Goal: Task Accomplishment & Management: Manage account settings

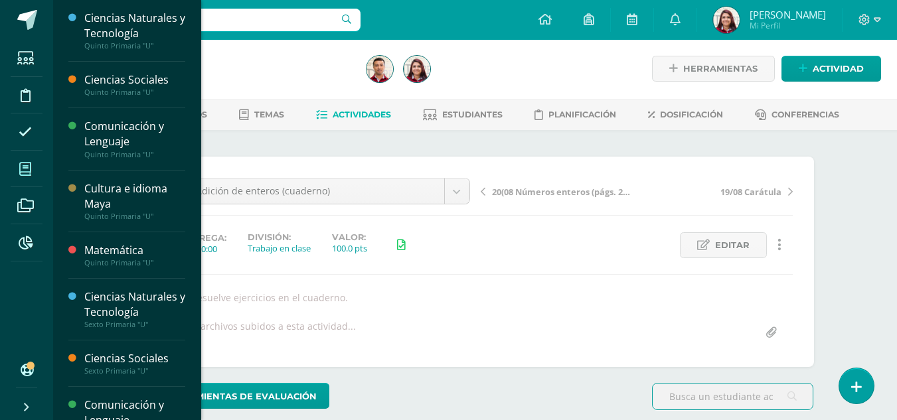
click at [25, 161] on span at bounding box center [26, 169] width 30 height 30
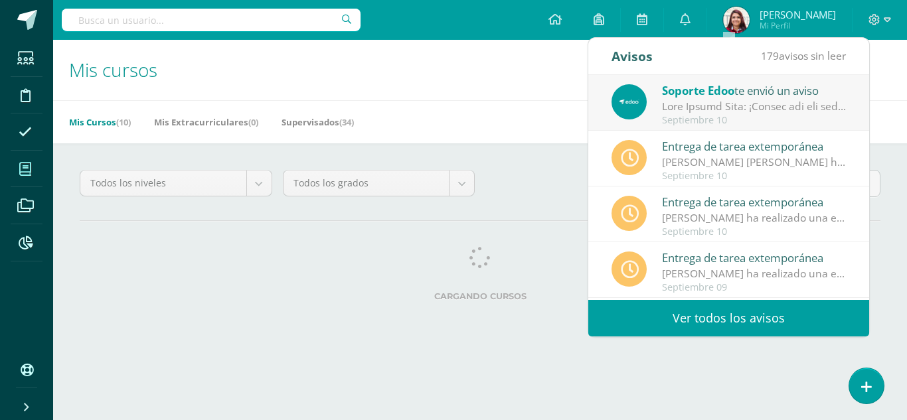
click at [795, 113] on div at bounding box center [754, 106] width 185 height 15
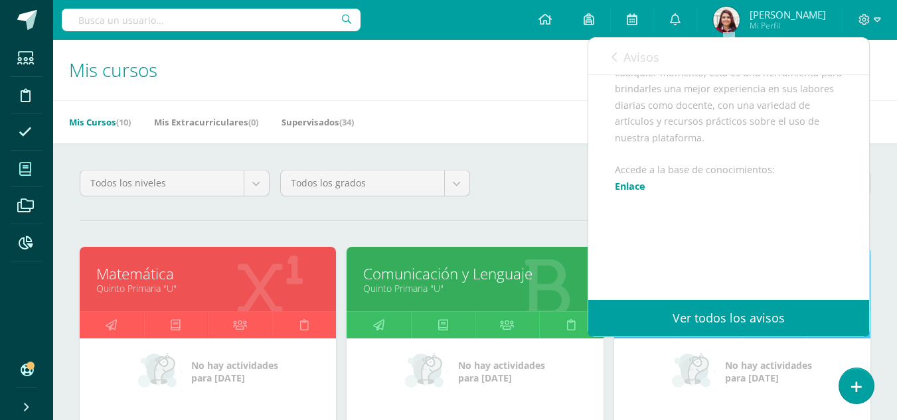
scroll to position [518, 0]
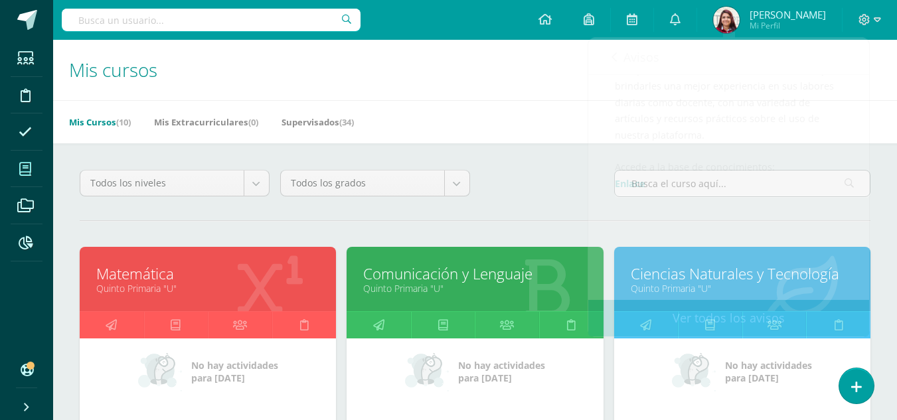
click at [558, 95] on h1 "Mis cursos" at bounding box center [475, 70] width 812 height 60
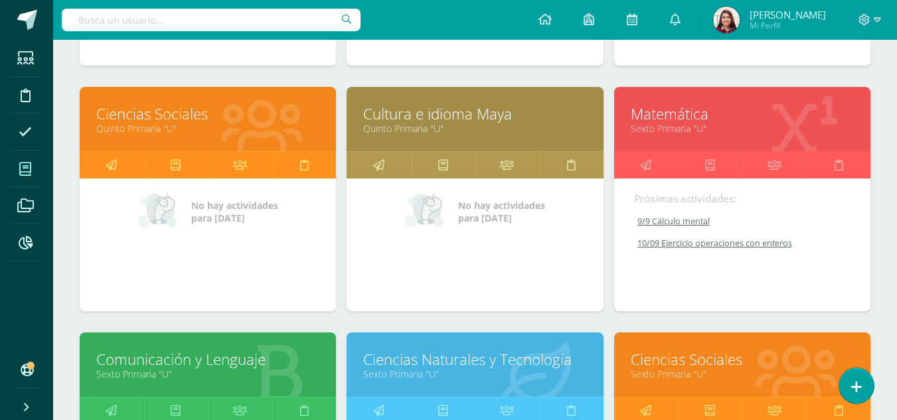
scroll to position [467, 0]
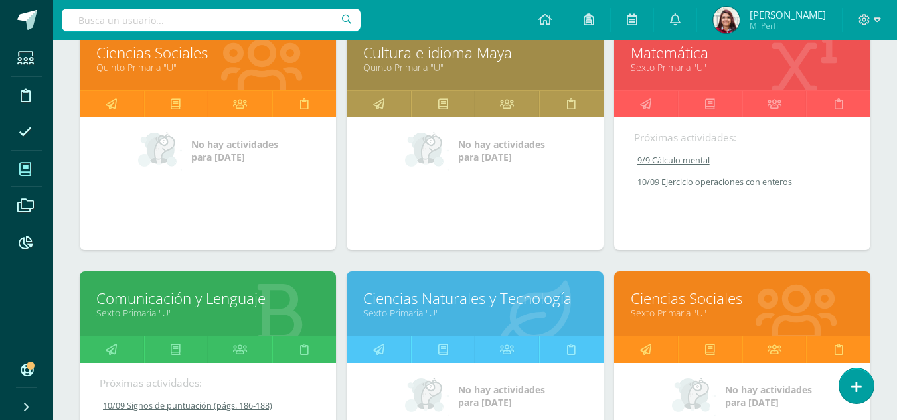
click at [726, 58] on link "Matemática" at bounding box center [742, 52] width 223 height 21
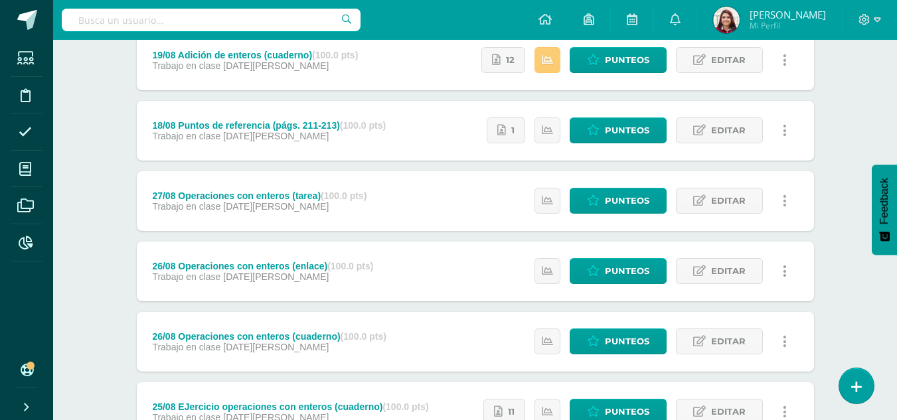
scroll to position [872, 0]
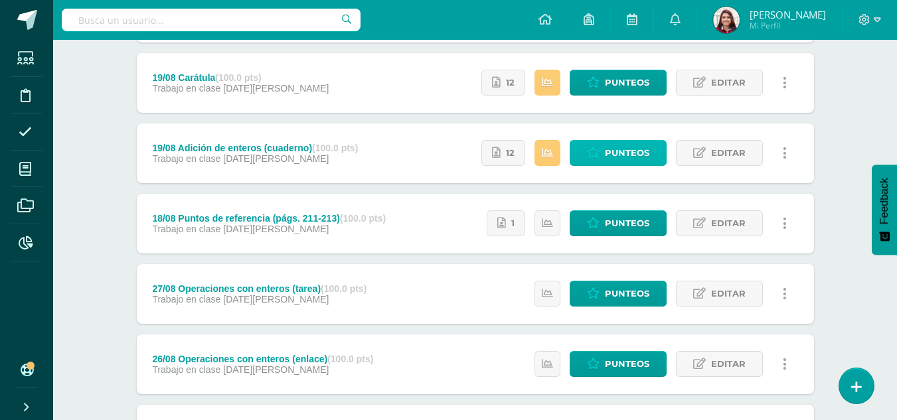
click at [640, 149] on span "Punteos" at bounding box center [627, 153] width 44 height 25
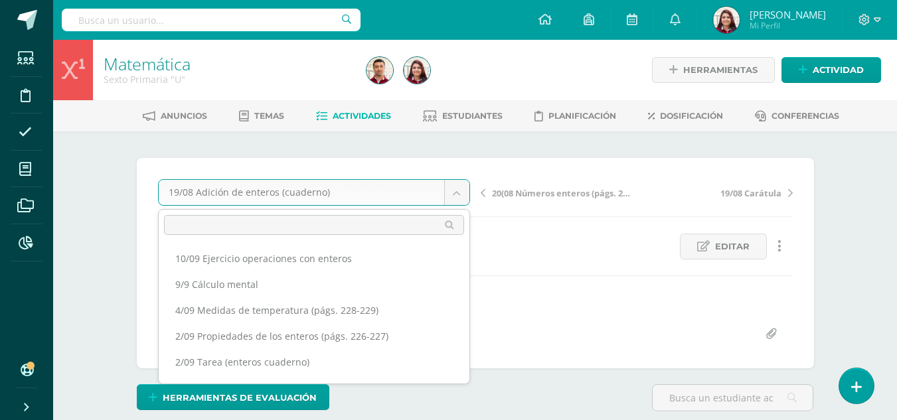
scroll to position [406, 0]
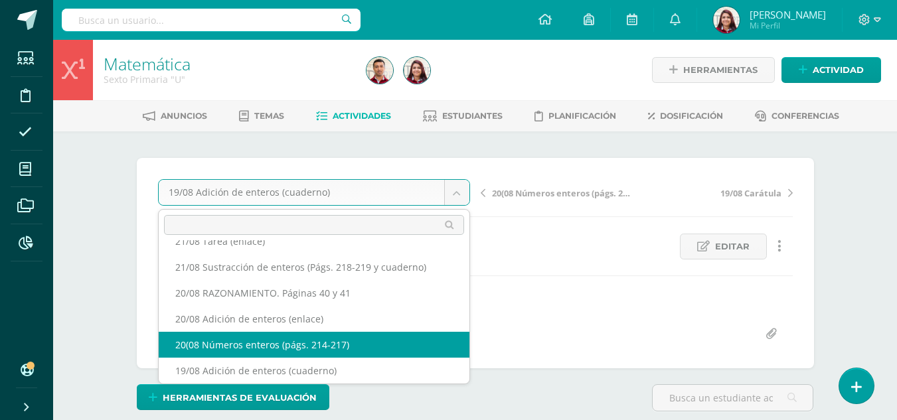
select select "/dashboard/teacher/grade-activity/218853/"
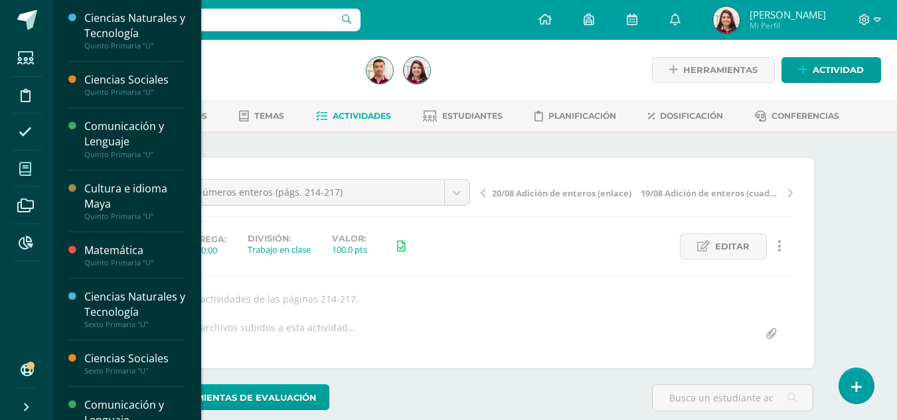
click at [22, 169] on icon at bounding box center [25, 169] width 12 height 13
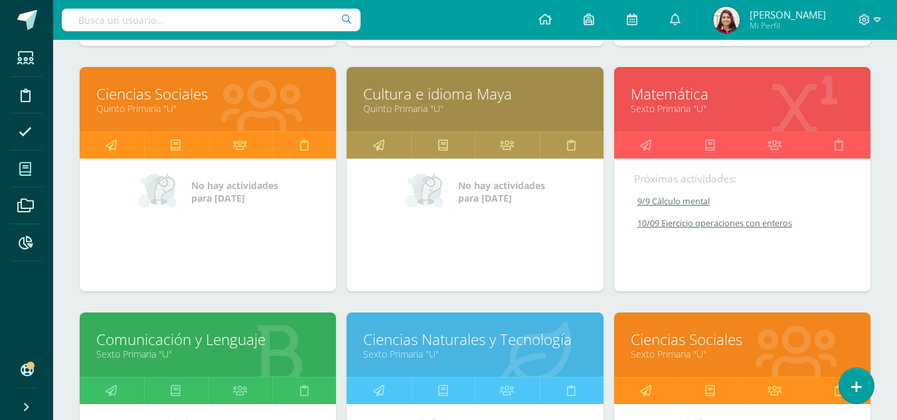
scroll to position [395, 0]
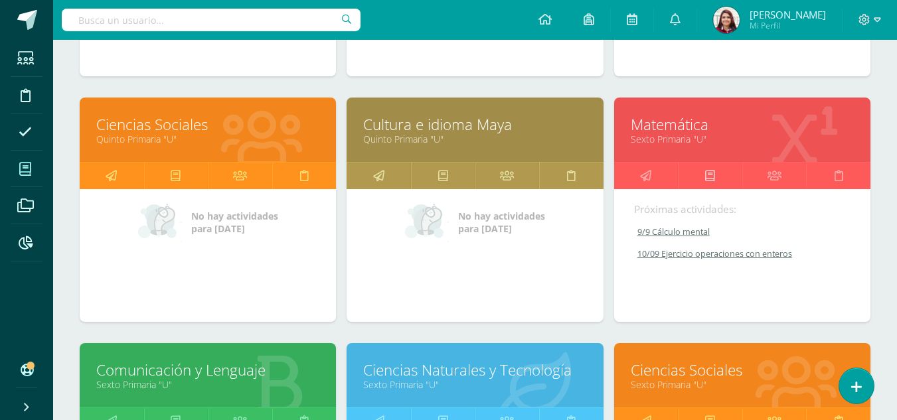
click at [712, 165] on icon at bounding box center [710, 176] width 10 height 26
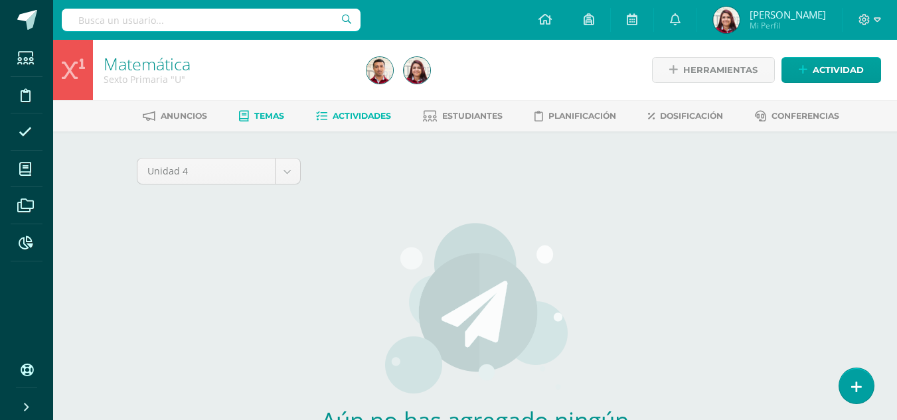
click at [376, 114] on span "Actividades" at bounding box center [362, 116] width 58 height 10
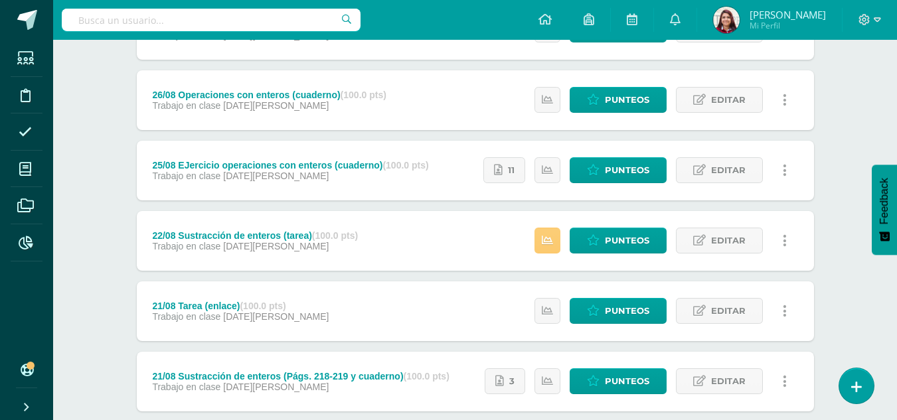
scroll to position [1497, 0]
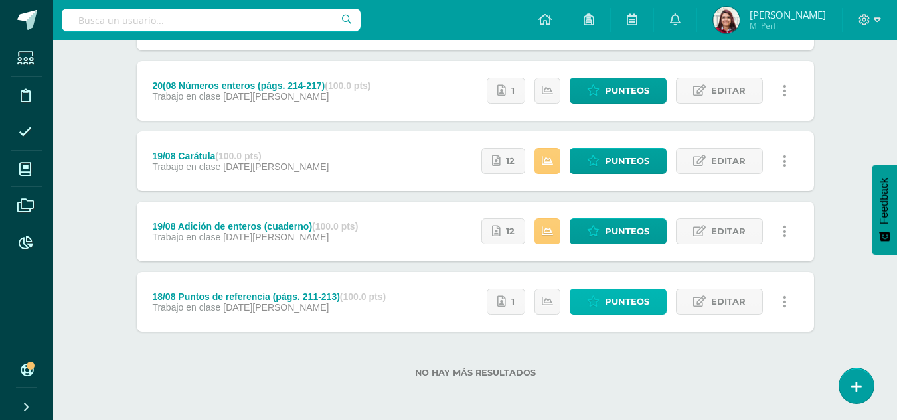
click at [619, 305] on span "Punteos" at bounding box center [627, 301] width 44 height 25
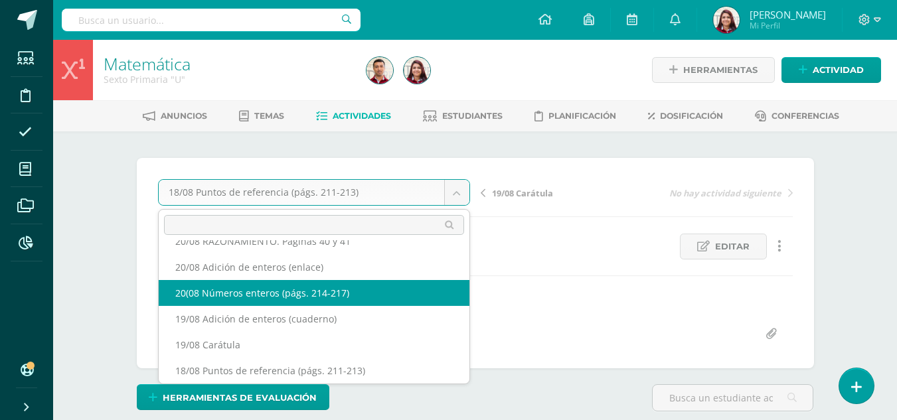
scroll to position [446, 0]
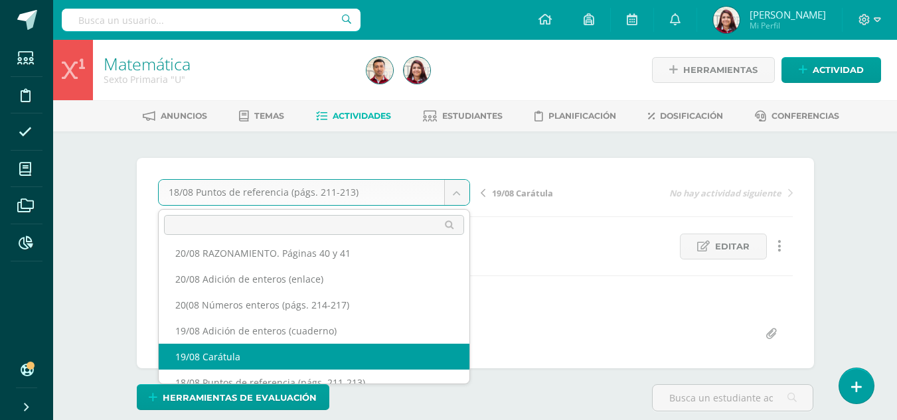
select select "/dashboard/teacher/grade-activity/218529/"
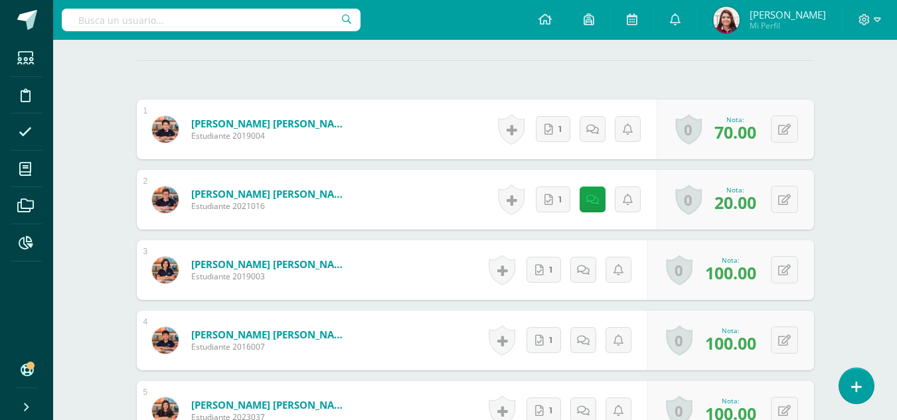
scroll to position [386, 0]
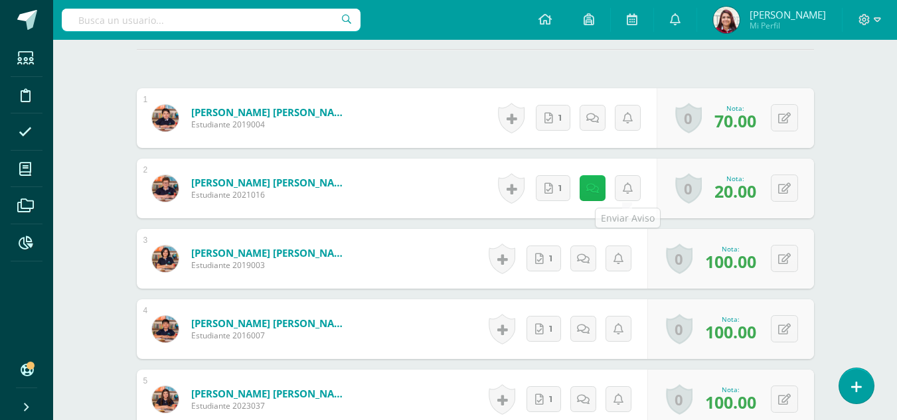
click at [586, 193] on link at bounding box center [593, 188] width 26 height 26
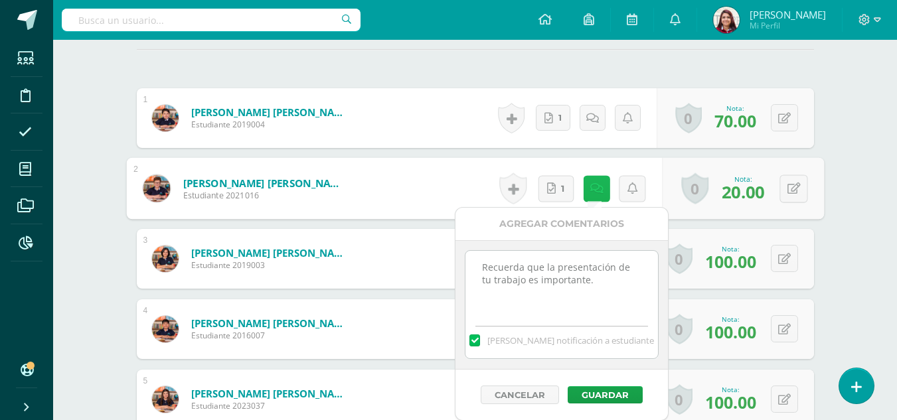
scroll to position [386, 0]
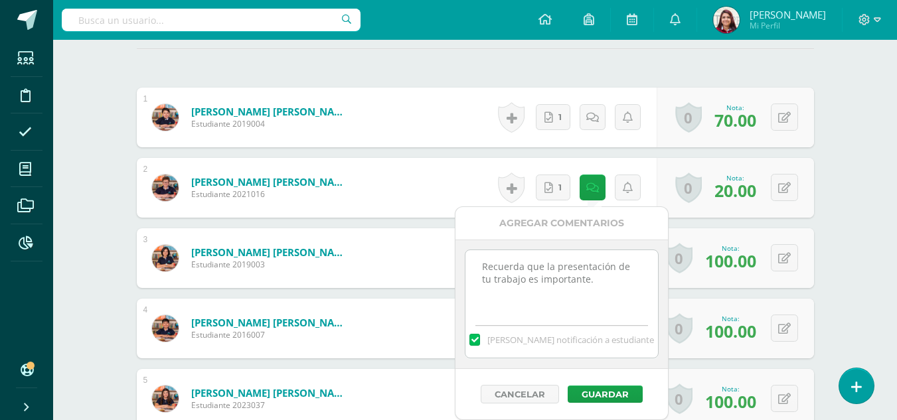
click at [584, 305] on textarea "Recuerda que la presentación de tu trabajo es importante." at bounding box center [561, 283] width 192 height 66
drag, startPoint x: 598, startPoint y: 303, endPoint x: 484, endPoint y: 309, distance: 113.7
click at [484, 309] on textarea "Recuerda que la presentación de tu trabajo es importante." at bounding box center [561, 283] width 192 height 66
type textarea "Recuerda que la presentación de tu trabajo es importante. Actividad cerrada."
click at [622, 395] on button "Guardar" at bounding box center [605, 394] width 75 height 17
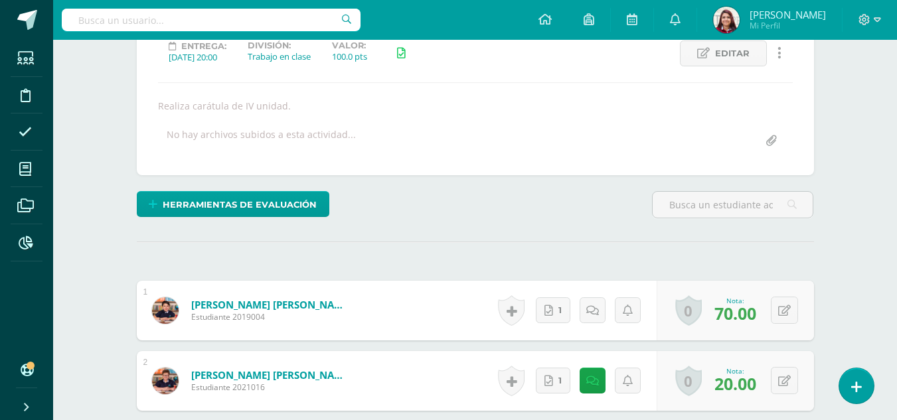
scroll to position [0, 0]
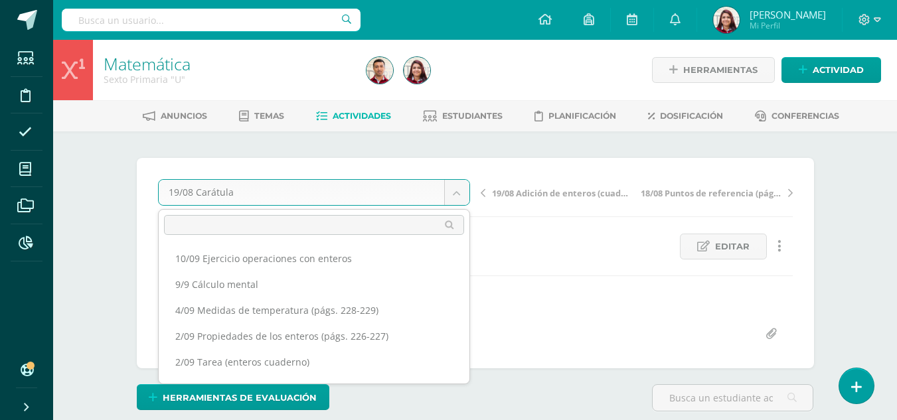
scroll to position [432, 0]
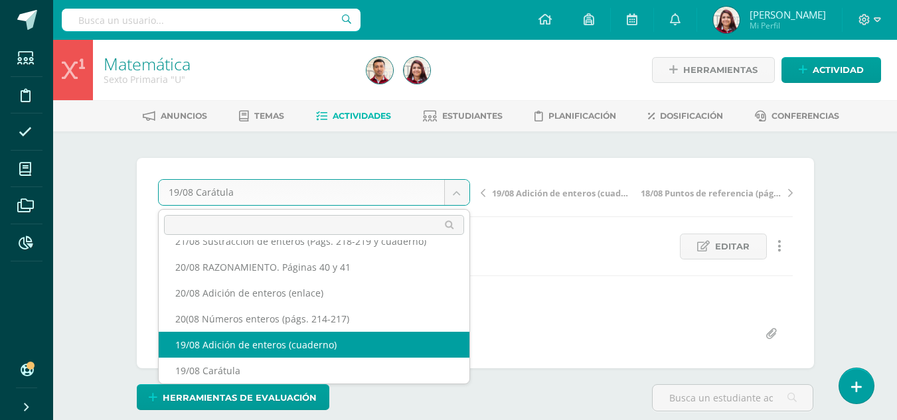
select select "/dashboard/teacher/grade-activity/218727/"
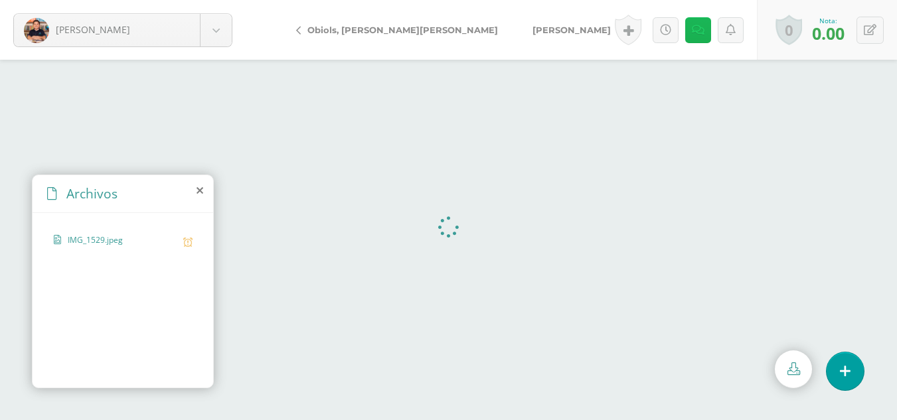
click at [694, 34] on icon at bounding box center [698, 30] width 13 height 11
click at [801, 105] on div at bounding box center [448, 240] width 897 height 361
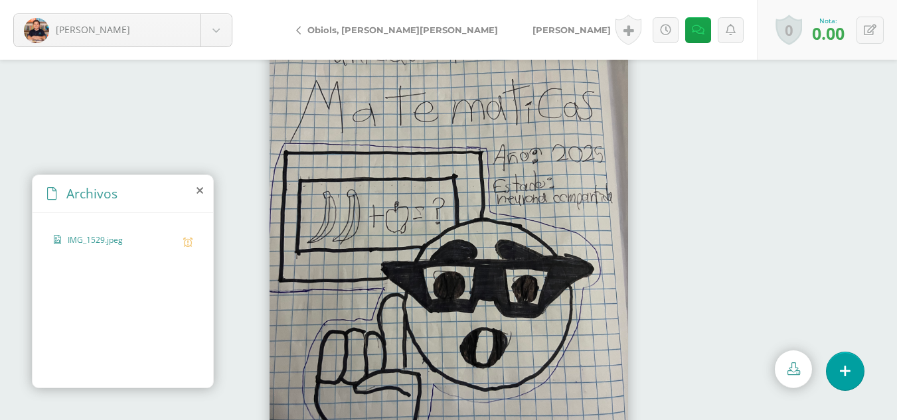
click at [885, 29] on div "0 Logros Logros obtenidos Aún no hay logros agregados Nota: 0.00" at bounding box center [827, 30] width 140 height 60
click at [874, 29] on icon at bounding box center [870, 30] width 13 height 11
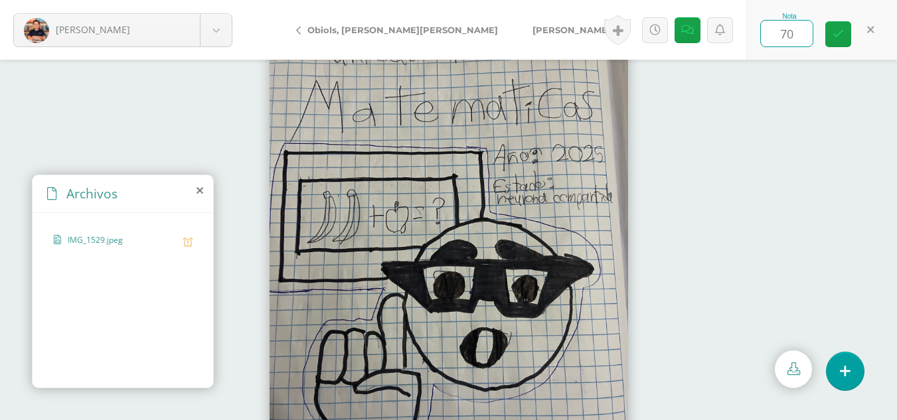
type input "70"
click at [853, 119] on div at bounding box center [448, 240] width 897 height 361
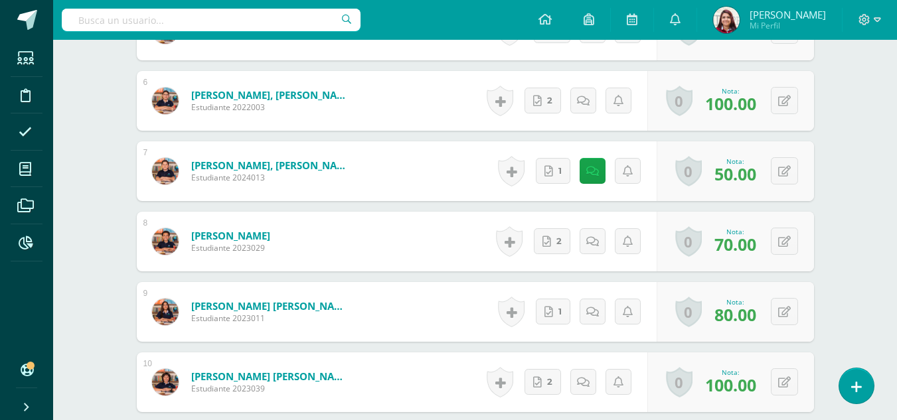
scroll to position [762, 0]
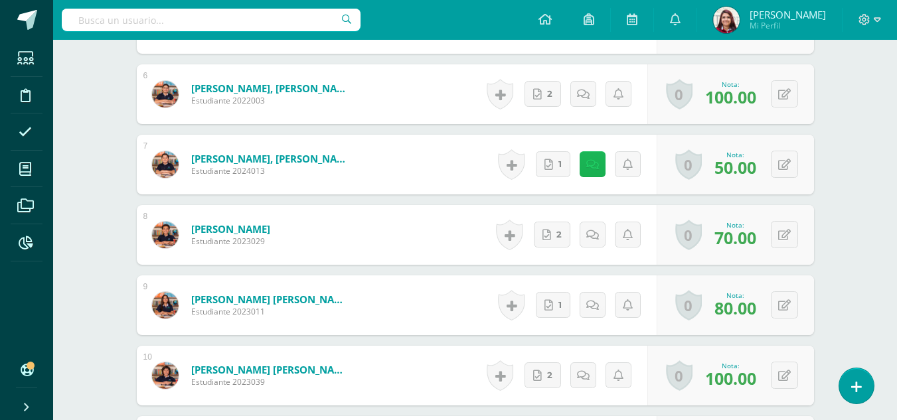
click at [588, 174] on link at bounding box center [593, 164] width 26 height 26
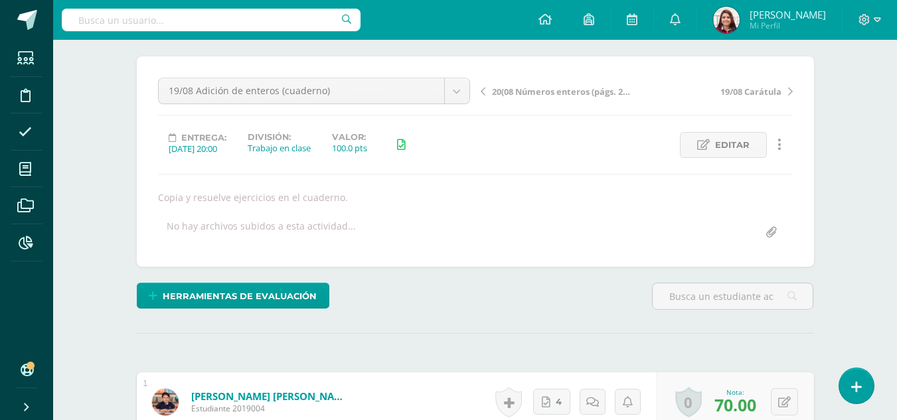
scroll to position [41, 0]
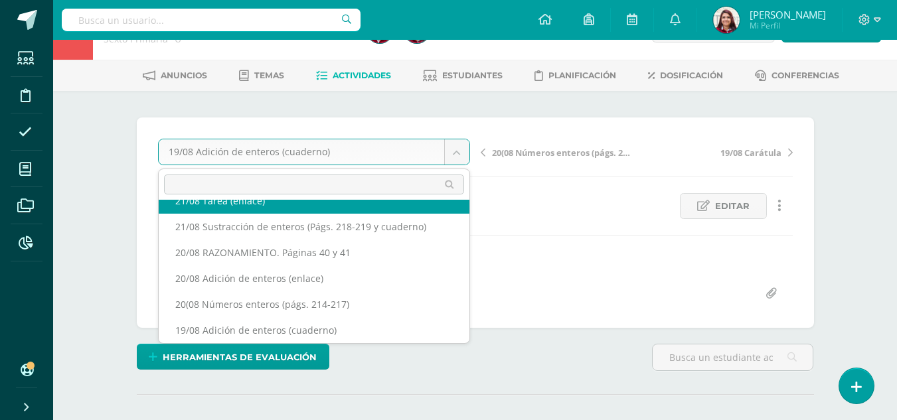
scroll to position [394, 0]
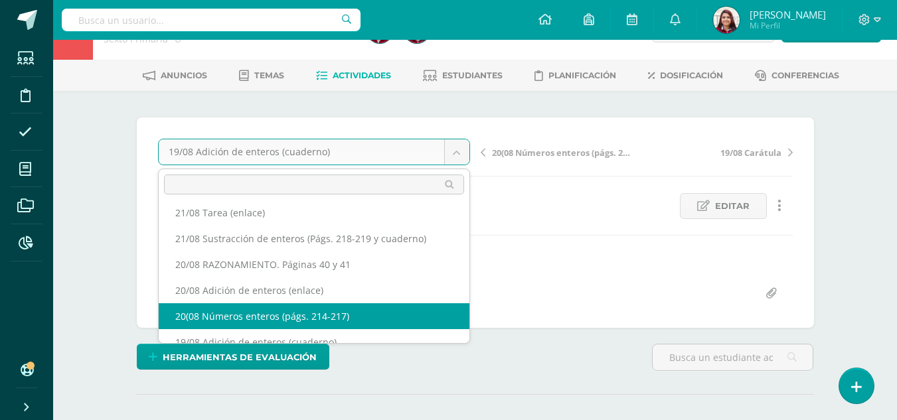
select select "/dashboard/teacher/grade-activity/218853/"
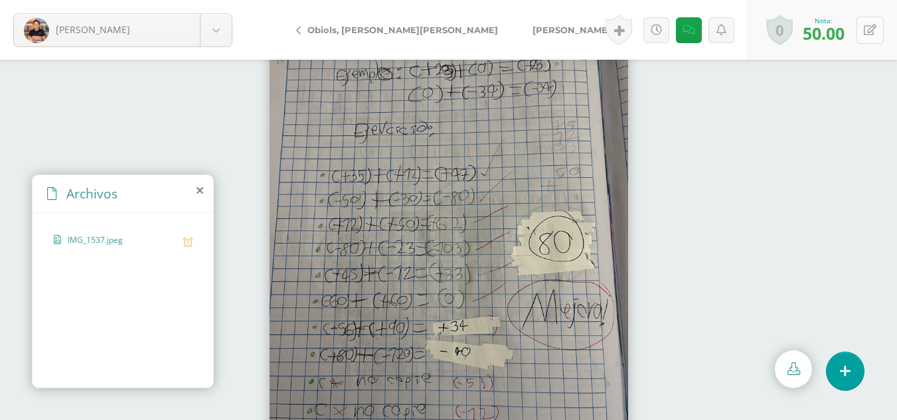
click at [878, 23] on button at bounding box center [870, 30] width 27 height 27
type input "6"
type input "70"
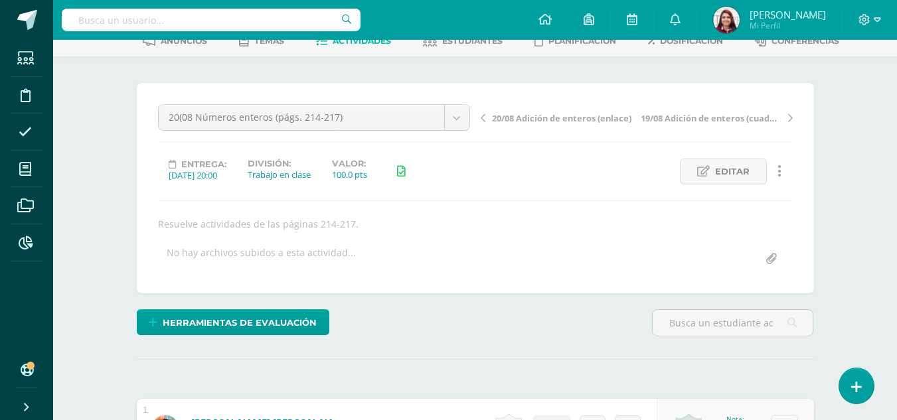
scroll to position [65, 0]
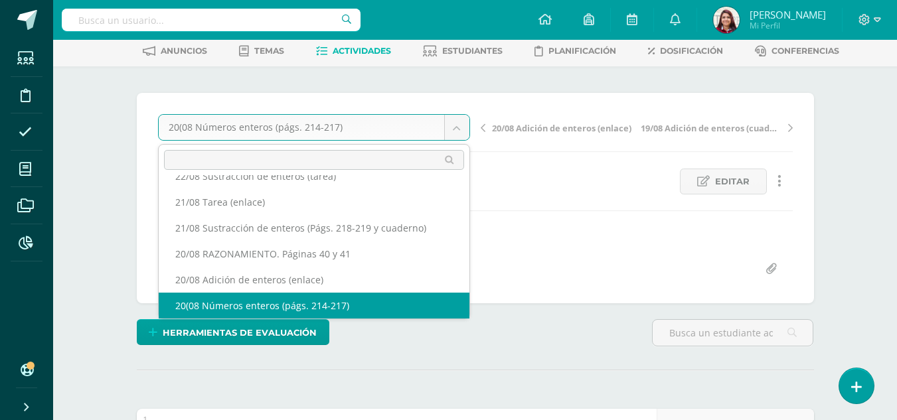
scroll to position [368, 0]
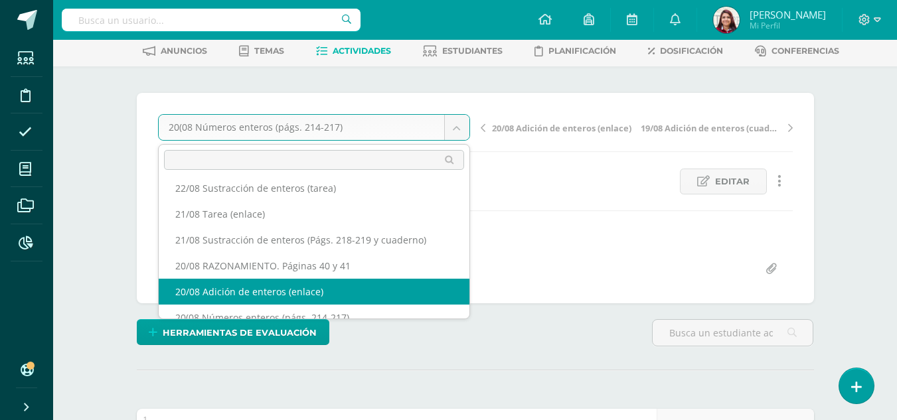
select select "/dashboard/teacher/grade-activity/218856/"
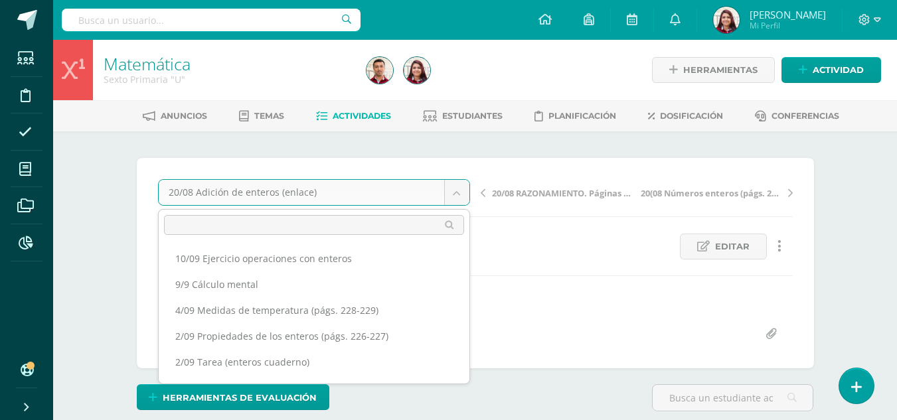
scroll to position [354, 0]
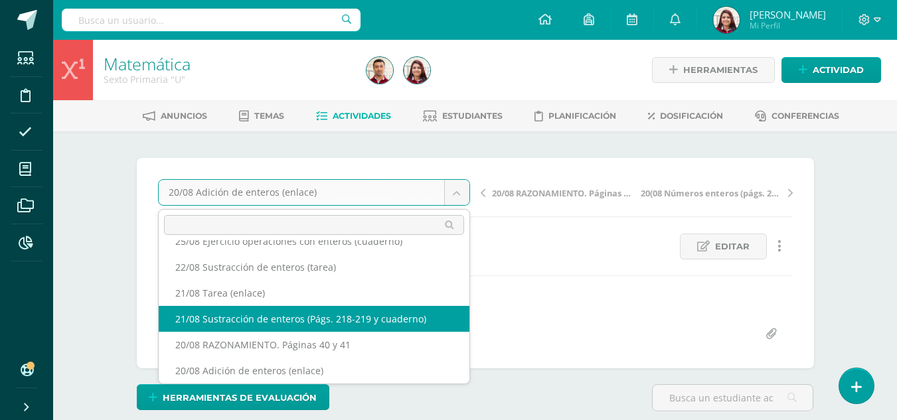
select select "/dashboard/teacher/grade-activity/218940/"
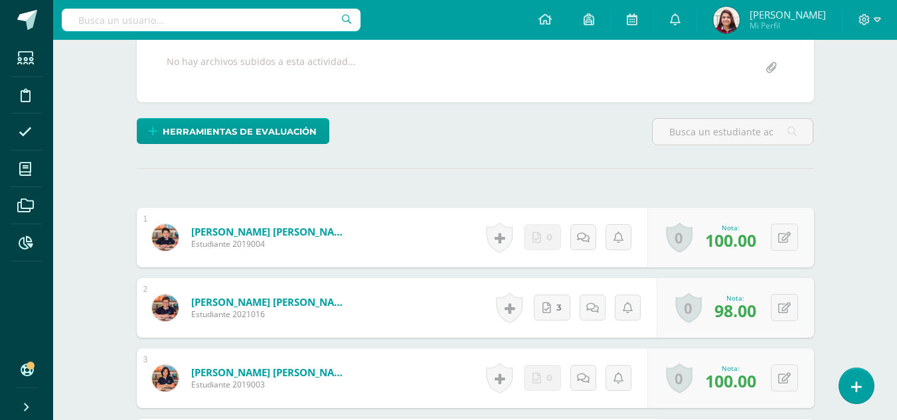
scroll to position [9, 0]
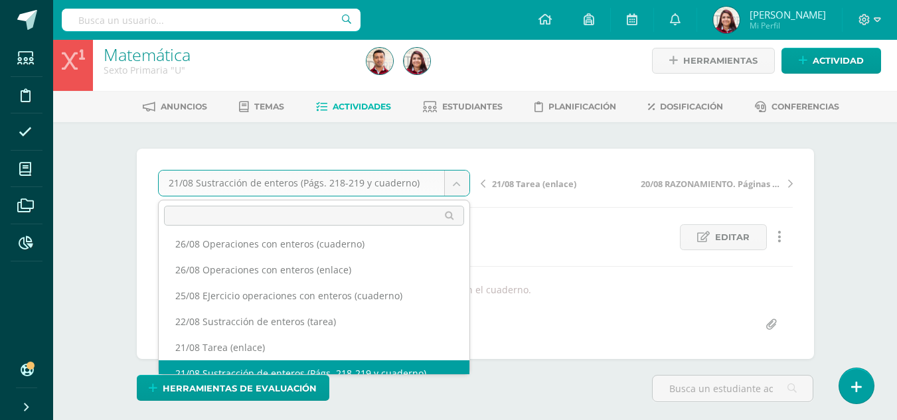
scroll to position [302, 0]
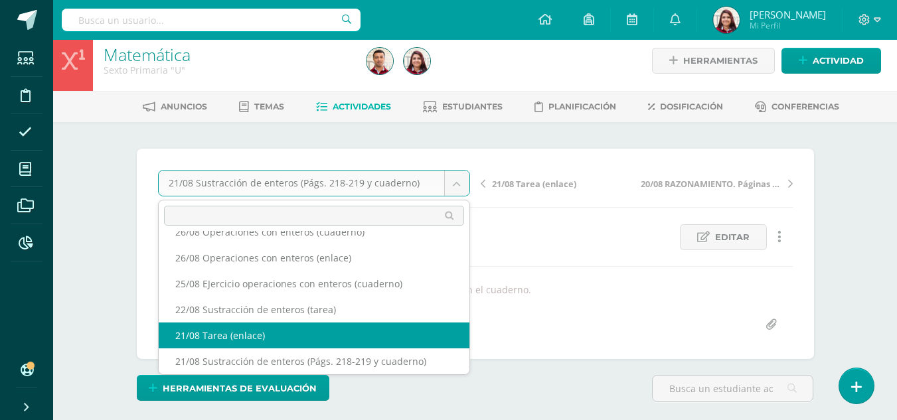
select select "/dashboard/teacher/grade-activity/219464/"
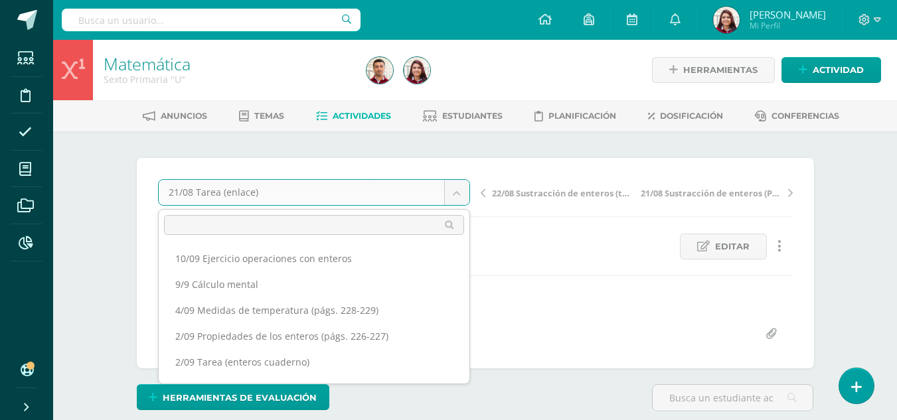
drag, startPoint x: 449, startPoint y: 185, endPoint x: 450, endPoint y: 172, distance: 12.7
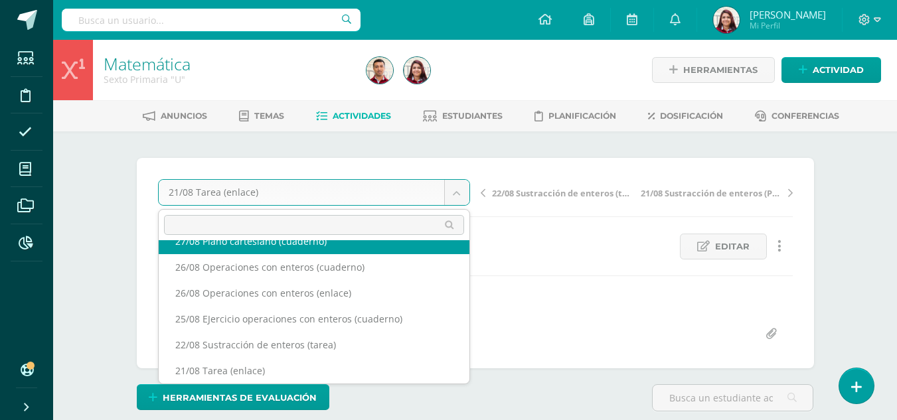
scroll to position [264, 0]
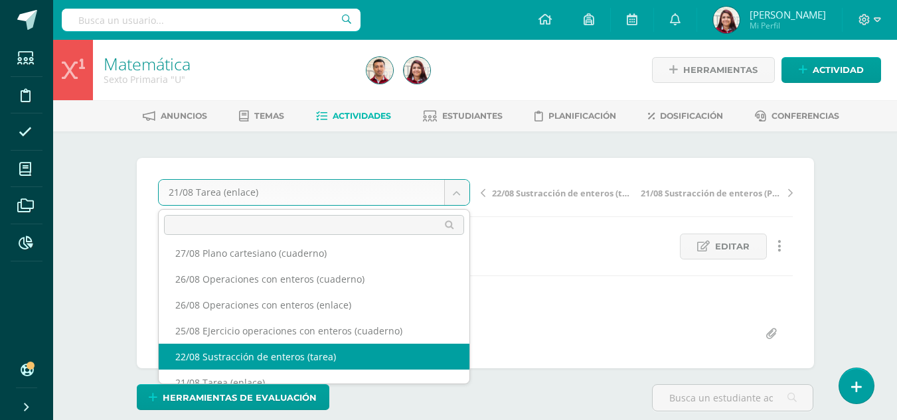
select select "/dashboard/teacher/grade-activity/219465/"
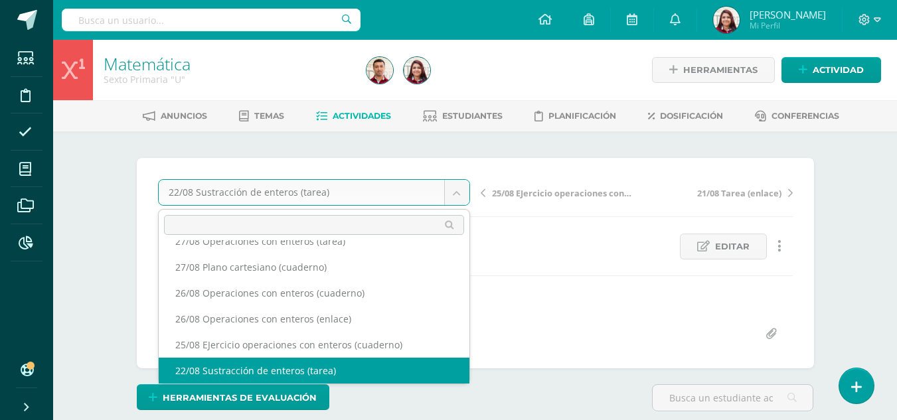
scroll to position [238, 0]
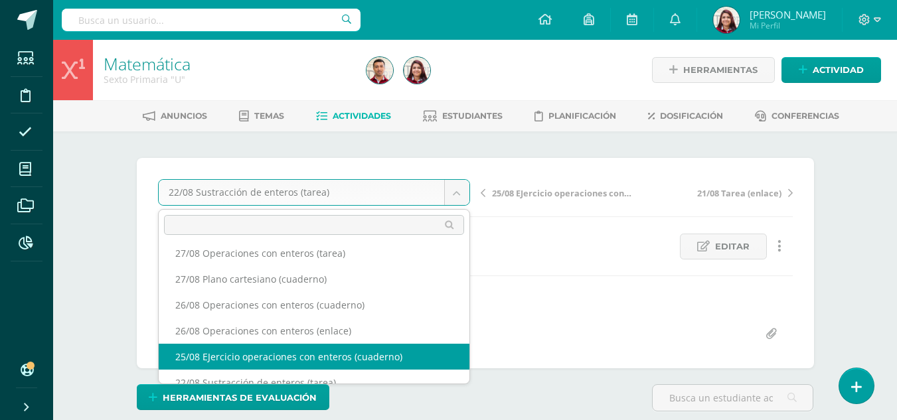
select select "/dashboard/teacher/grade-activity/219238/"
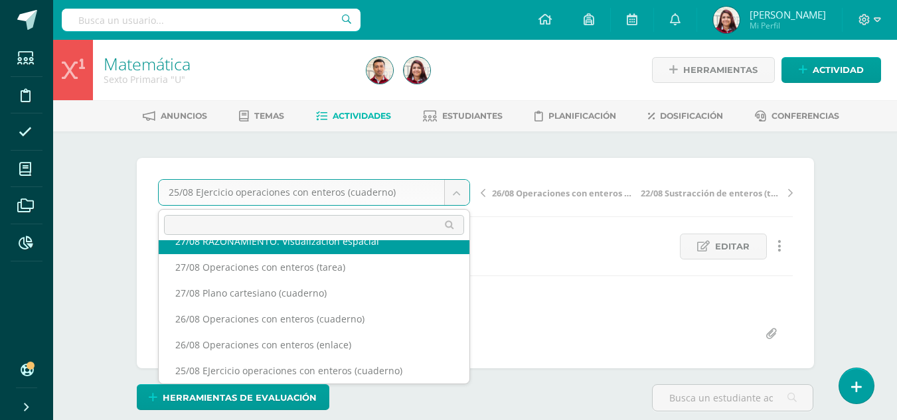
scroll to position [212, 0]
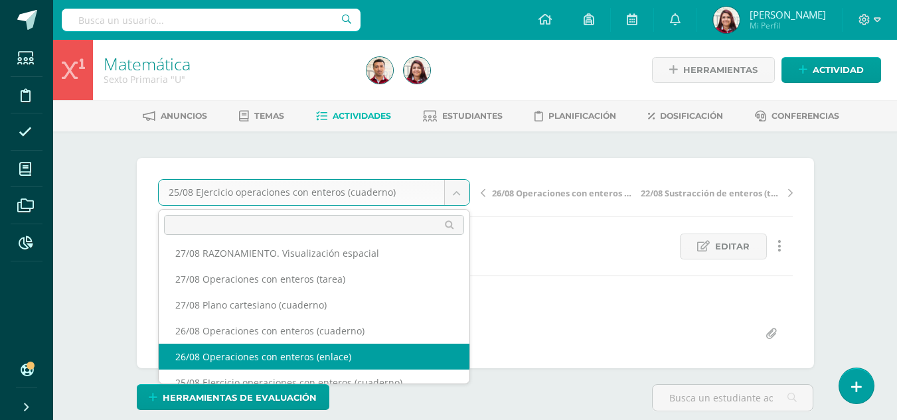
select select "/dashboard/teacher/grade-activity/219466/"
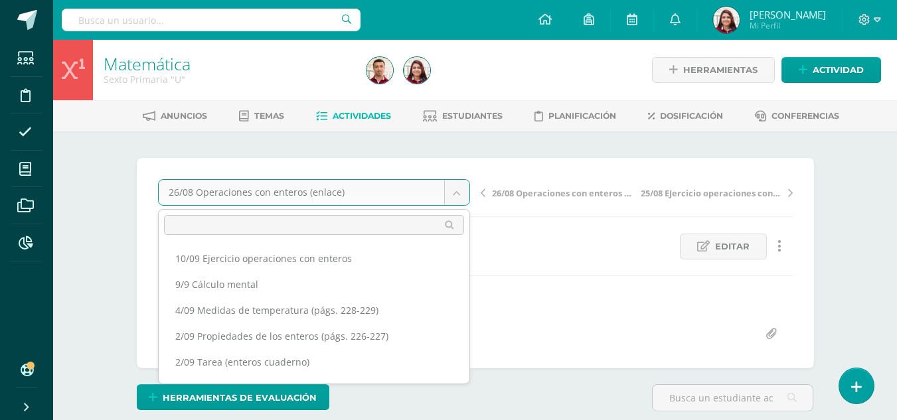
scroll to position [199, 0]
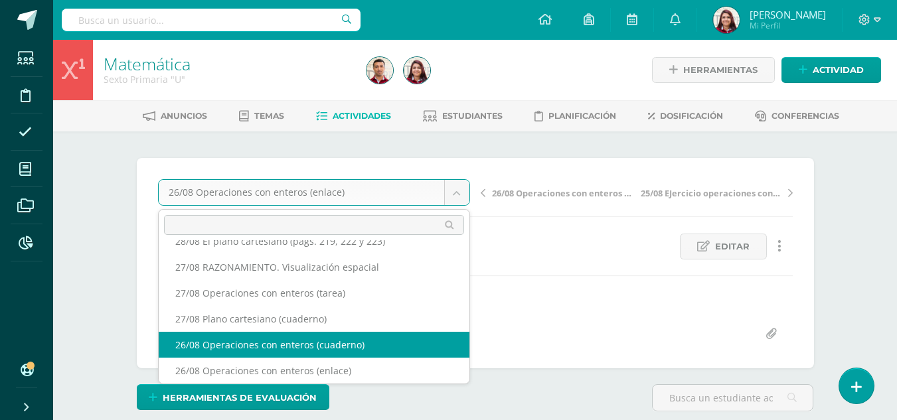
select select "/dashboard/teacher/grade-activity/219485/"
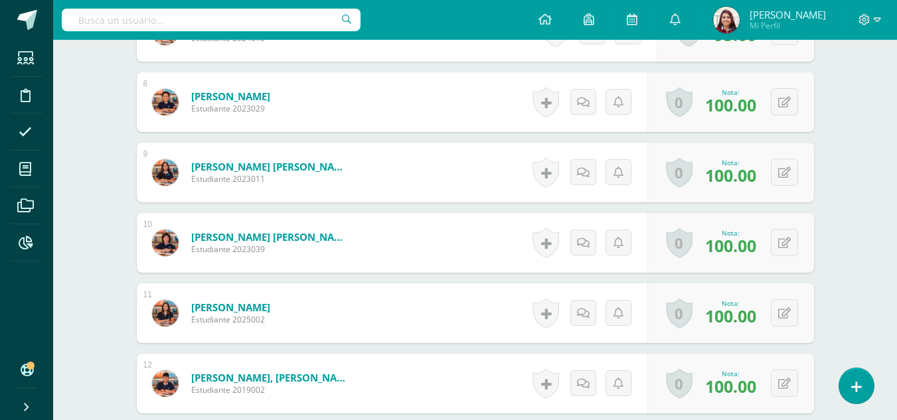
scroll to position [895, 0]
drag, startPoint x: 894, startPoint y: 277, endPoint x: 894, endPoint y: 287, distance: 10.0
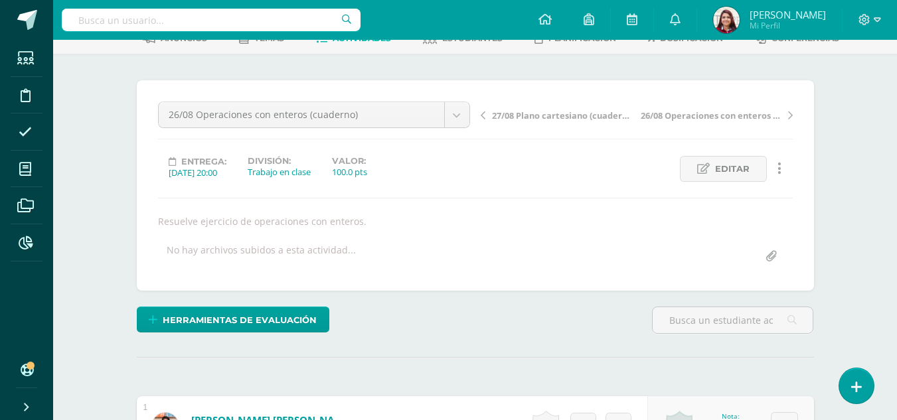
scroll to position [63, 0]
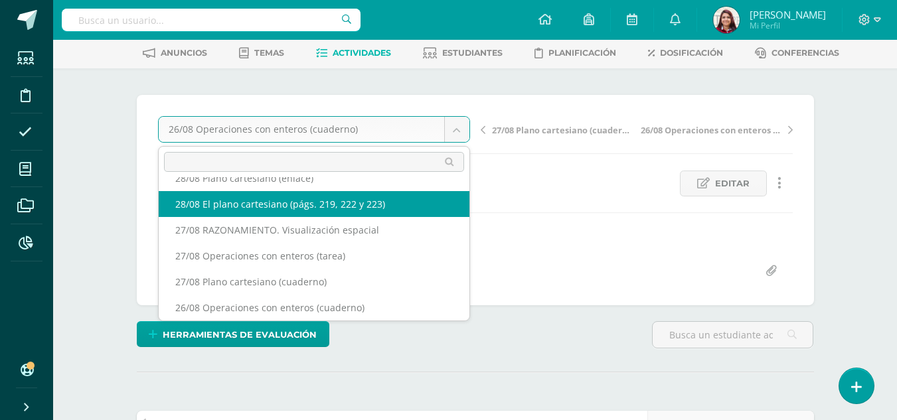
scroll to position [161, 0]
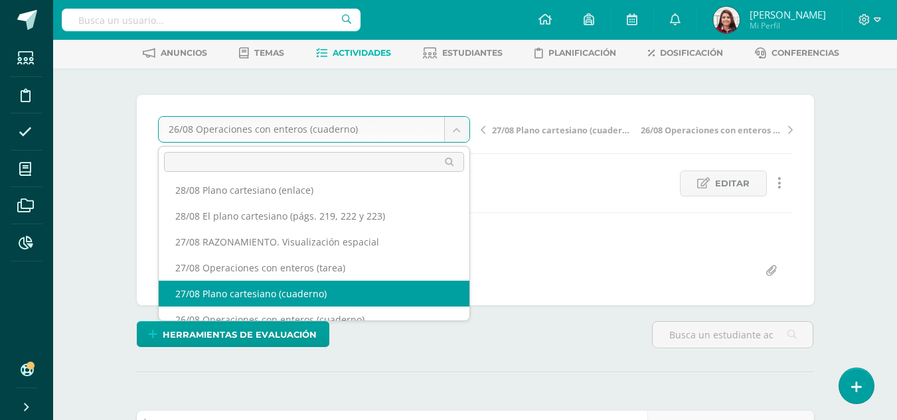
select select "/dashboard/teacher/grade-activity/219488/"
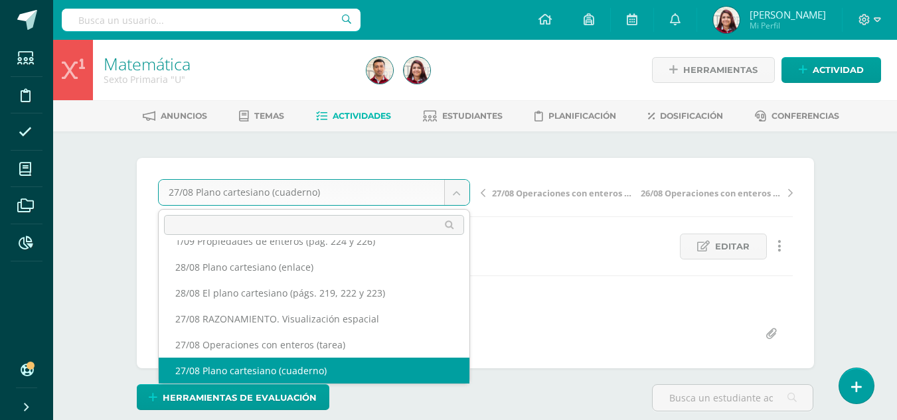
scroll to position [135, 0]
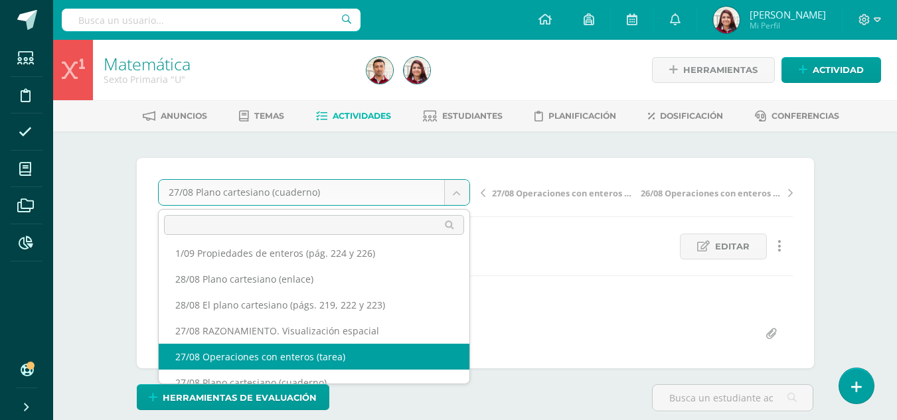
select select "/dashboard/teacher/grade-activity/219487/"
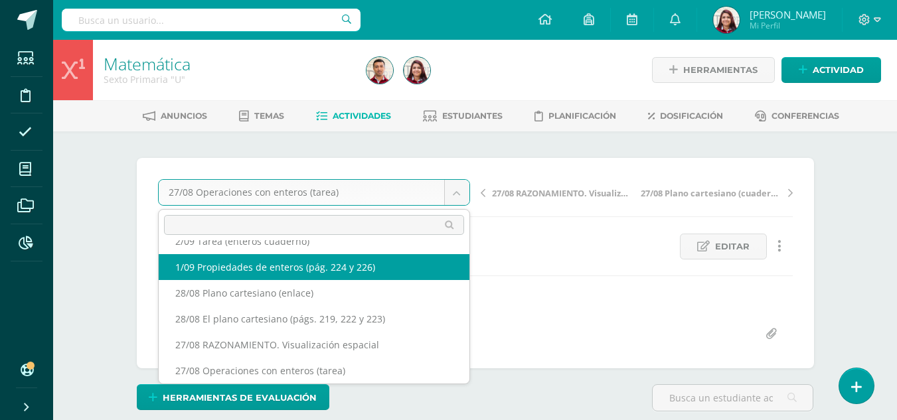
scroll to position [109, 0]
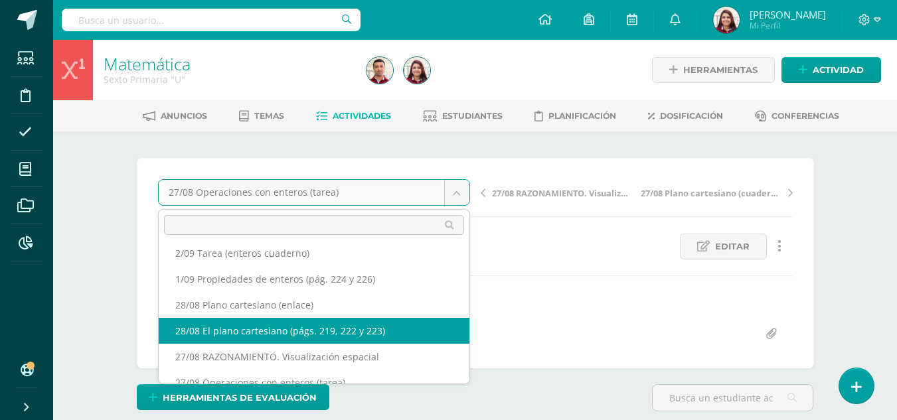
select select "/dashboard/teacher/grade-activity/219525/"
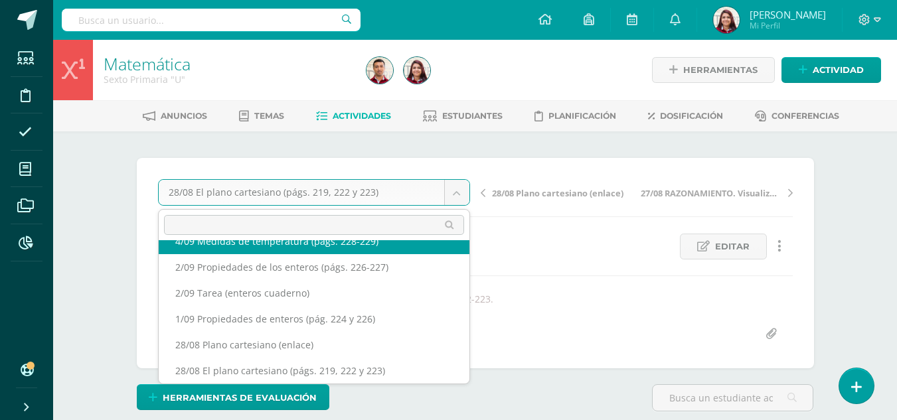
scroll to position [57, 0]
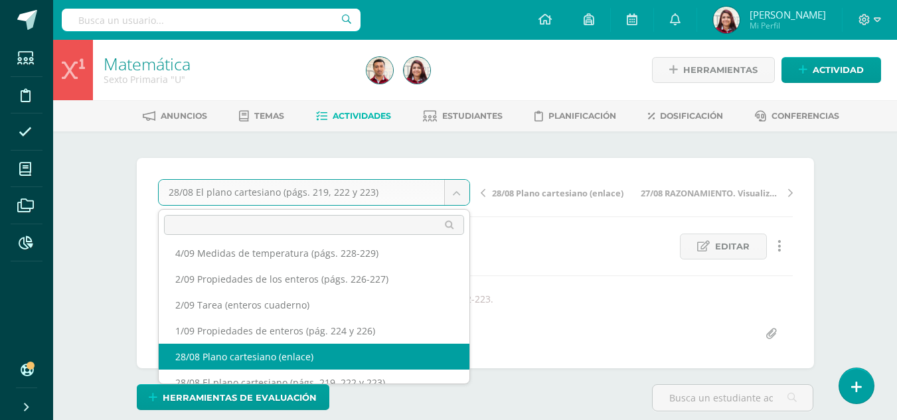
select select "/dashboard/teacher/grade-activity/219581/"
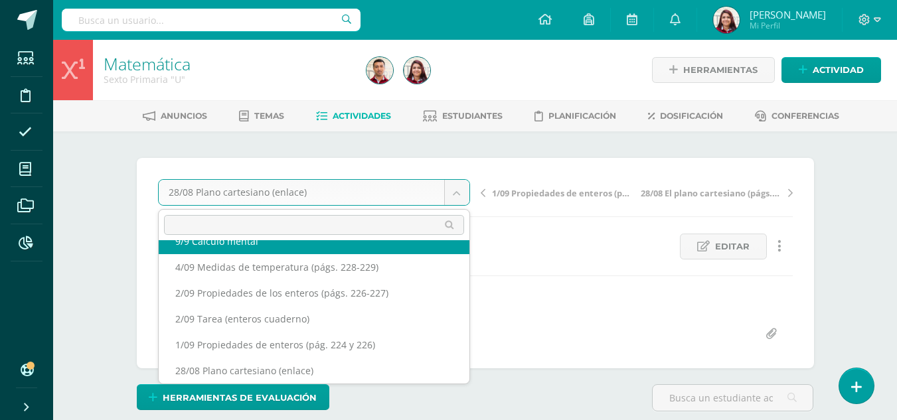
scroll to position [31, 0]
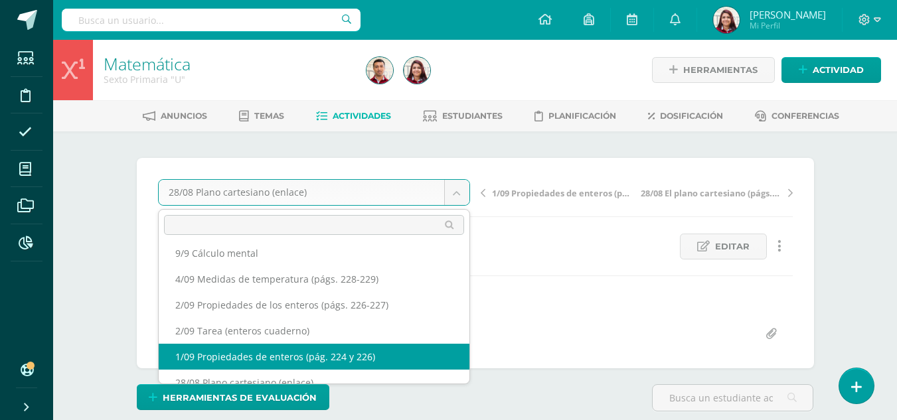
select select "/dashboard/teacher/grade-activity/219707/"
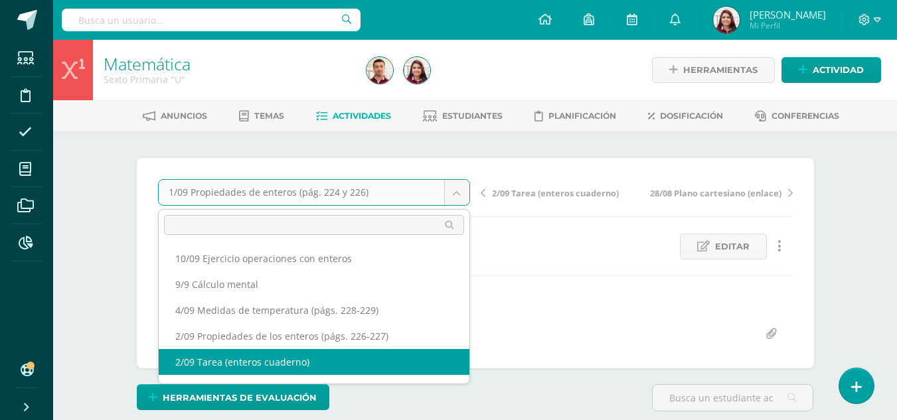
select select "/dashboard/teacher/grade-activity/219849/"
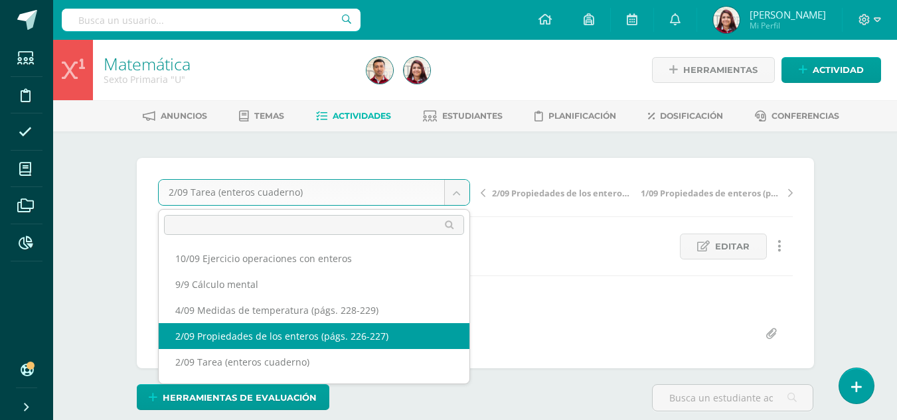
select select "/dashboard/teacher/grade-activity/219850/"
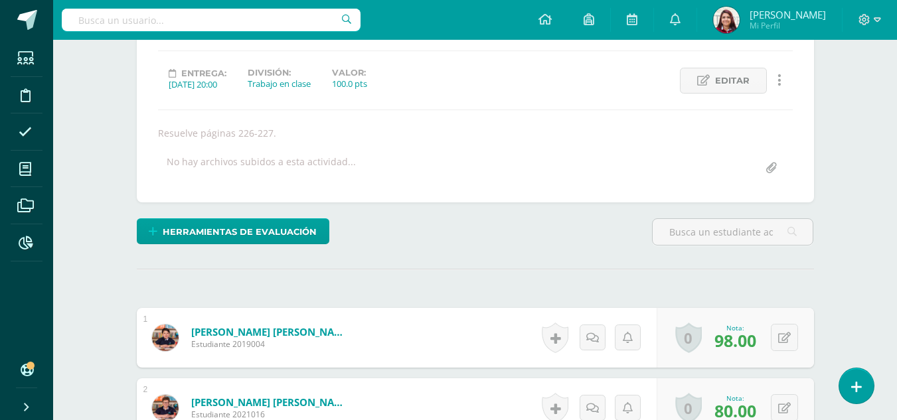
scroll to position [15, 0]
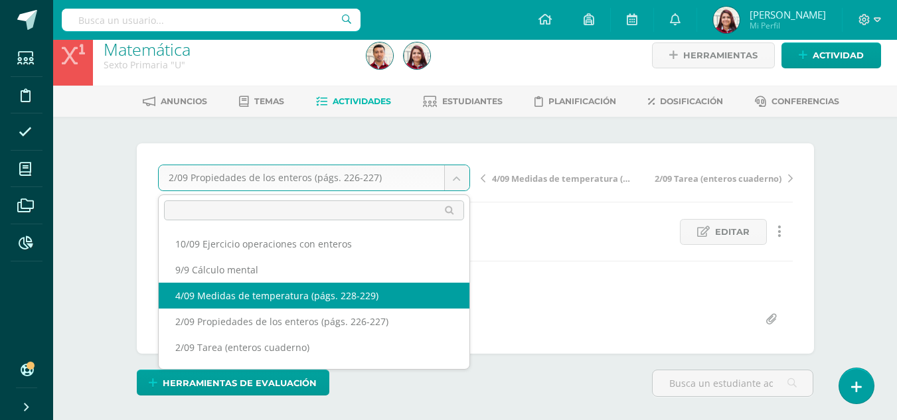
select select "/dashboard/teacher/grade-activity/219851/"
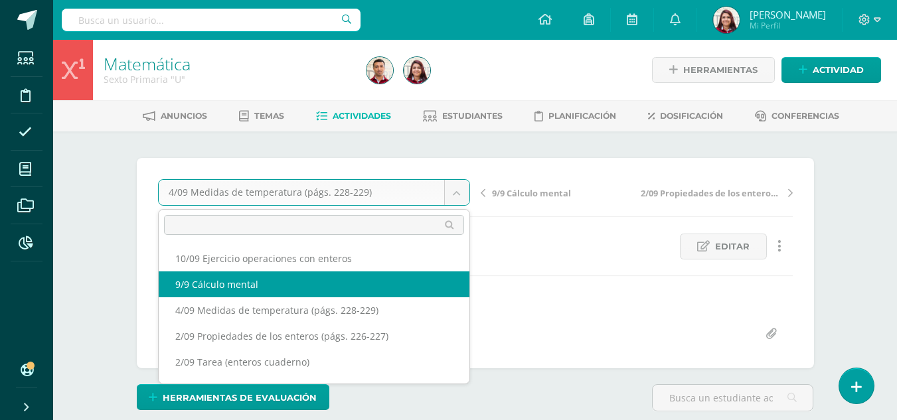
select select "/dashboard/teacher/grade-activity/220090/"
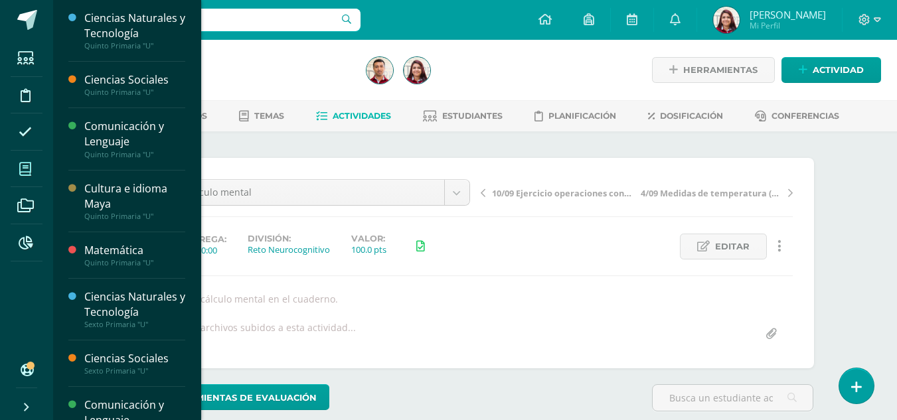
click at [33, 166] on span at bounding box center [26, 169] width 30 height 30
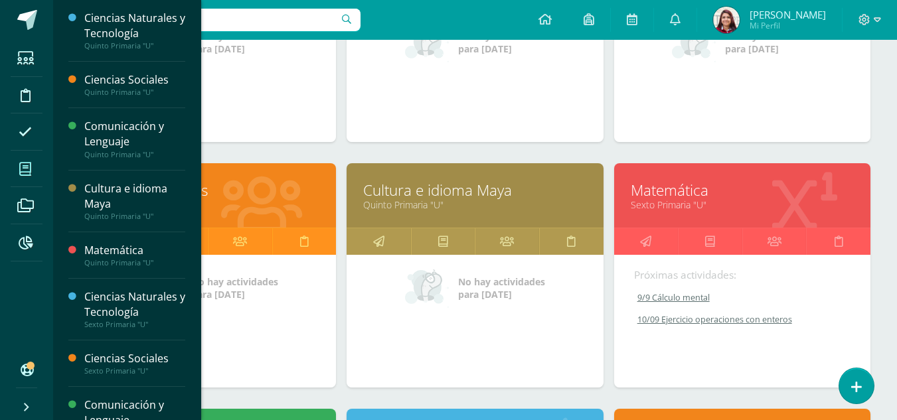
scroll to position [343, 0]
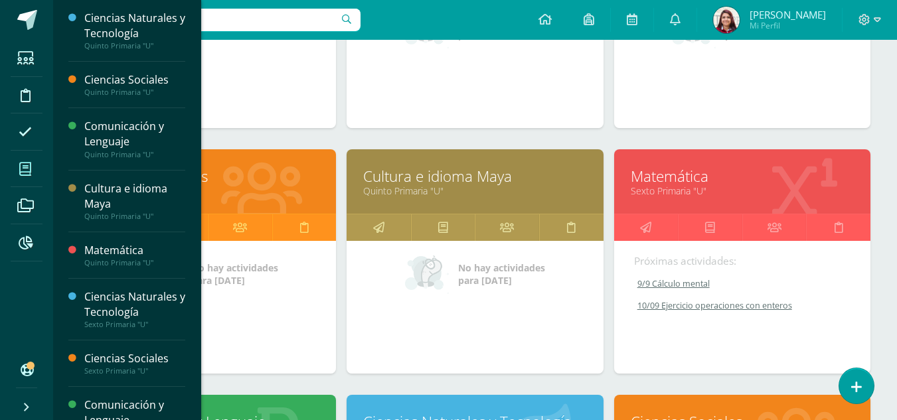
click at [245, 408] on div at bounding box center [278, 428] width 116 height 89
click at [245, 420] on link "Comunicación y Lenguaje" at bounding box center [207, 422] width 223 height 21
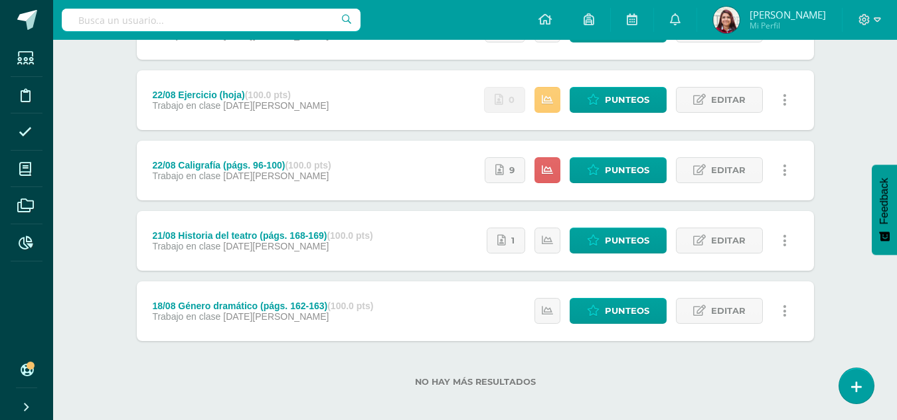
scroll to position [934, 0]
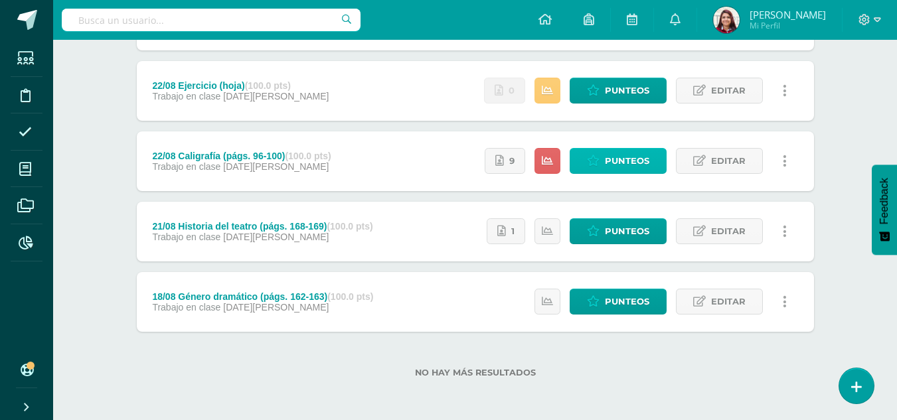
click at [607, 151] on span "Punteos" at bounding box center [627, 161] width 44 height 25
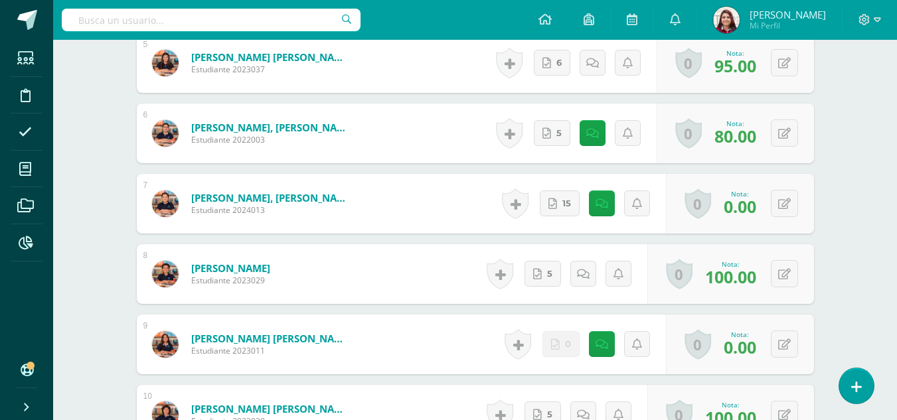
scroll to position [723, 0]
click at [558, 199] on link "15" at bounding box center [560, 203] width 40 height 26
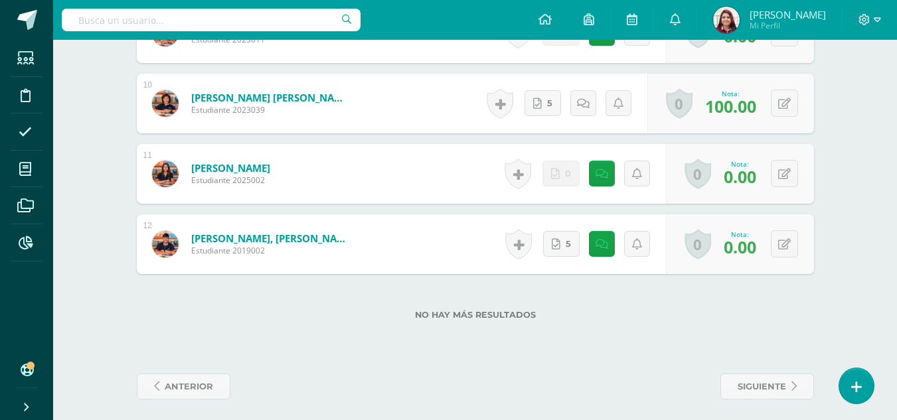
scroll to position [1038, 0]
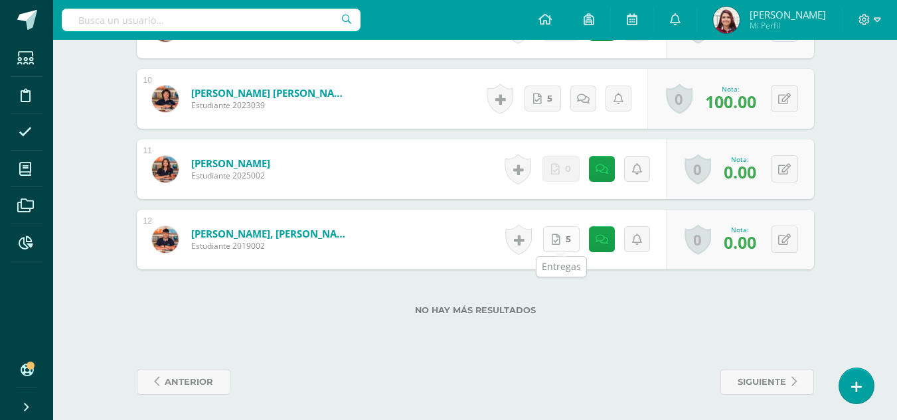
click at [557, 236] on icon at bounding box center [556, 239] width 9 height 11
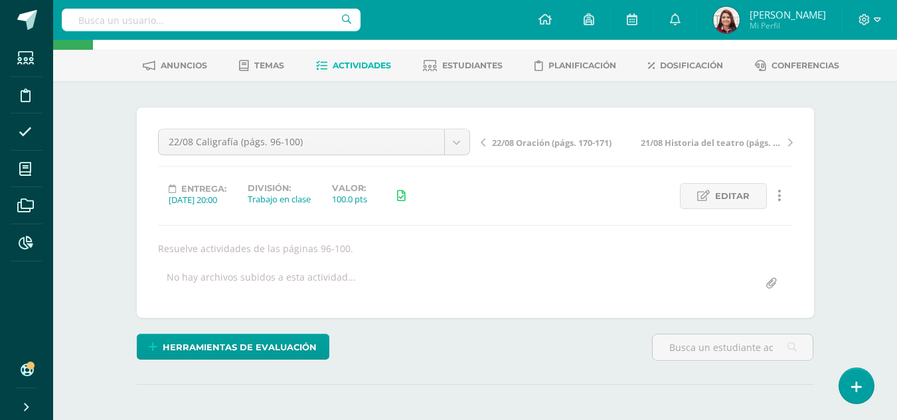
scroll to position [0, 0]
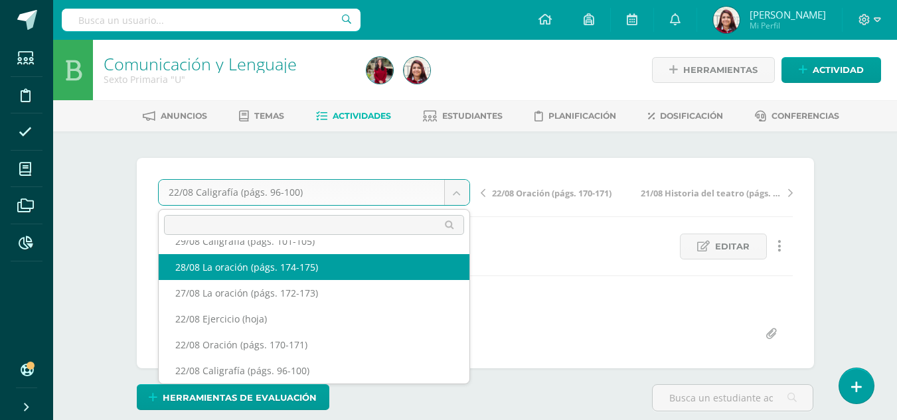
scroll to position [187, 0]
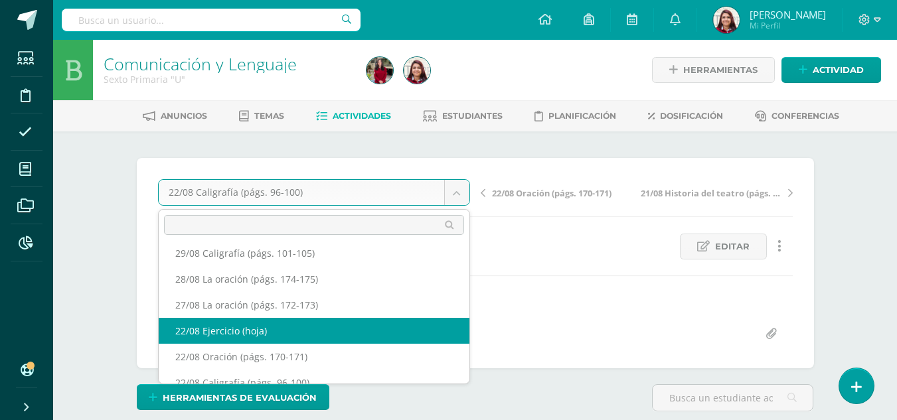
select select "/dashboard/teacher/grade-activity/219042/"
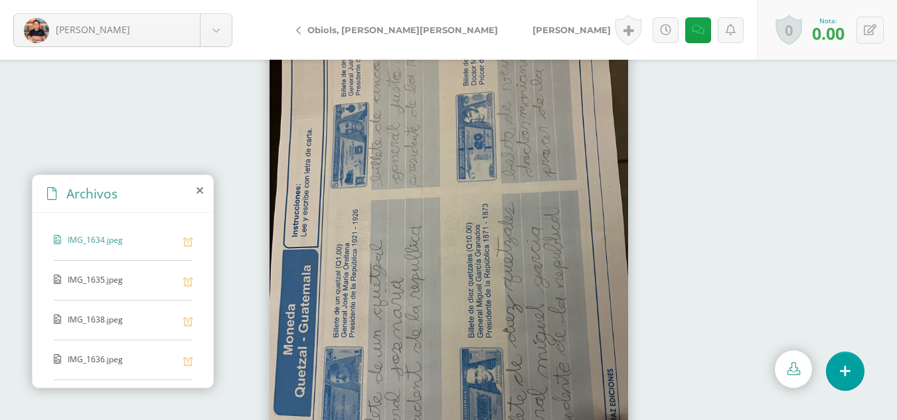
click at [134, 297] on div "IMG_1635.jpeg" at bounding box center [123, 287] width 138 height 27
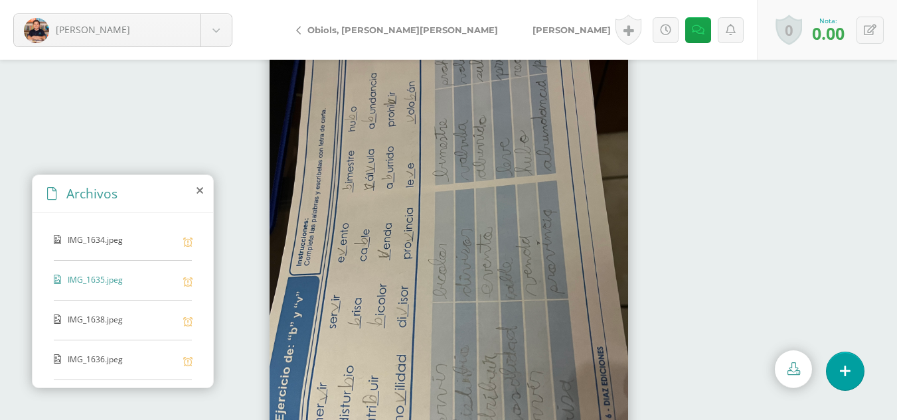
click at [143, 327] on div "IMG_1638.jpeg" at bounding box center [123, 327] width 138 height 27
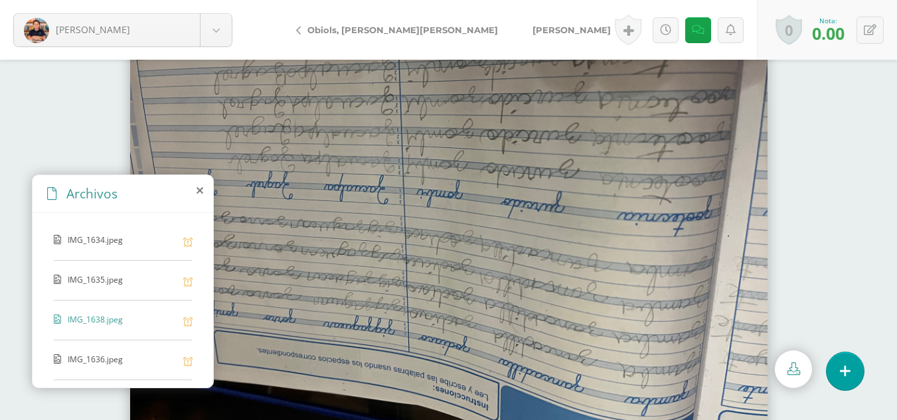
click at [125, 348] on div "IMG_1634.jpeg IMG_1635.jpeg IMG_1638.jpeg IMG_1636.jpeg IMG_1635.jpeg IMG_1638.…" at bounding box center [123, 298] width 181 height 170
click at [122, 358] on span "IMG_1636.jpeg" at bounding box center [122, 360] width 109 height 13
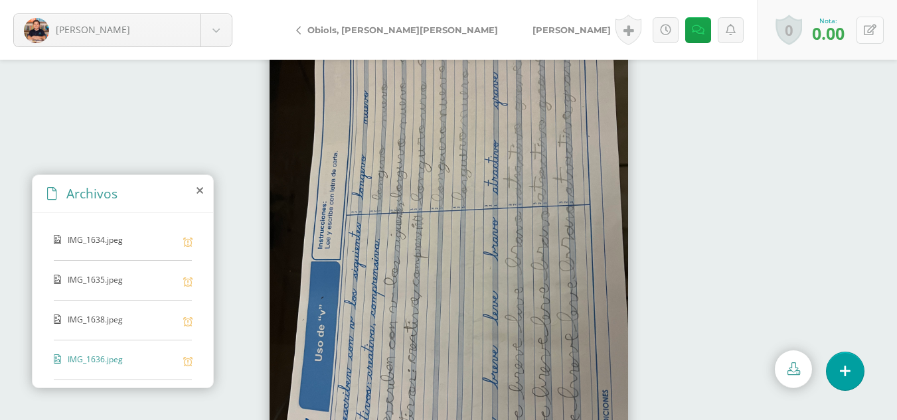
click at [864, 35] on icon at bounding box center [870, 30] width 13 height 11
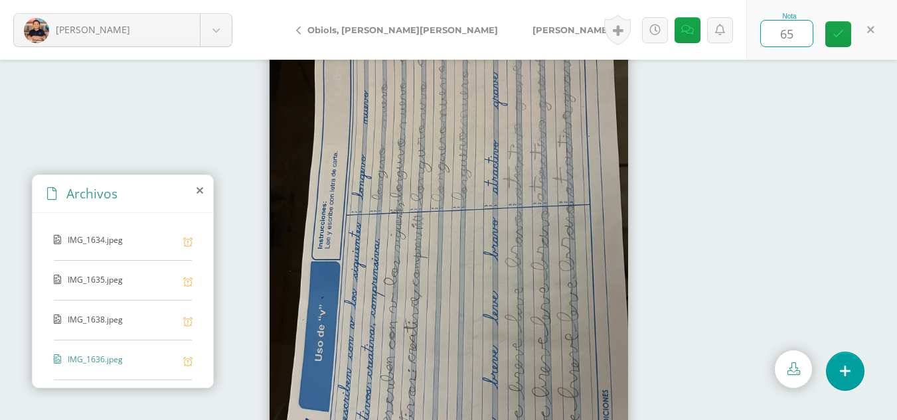
type input "65"
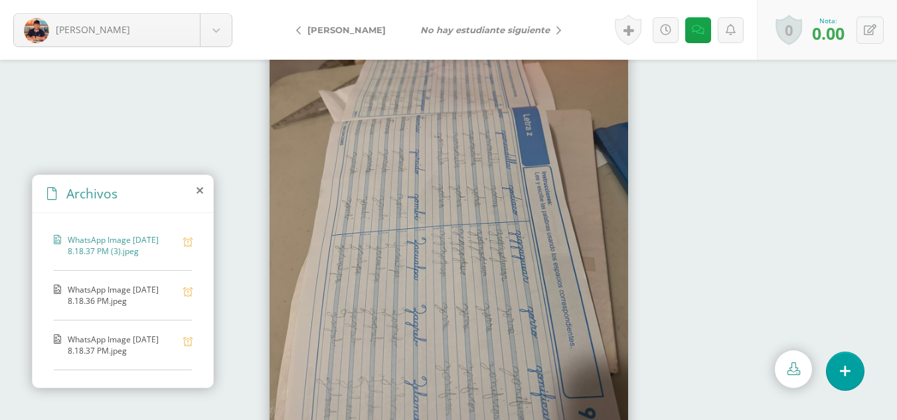
click at [102, 309] on div "WhatsApp Image 2025-09-05 at 8.18.36 PM.jpeg" at bounding box center [123, 302] width 138 height 37
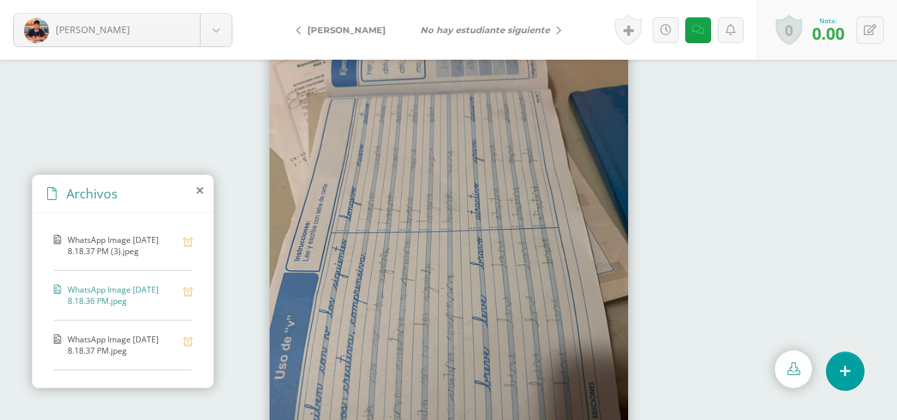
click at [115, 349] on span "WhatsApp Image 2025-09-05 at 8.18.37 PM.jpeg" at bounding box center [122, 345] width 109 height 23
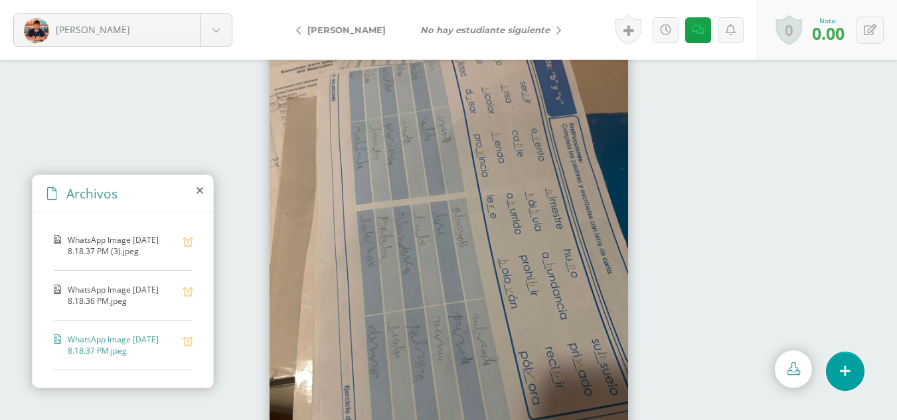
scroll to position [86, 0]
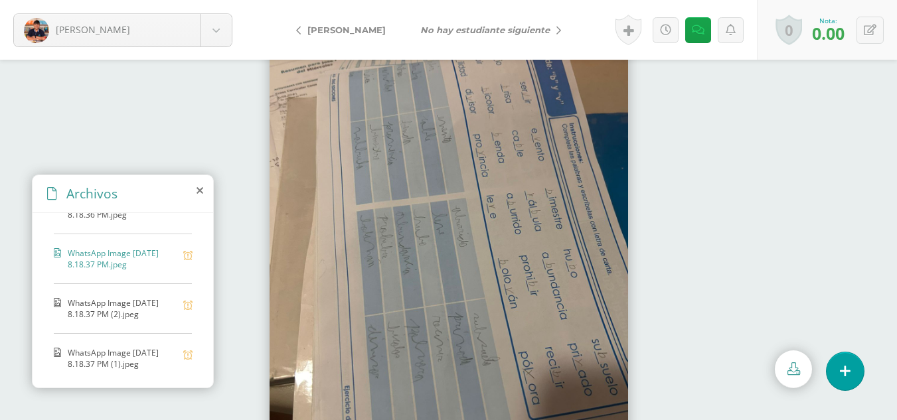
click at [97, 309] on span "WhatsApp Image 2025-09-05 at 8.18.37 PM (2).jpeg" at bounding box center [122, 308] width 109 height 23
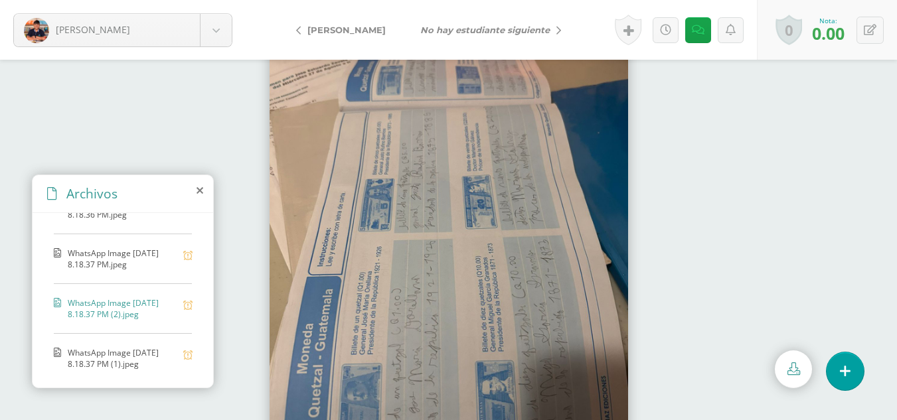
click at [112, 356] on span "WhatsApp Image 2025-09-05 at 8.18.37 PM (1).jpeg" at bounding box center [122, 358] width 109 height 23
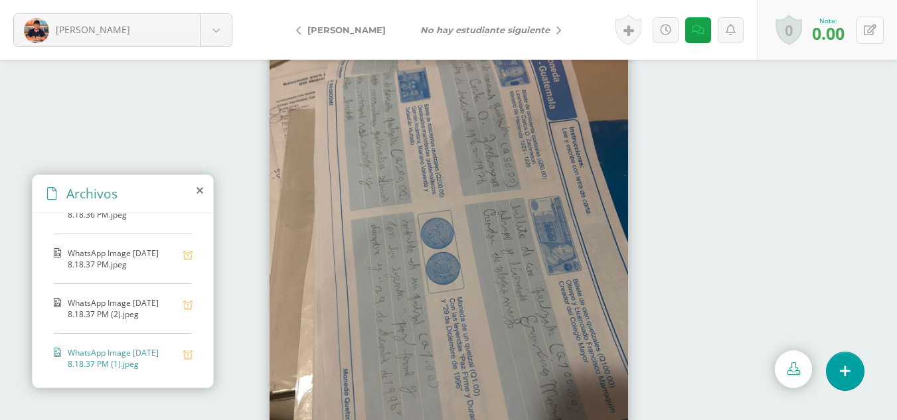
click at [874, 33] on icon at bounding box center [870, 30] width 13 height 11
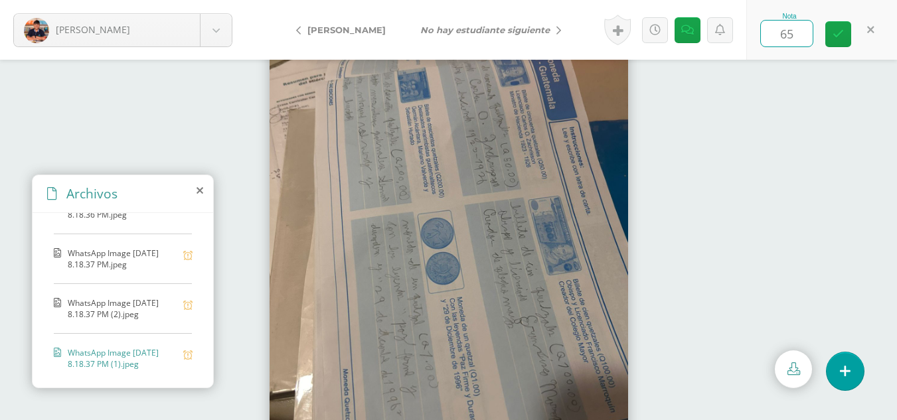
type input "65"
click at [513, 83] on img at bounding box center [449, 240] width 359 height 478
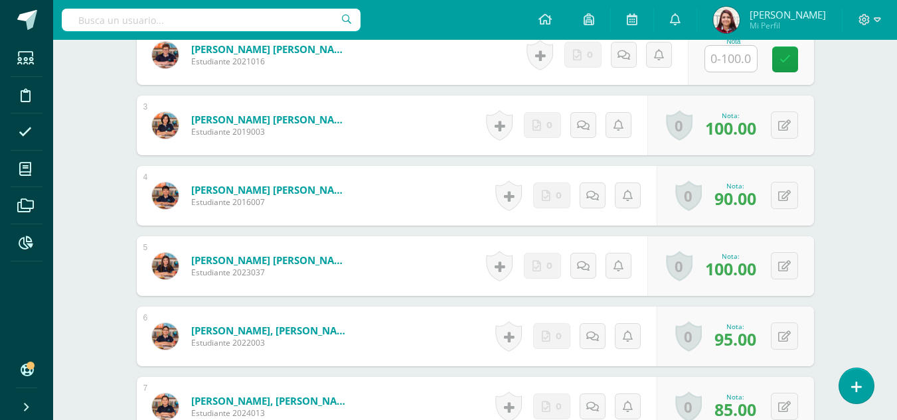
scroll to position [520, 0]
click at [728, 74] on div "Nota" at bounding box center [751, 55] width 126 height 60
click at [718, 56] on input "text" at bounding box center [731, 58] width 52 height 26
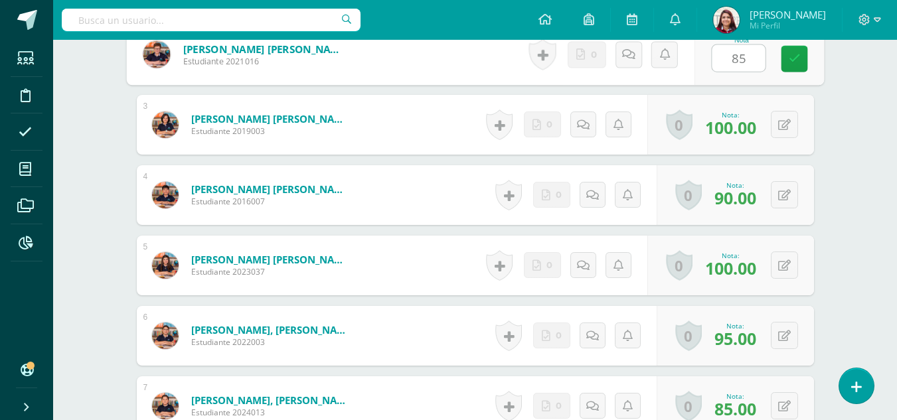
type input "85"
click at [734, 164] on div "1 Alcantara López, Rodrigo Antonio Estudiante 2019004 Nota 90.00 0 Logros Logro…" at bounding box center [475, 371] width 677 height 834
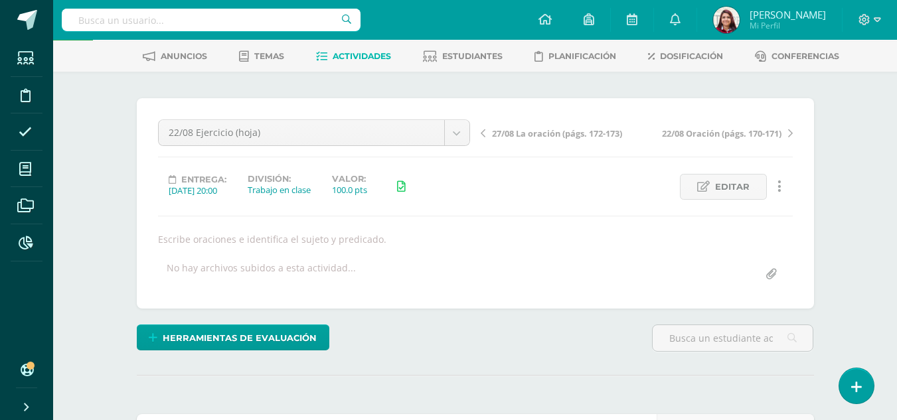
scroll to position [26, 0]
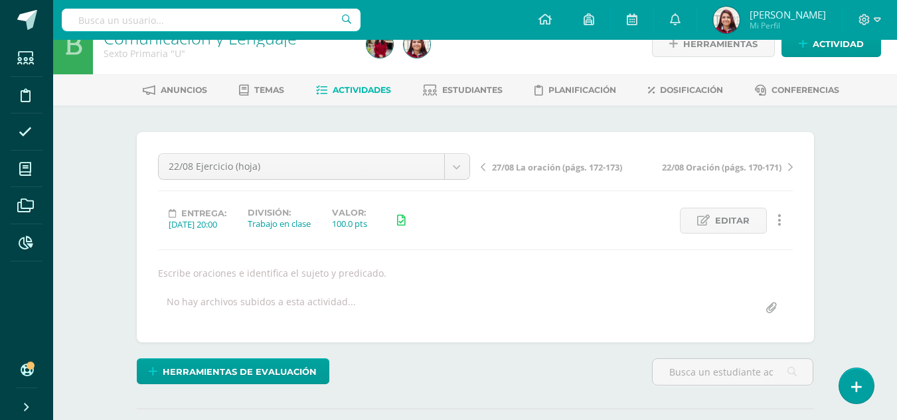
click at [316, 149] on div "22/08 Ejercicio (hoja) 12/09 Caligrafía (págs. 111-115) 10/09 Signos de puntuac…" at bounding box center [475, 237] width 677 height 210
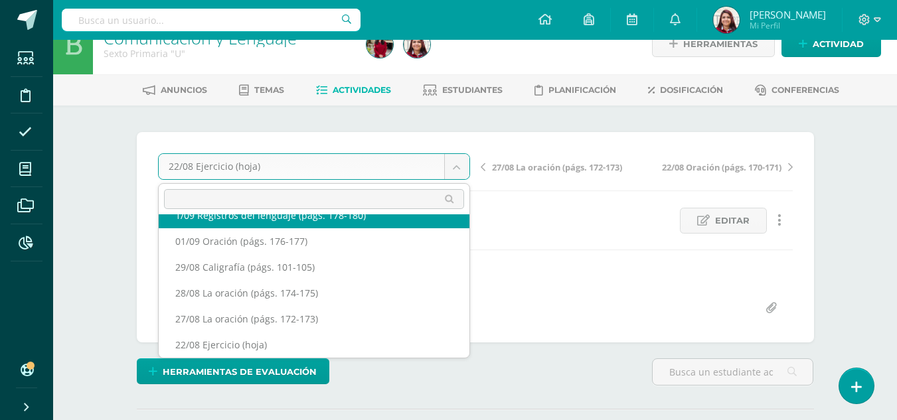
scroll to position [135, 0]
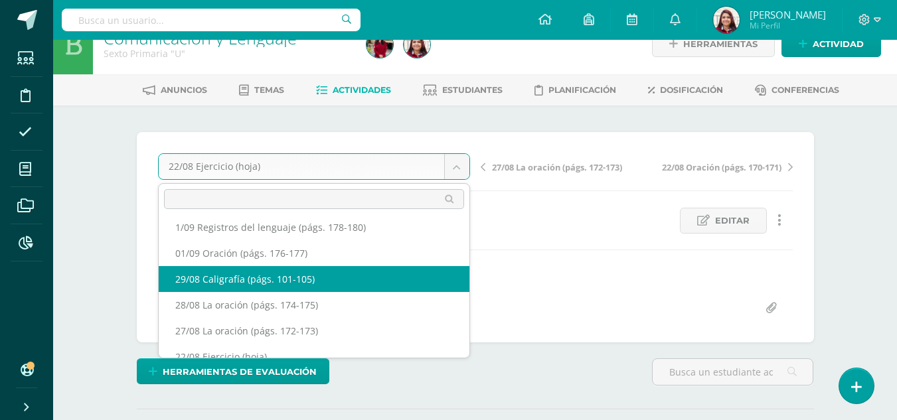
select select "/dashboard/teacher/grade-activity/219240/"
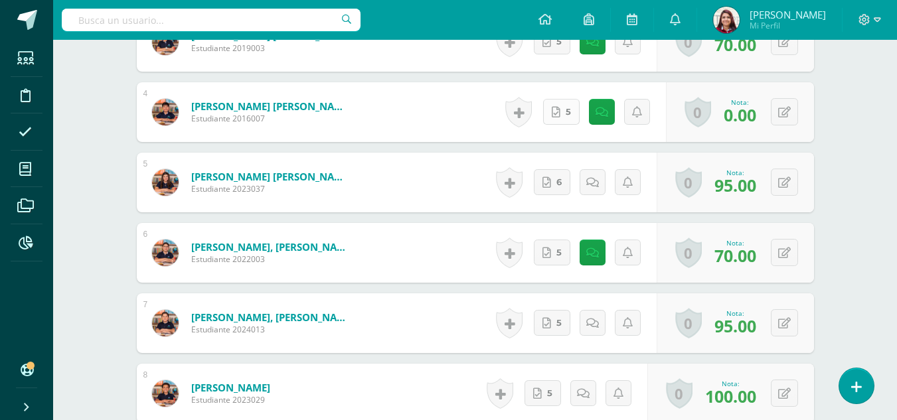
scroll to position [604, 0]
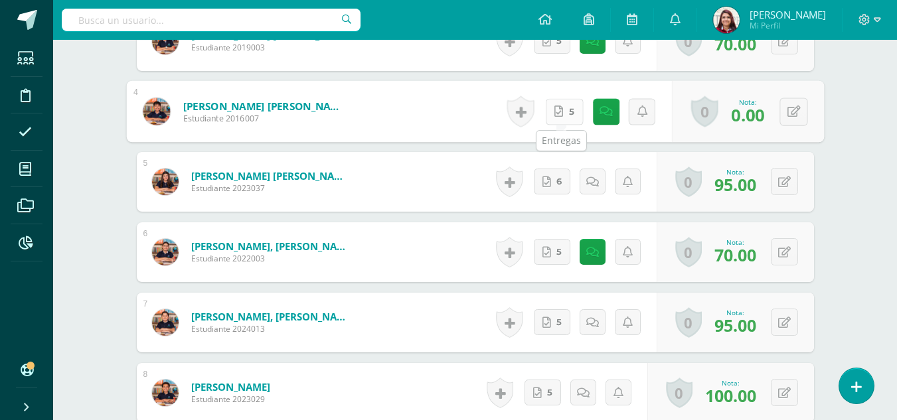
click at [570, 120] on span "5" at bounding box center [570, 111] width 5 height 25
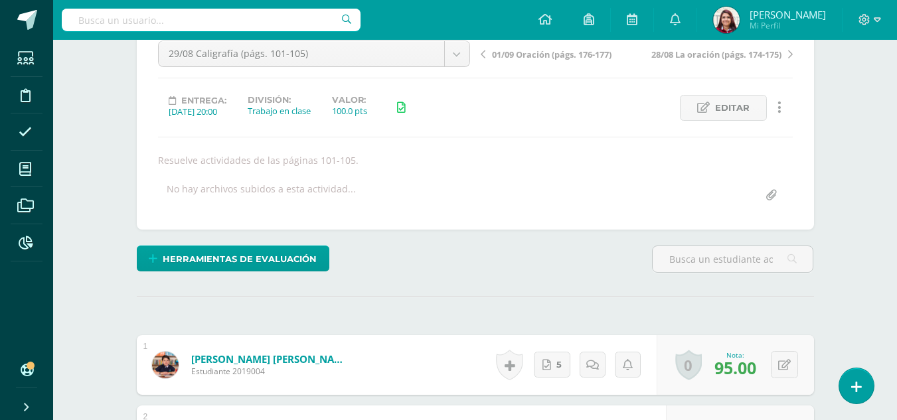
scroll to position [36, 0]
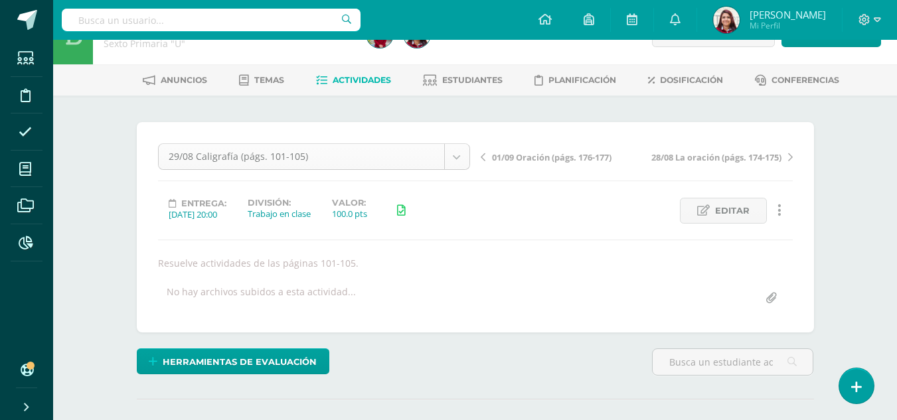
drag, startPoint x: 470, startPoint y: 147, endPoint x: 463, endPoint y: 150, distance: 7.8
click at [464, 149] on div "29/08 Caligrafía (págs. 101-105) 12/09 Caligrafía (págs. 111-115) 10/09 Signos …" at bounding box center [314, 161] width 323 height 37
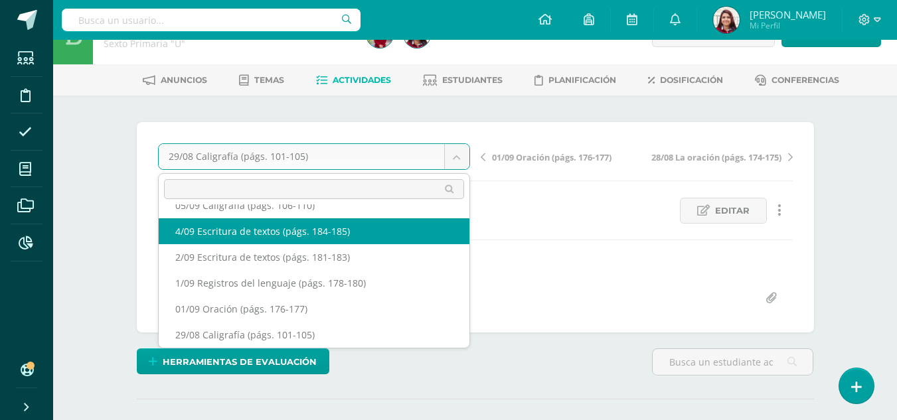
scroll to position [57, 0]
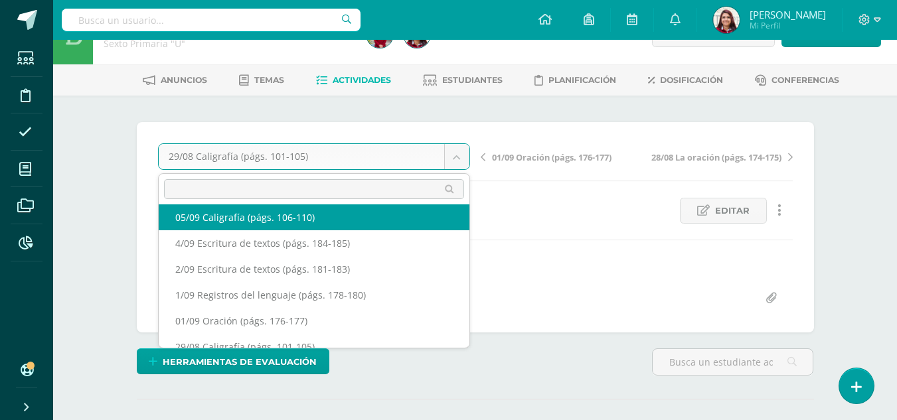
select select "/dashboard/teacher/grade-activity/219702/"
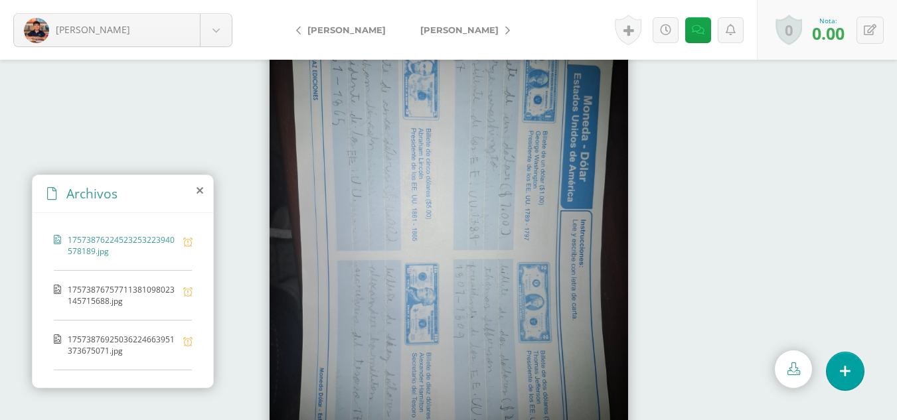
click at [187, 300] on div "17573876224523253223940578189.jpg 17573876757711381098023145715688.jpg 17573876…" at bounding box center [123, 298] width 181 height 170
click at [161, 266] on div "17573876224523253223940578189.jpg" at bounding box center [123, 252] width 138 height 37
click at [155, 291] on span "17573876757711381098023145715688.jpg" at bounding box center [122, 295] width 109 height 23
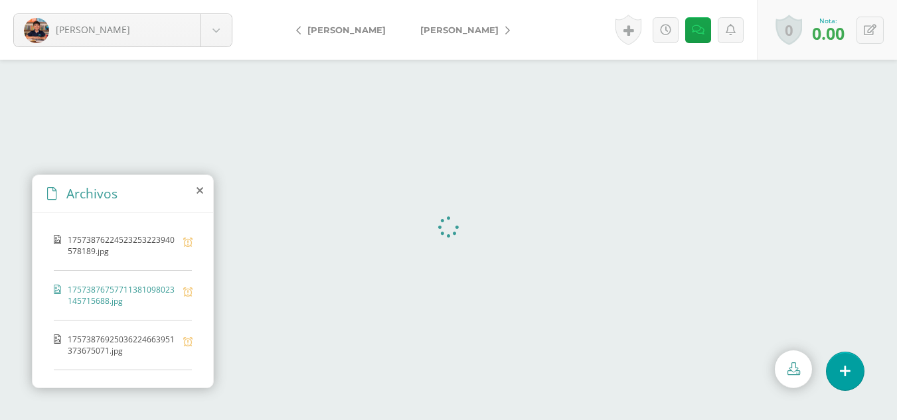
click at [138, 341] on span "17573876925036224663951373675071.jpg" at bounding box center [122, 345] width 109 height 23
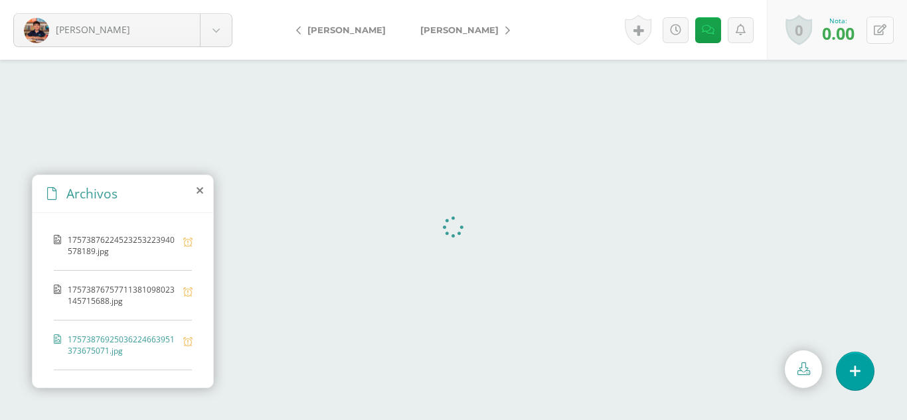
click at [878, 32] on icon at bounding box center [880, 30] width 13 height 11
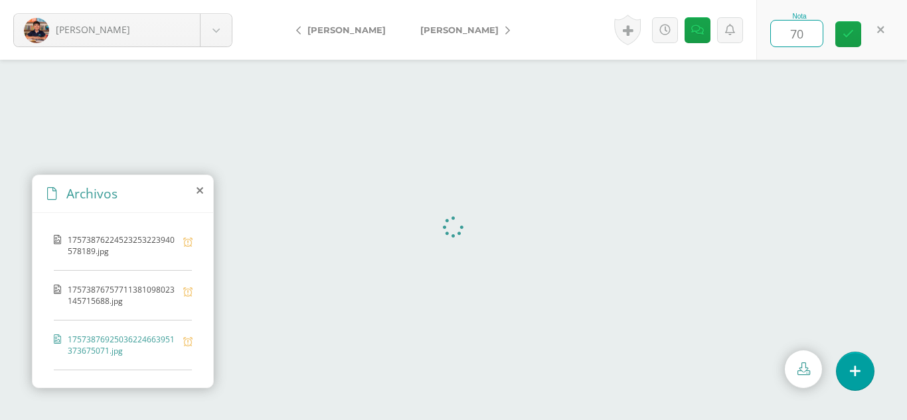
type input "70"
click at [855, 107] on div at bounding box center [453, 240] width 907 height 361
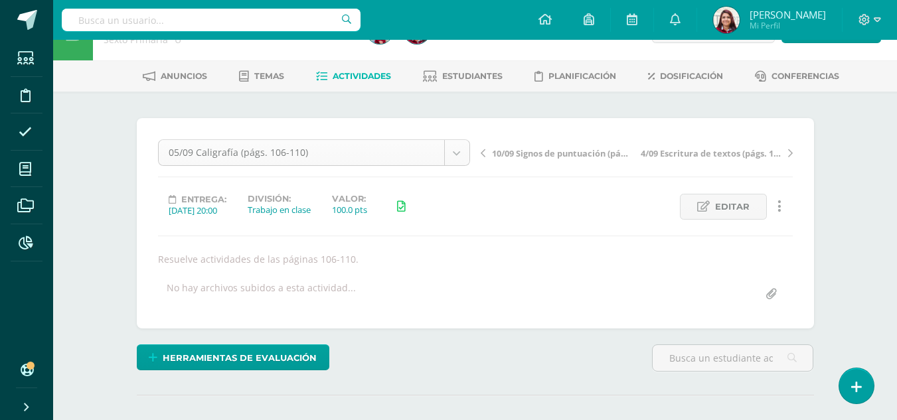
scroll to position [41, 0]
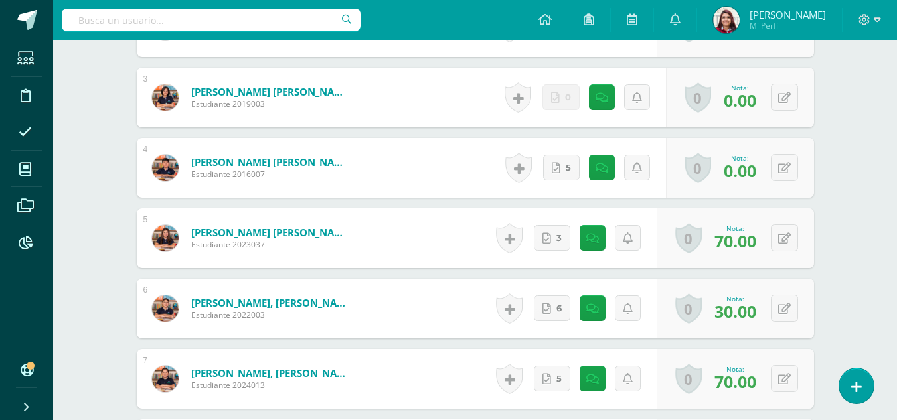
scroll to position [556, 0]
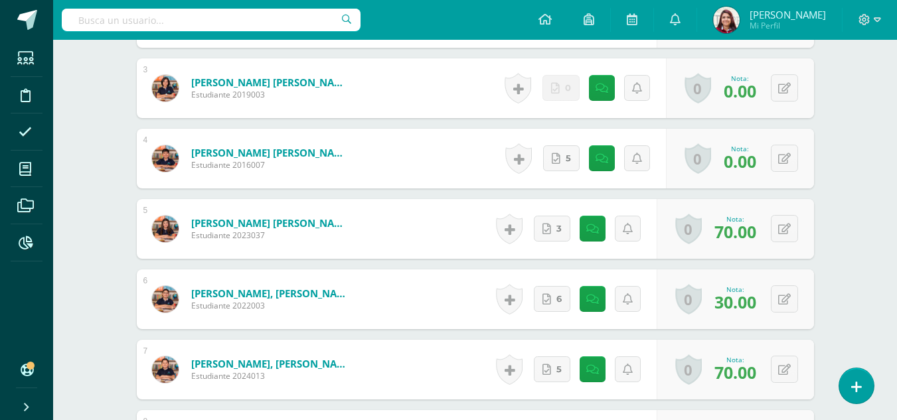
click at [781, 159] on body "Estudiantes Disciplina Asistencia Mis cursos Archivos Reportes Soporte Ayuda Re…" at bounding box center [448, 174] width 897 height 1460
click at [781, 159] on button at bounding box center [784, 158] width 27 height 27
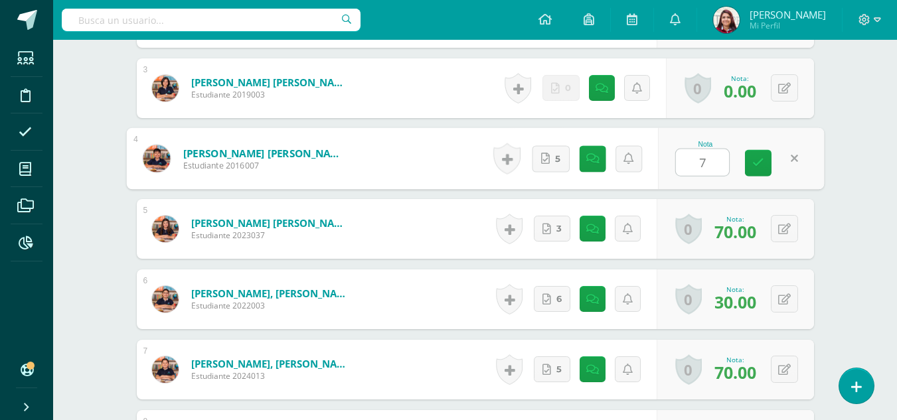
type input "70"
click at [764, 169] on link at bounding box center [758, 163] width 27 height 27
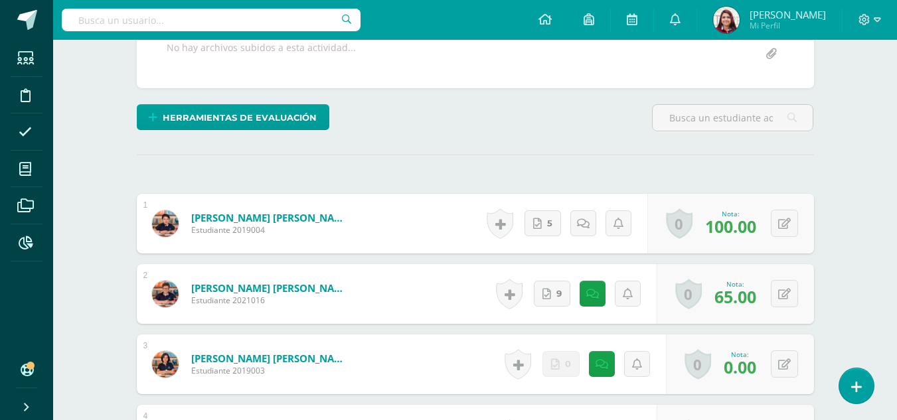
scroll to position [0, 0]
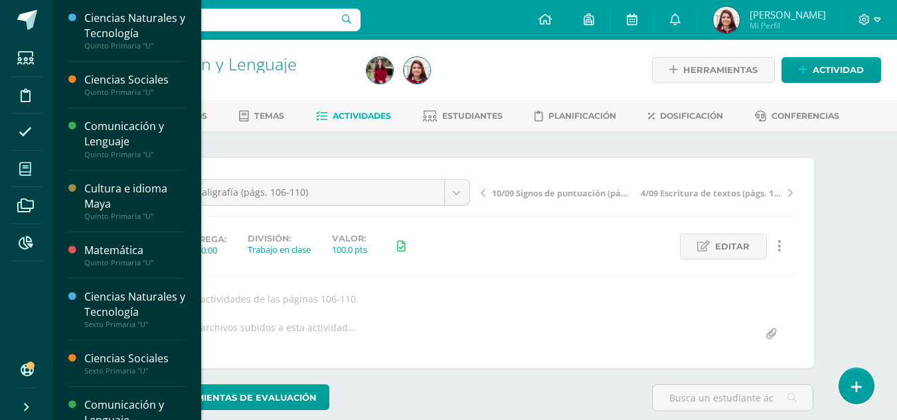
click at [27, 167] on icon at bounding box center [25, 169] width 12 height 13
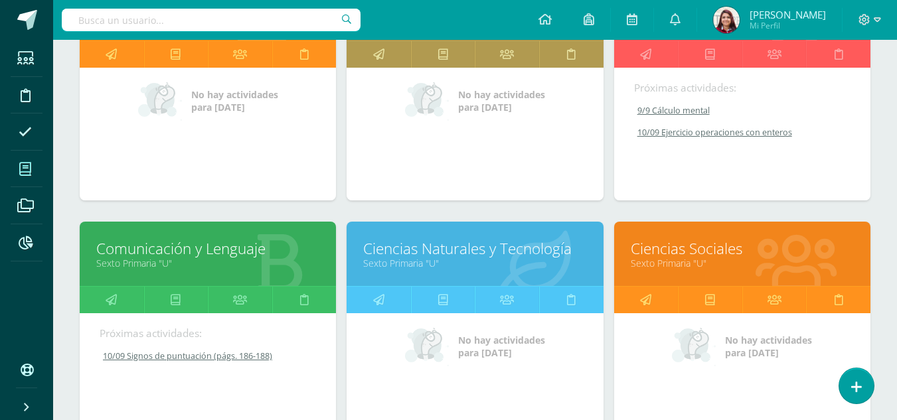
scroll to position [647, 0]
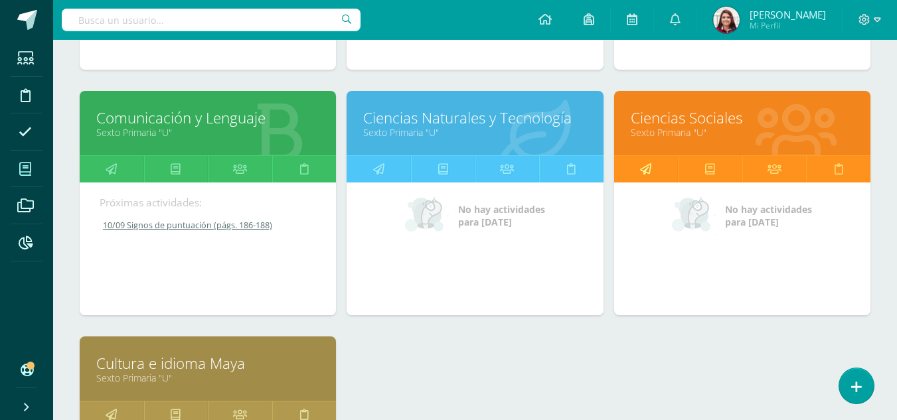
click at [649, 171] on icon at bounding box center [645, 169] width 11 height 26
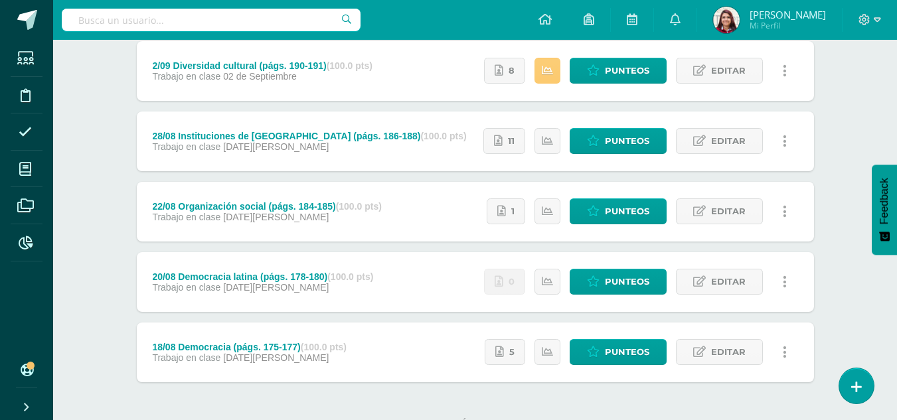
scroll to position [298, 0]
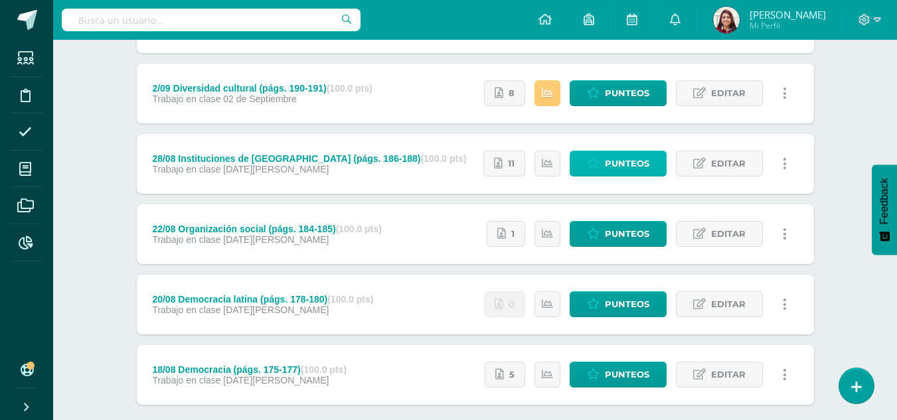
click at [643, 171] on span "Punteos" at bounding box center [627, 163] width 44 height 25
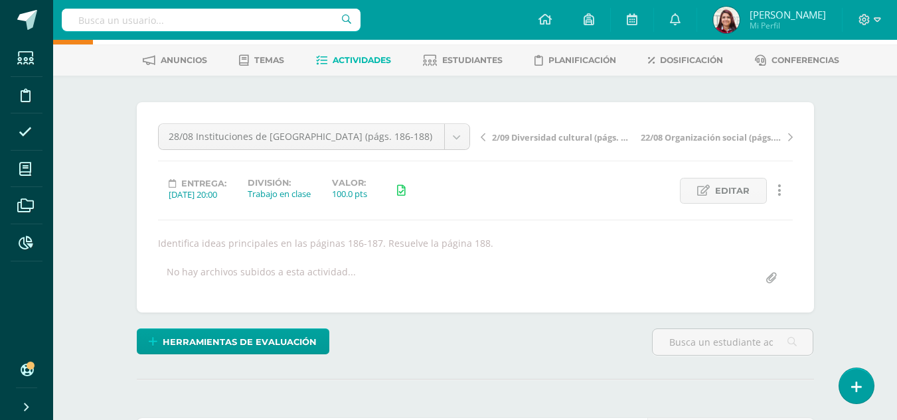
scroll to position [39, 0]
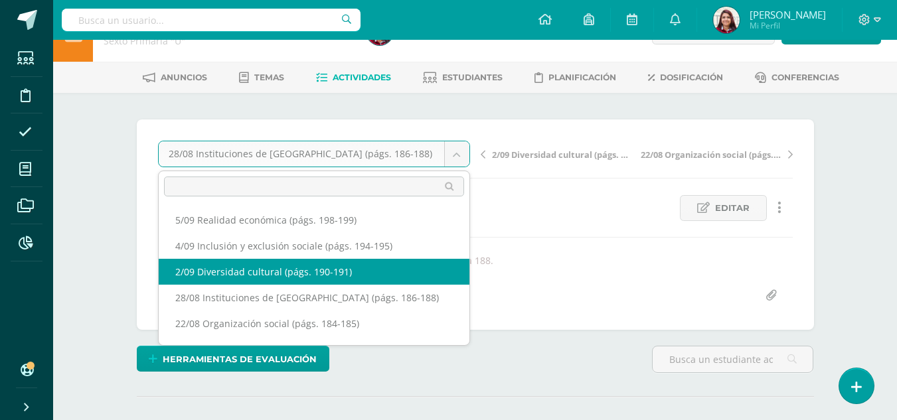
select select "/dashboard/teacher/grade-activity/219713/"
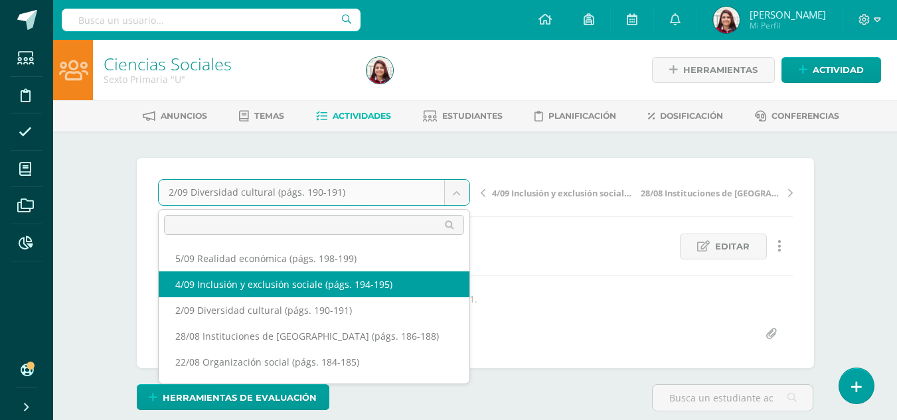
select select "/dashboard/teacher/grade-activity/219833/"
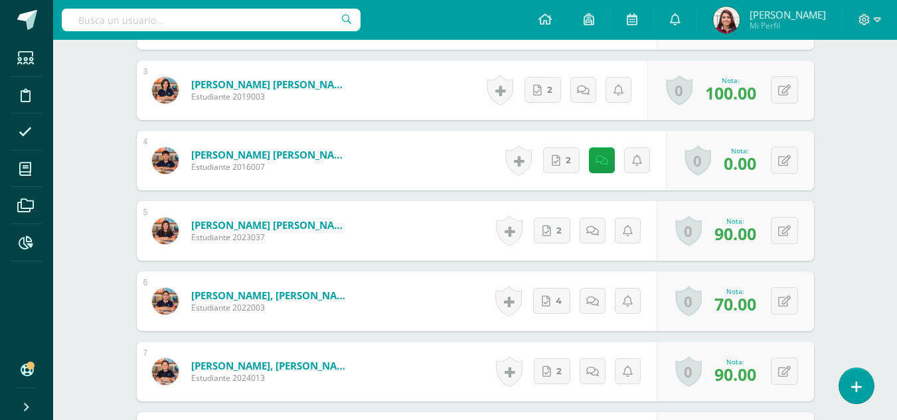
scroll to position [561, 0]
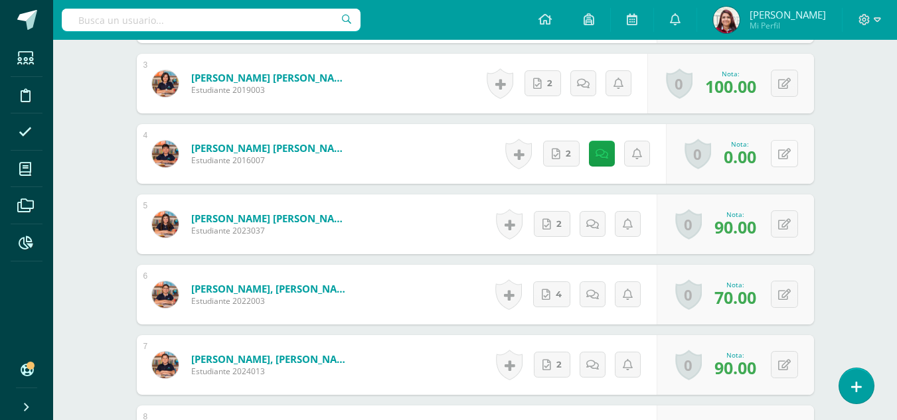
click at [792, 149] on button at bounding box center [784, 153] width 27 height 27
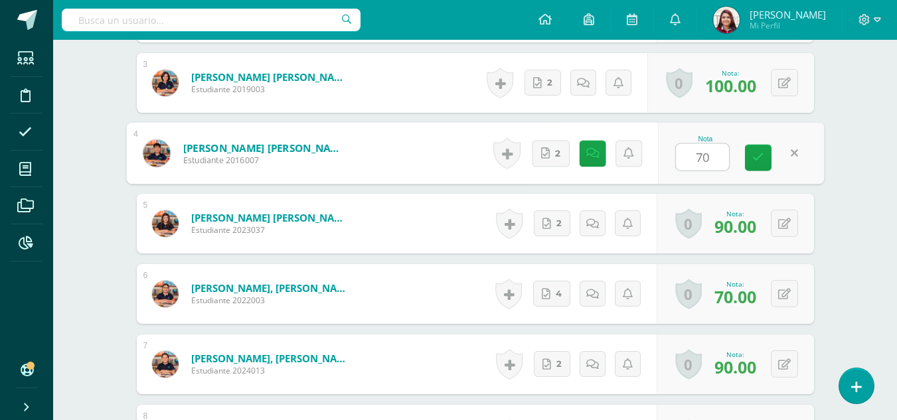
type input "70"
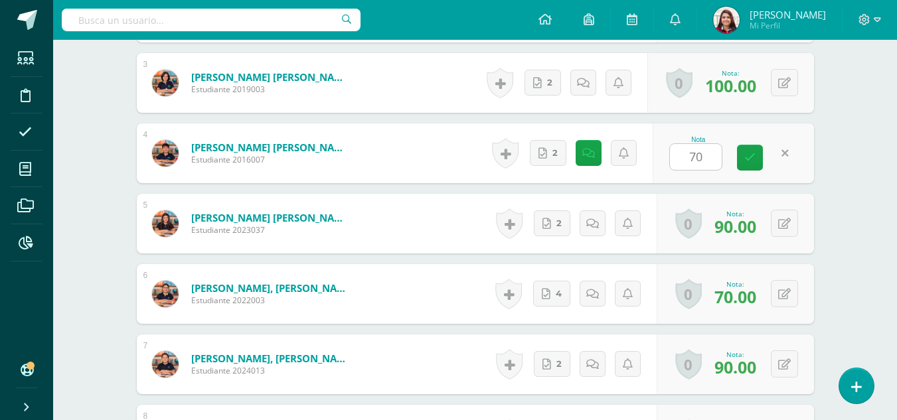
click at [760, 173] on div "Nota 70" at bounding box center [733, 153] width 161 height 60
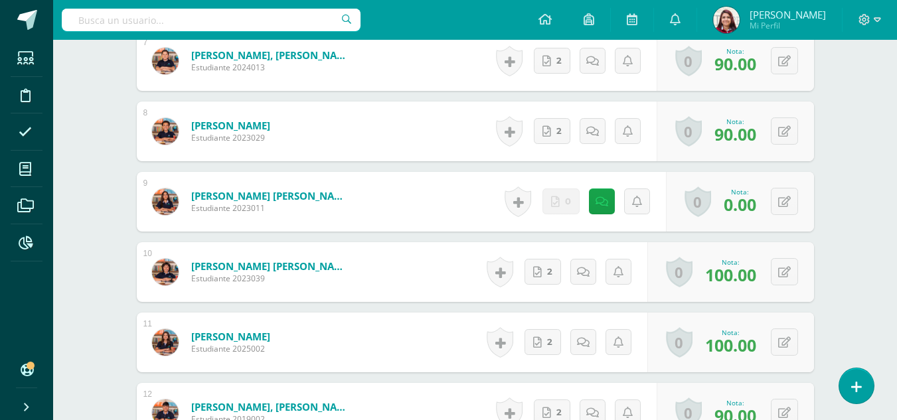
scroll to position [892, 0]
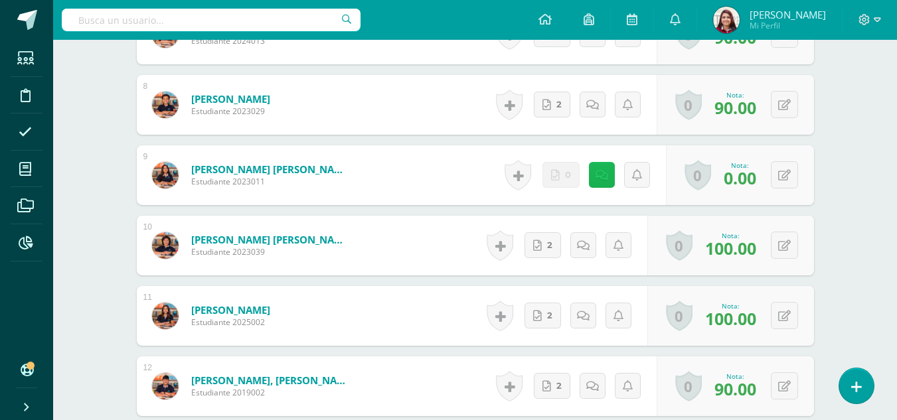
click at [596, 182] on link at bounding box center [602, 175] width 26 height 26
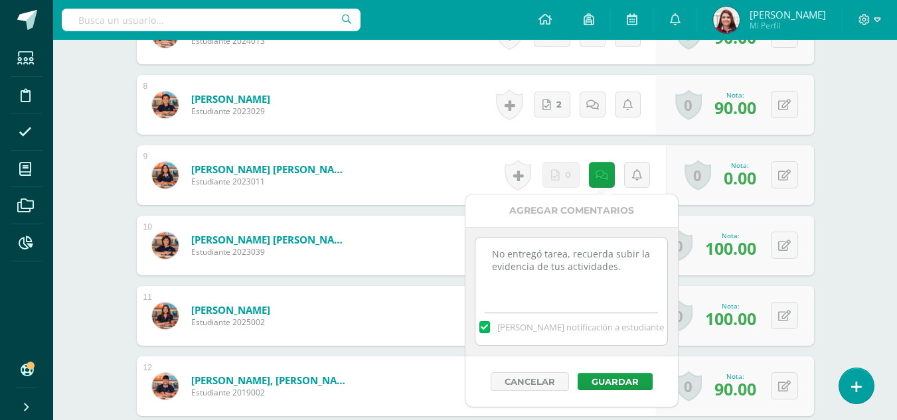
drag, startPoint x: 620, startPoint y: 266, endPoint x: 645, endPoint y: 245, distance: 32.5
click at [621, 266] on textarea "No entregó tarea, recuerda subir la evidencia de tus actividades." at bounding box center [571, 271] width 192 height 66
paste textarea "Actividad cerrada."
type textarea "No entregó tarea, recuerda subir la evidencia de tus actividades. Actividad cer…"
click at [608, 374] on button "Guardar" at bounding box center [615, 381] width 75 height 17
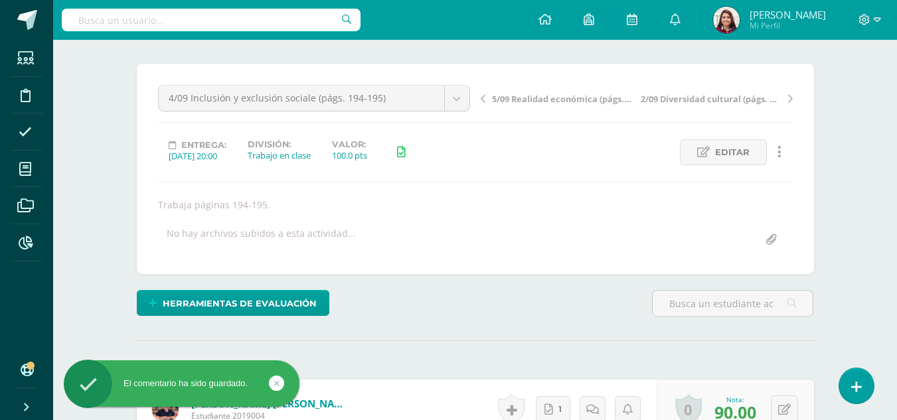
scroll to position [68, 0]
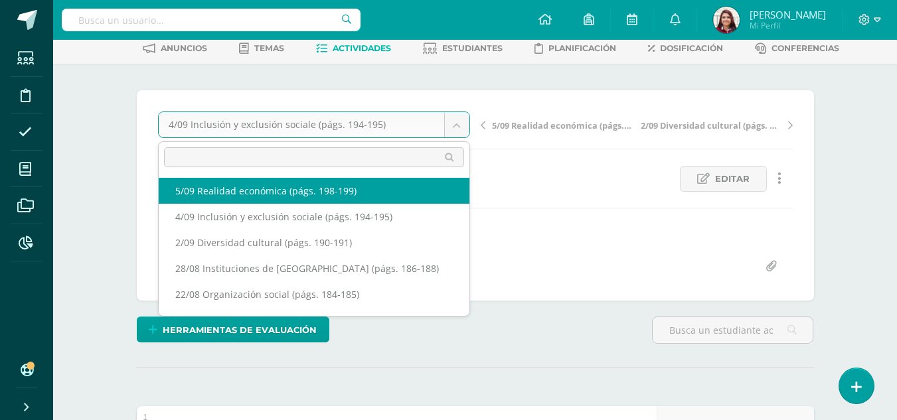
select select "/dashboard/teacher/grade-activity/219969/"
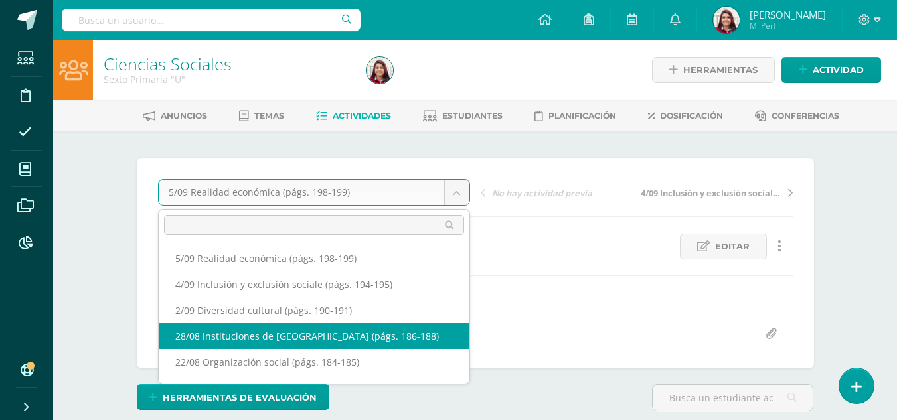
select select "/dashboard/teacher/grade-activity/219522/"
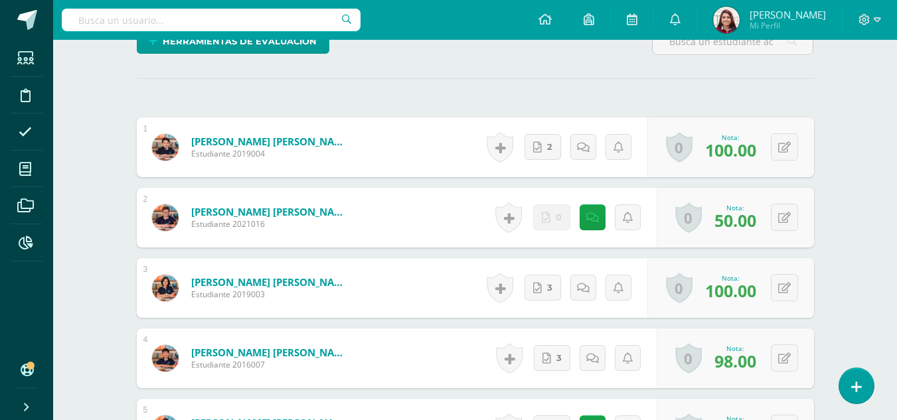
scroll to position [357, 0]
click at [583, 223] on link at bounding box center [593, 217] width 26 height 26
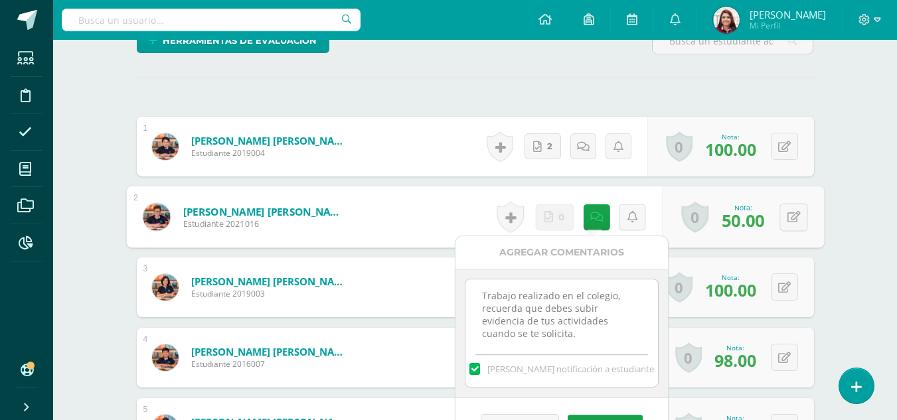
click at [627, 332] on textarea "Trabajo realizado en el colegio, recuerda que debes subir evidencia de tus acti…" at bounding box center [561, 313] width 192 height 66
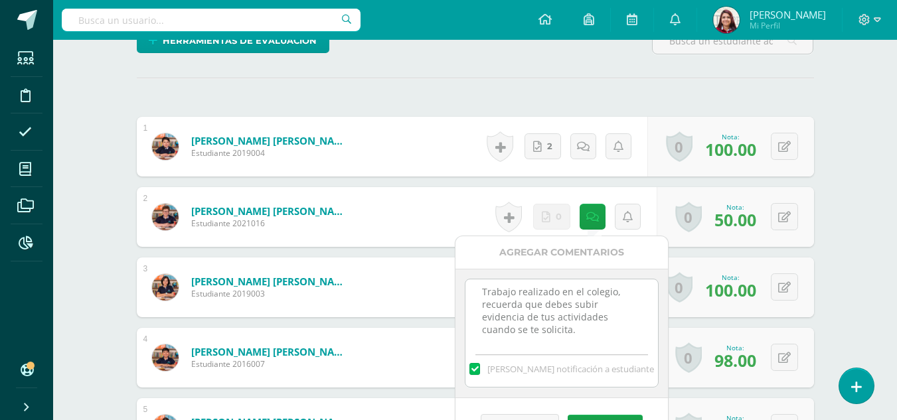
scroll to position [20, 0]
paste textarea "Actividad cerrada."
type textarea "Trabajo realizado en el colegio, recuerda que debes subir evidencia de tus acti…"
click at [605, 416] on button "Guardar" at bounding box center [605, 423] width 75 height 17
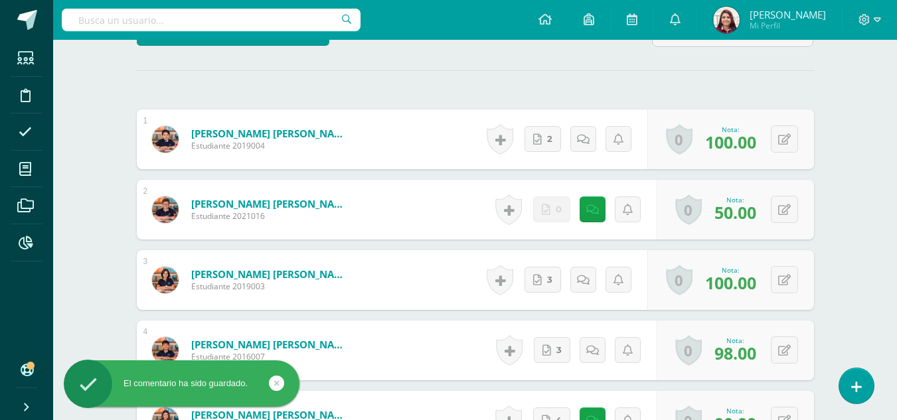
scroll to position [61, 0]
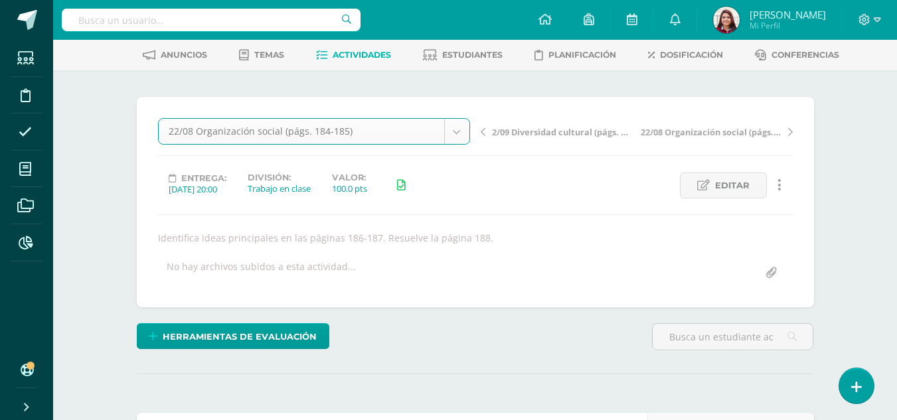
select select "/dashboard/teacher/grade-activity/219031/"
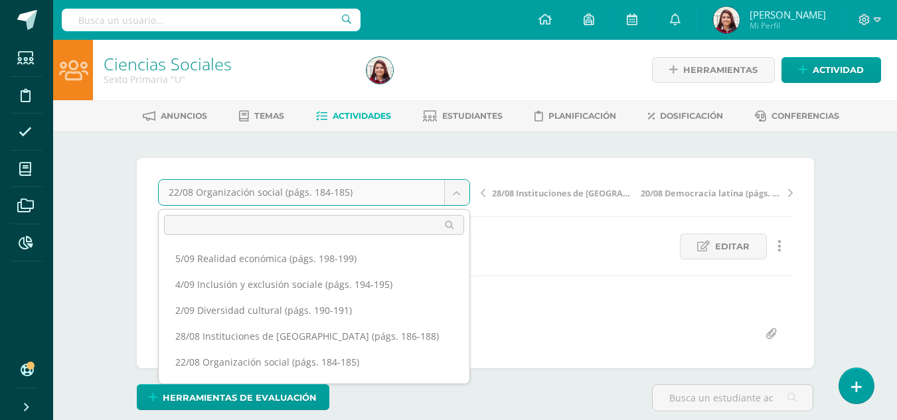
scroll to position [48, 0]
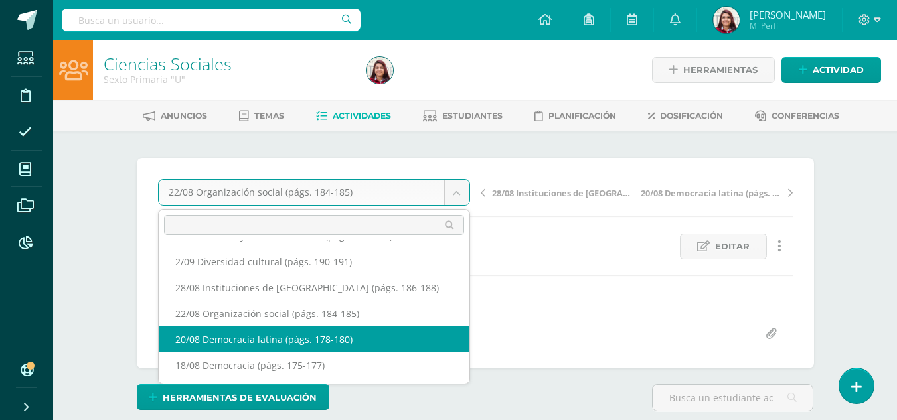
select select "/dashboard/teacher/grade-activity/218871/"
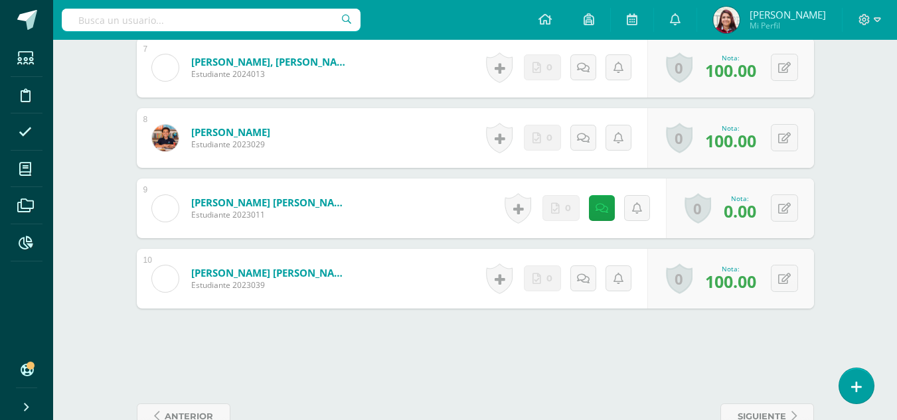
scroll to position [894, 0]
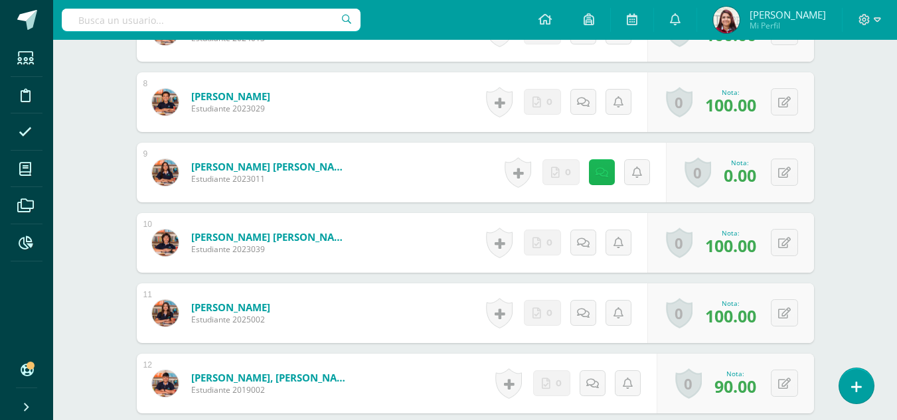
click at [608, 171] on link at bounding box center [602, 172] width 26 height 26
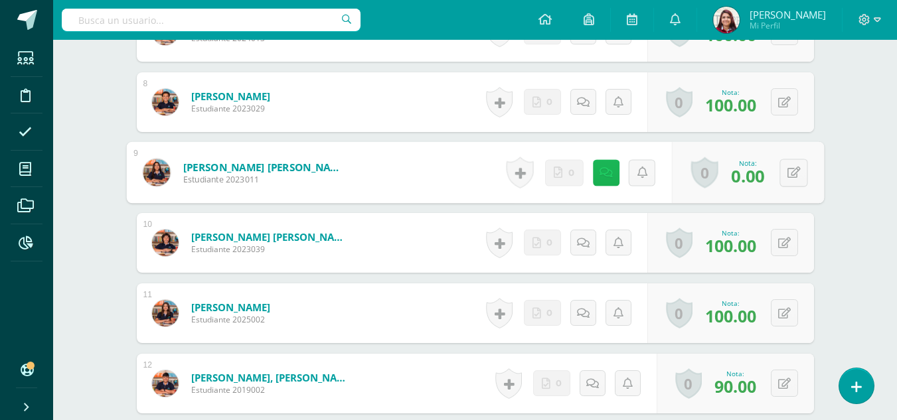
scroll to position [895, 0]
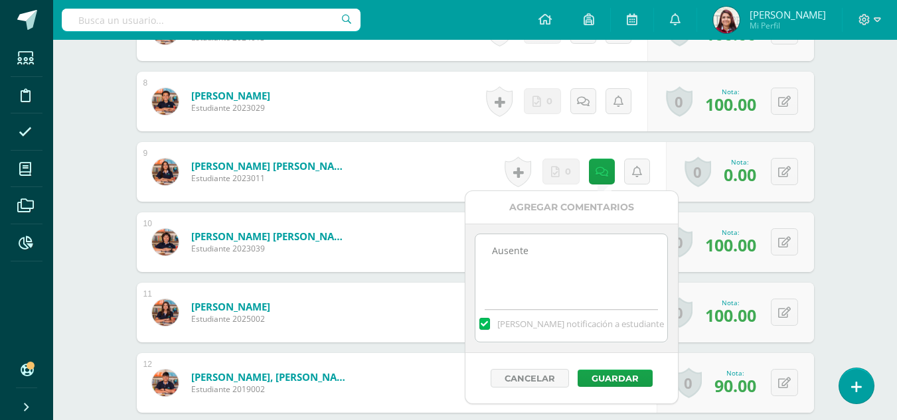
click at [616, 237] on textarea "Ausente" at bounding box center [571, 267] width 192 height 66
paste textarea "Actividad cerrada."
type textarea "Ausente. Actividad cerrada."
click at [617, 375] on button "Guardar" at bounding box center [615, 378] width 75 height 17
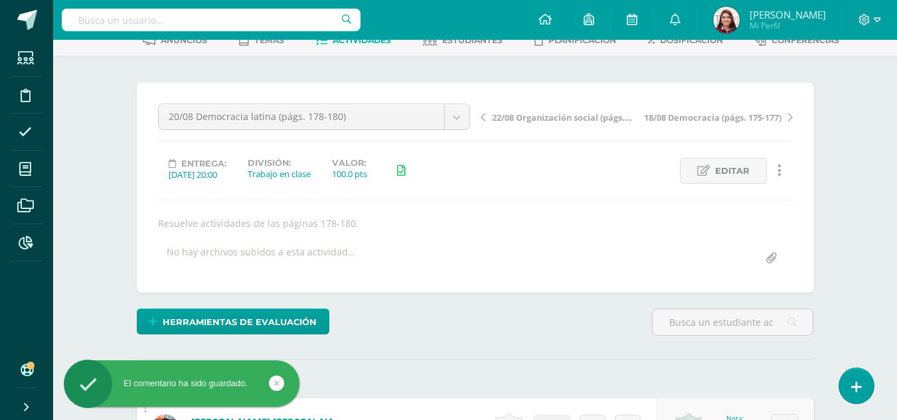
scroll to position [0, 0]
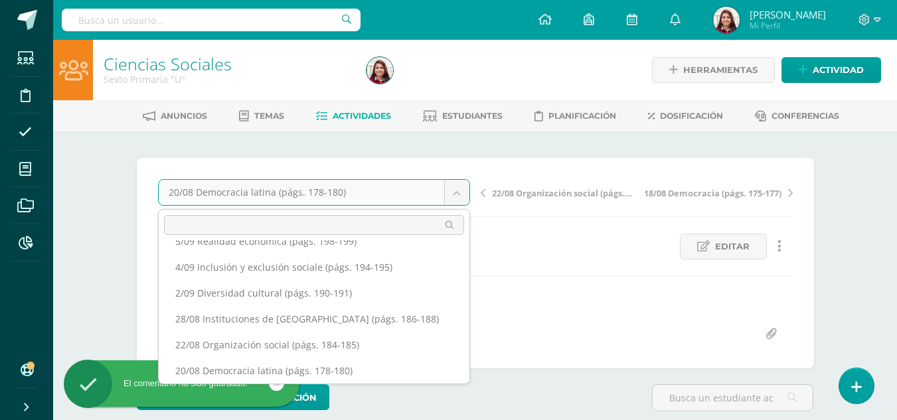
scroll to position [43, 0]
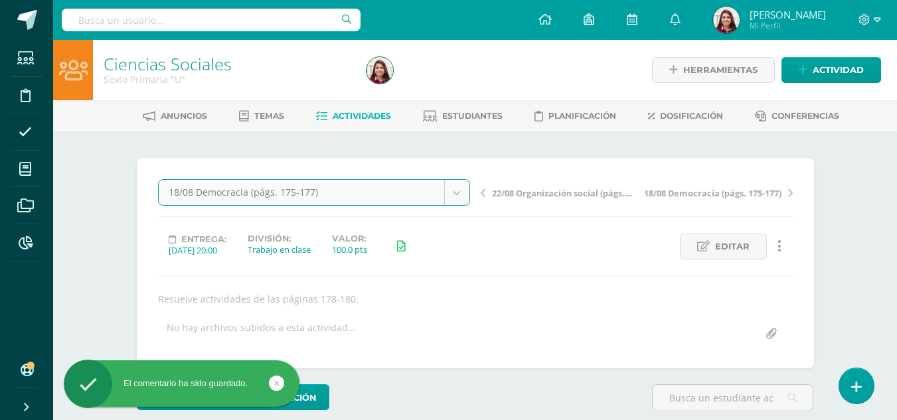
select select "/dashboard/teacher/grade-activity/218567/"
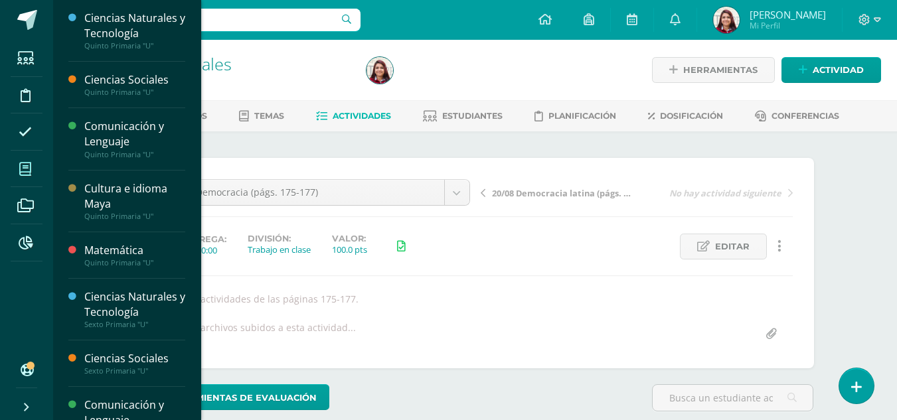
click at [33, 173] on span at bounding box center [26, 169] width 30 height 30
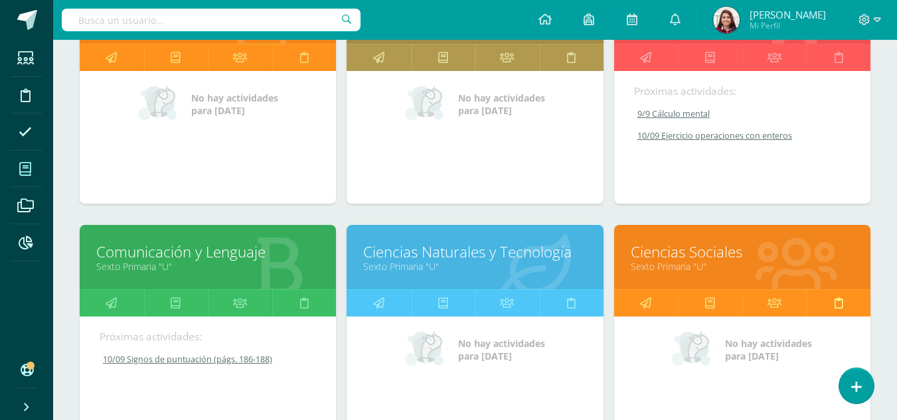
scroll to position [521, 0]
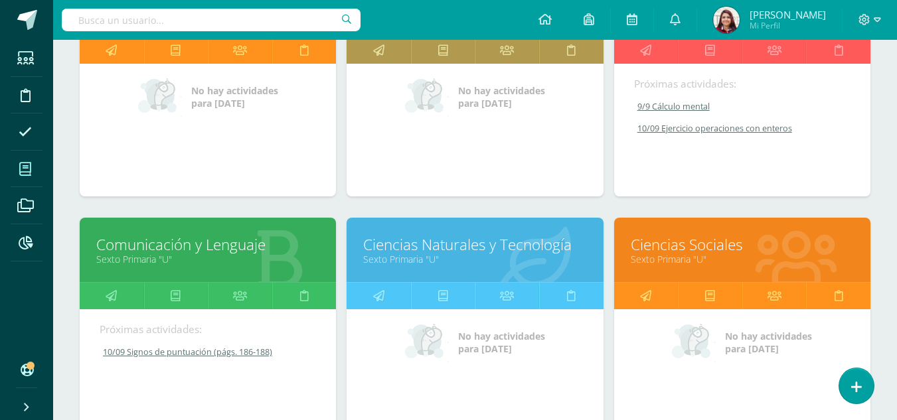
click at [447, 250] on link "Ciencias Naturales y Tecnología" at bounding box center [474, 244] width 223 height 21
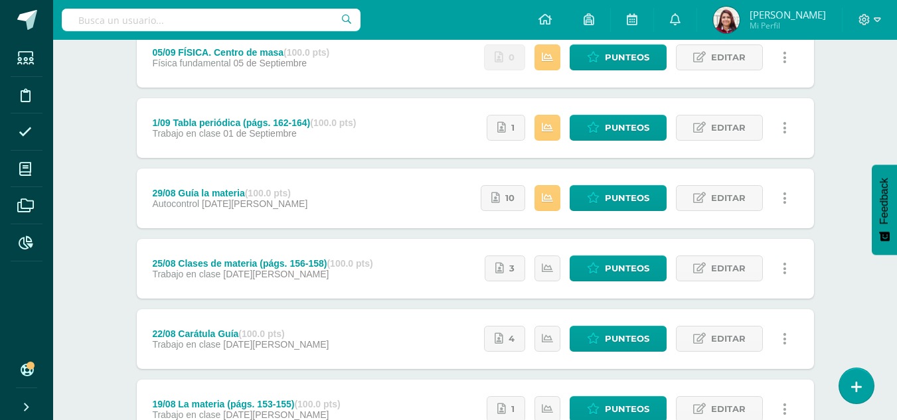
scroll to position [512, 0]
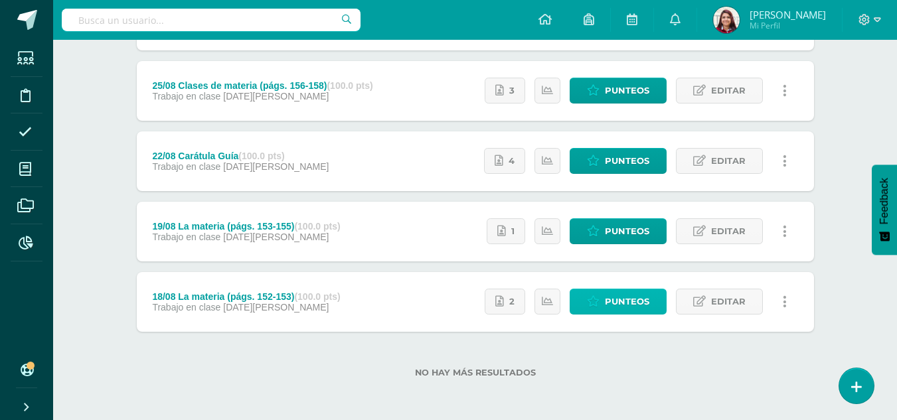
click at [623, 306] on span "Punteos" at bounding box center [627, 301] width 44 height 25
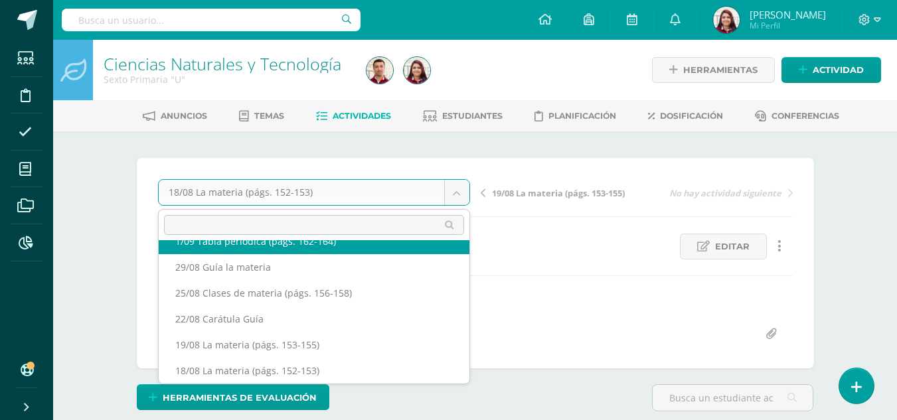
scroll to position [83, 0]
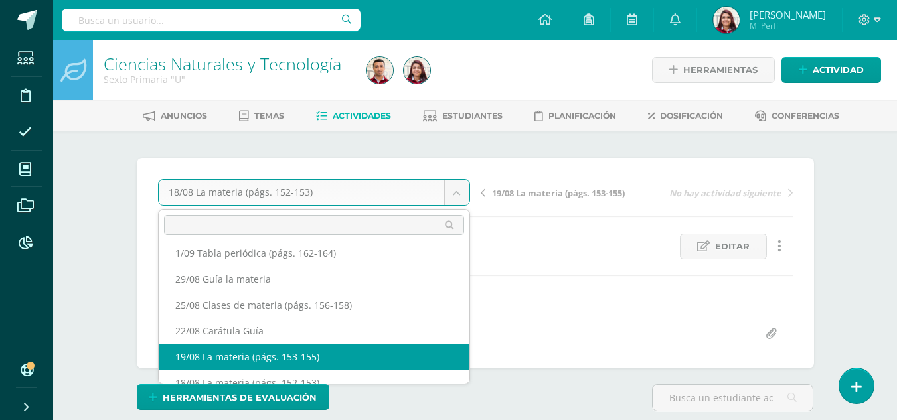
select select "/dashboard/teacher/grade-activity/218736/"
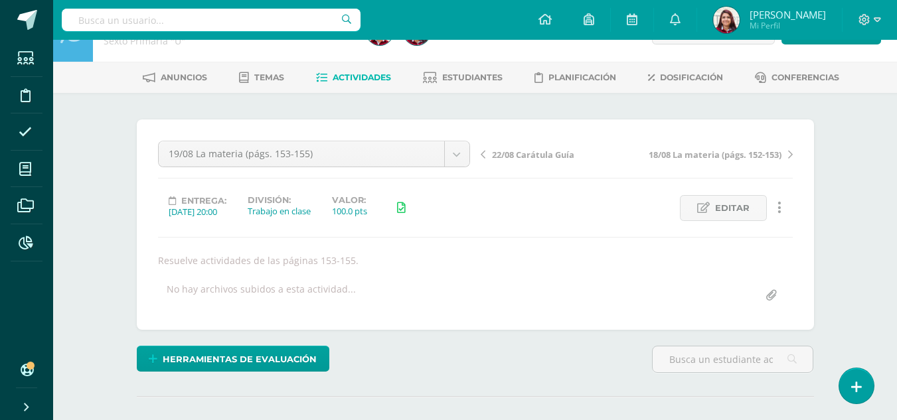
scroll to position [7, 0]
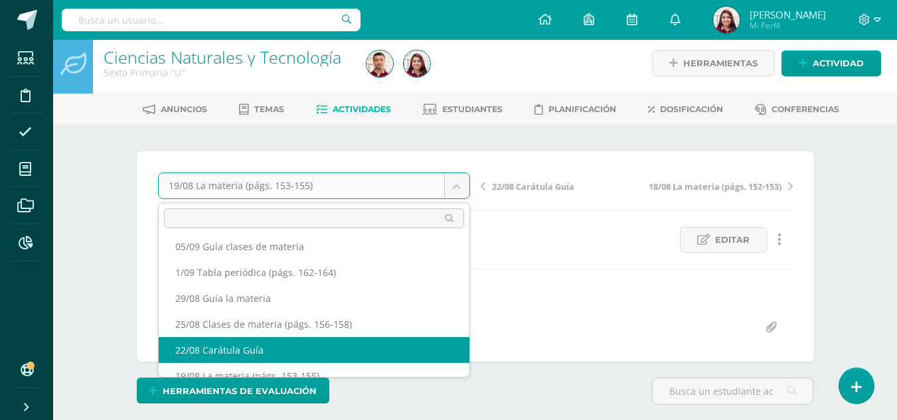
scroll to position [69, 0]
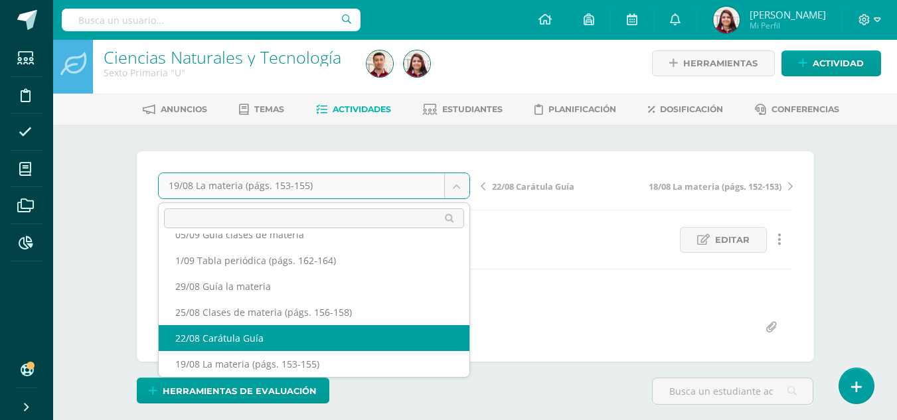
select select "/dashboard/teacher/grade-activity/219034/"
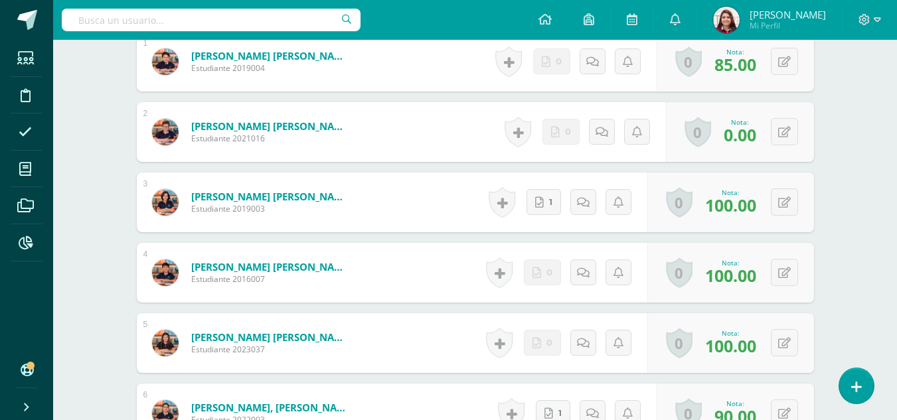
scroll to position [447, 0]
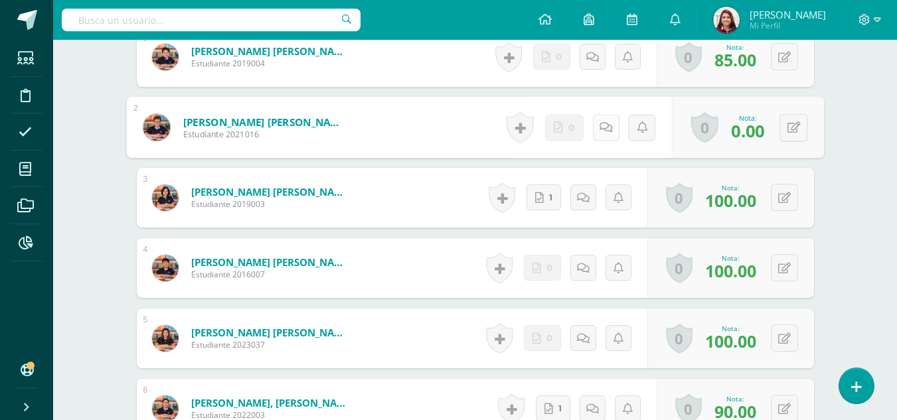
click at [607, 129] on icon at bounding box center [605, 127] width 13 height 11
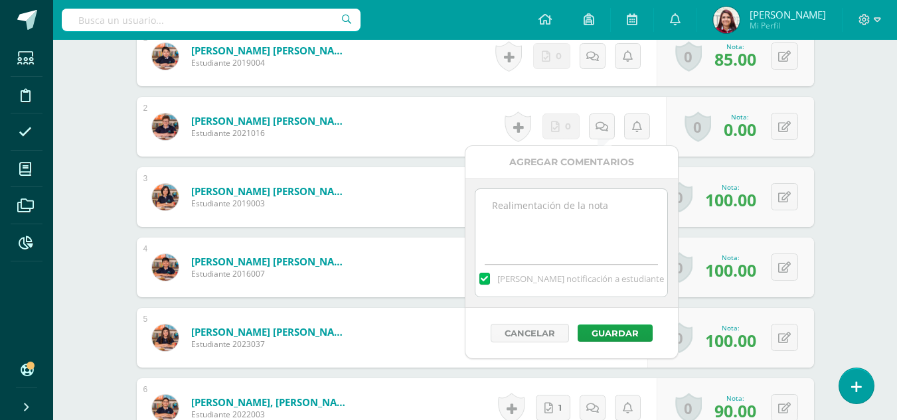
click at [574, 223] on textarea at bounding box center [571, 222] width 192 height 66
paste textarea "Actividad cerrada."
type textarea "Actividad cerrada."
click at [627, 335] on button "Guardar" at bounding box center [615, 333] width 75 height 17
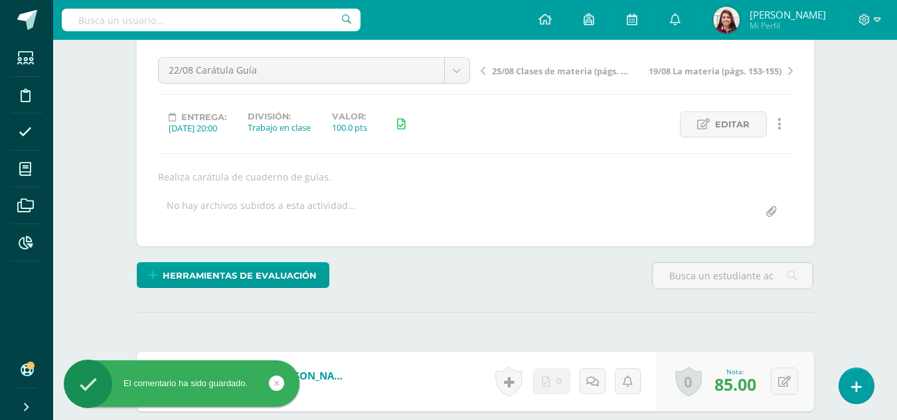
scroll to position [5, 0]
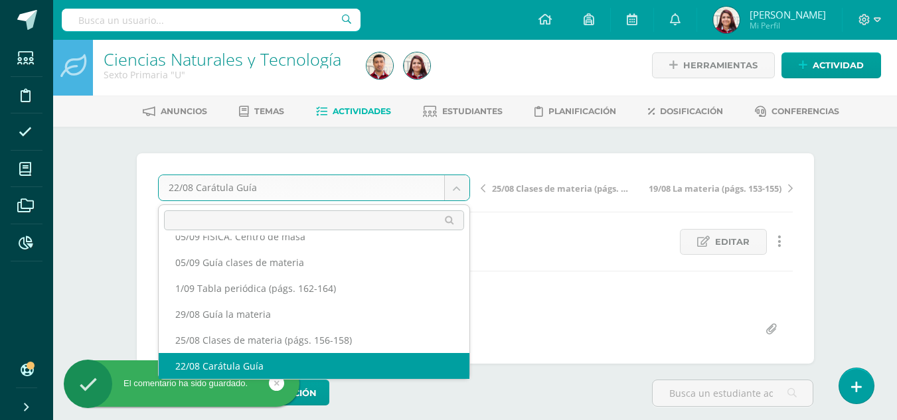
scroll to position [31, 0]
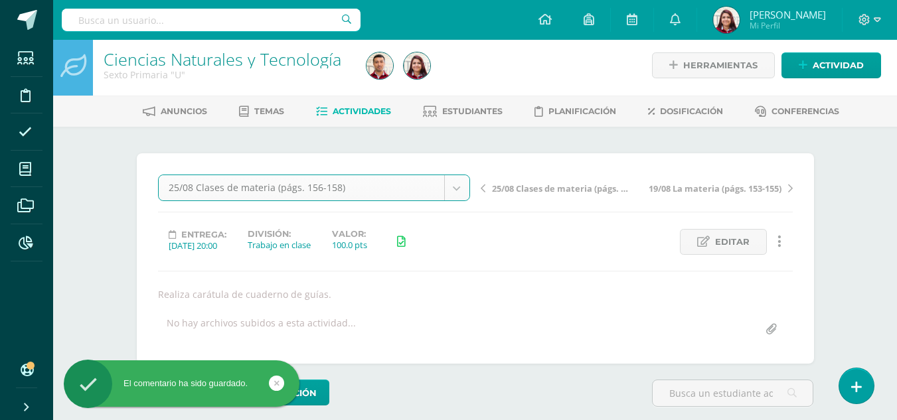
select select "/dashboard/teacher/grade-activity/219239/"
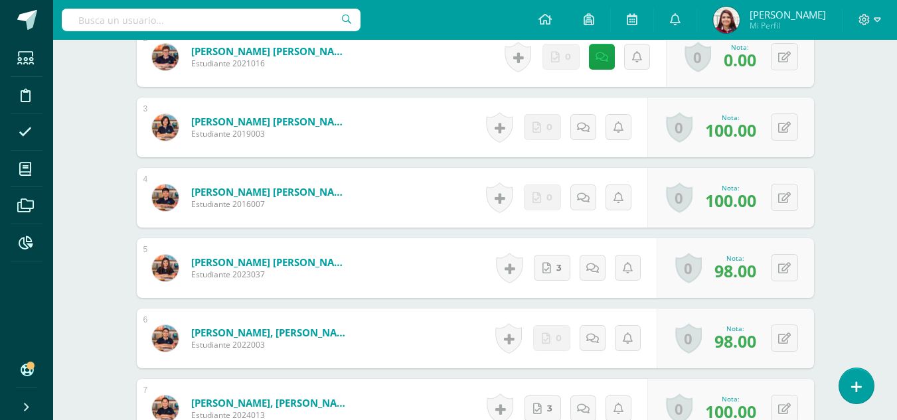
scroll to position [516, 0]
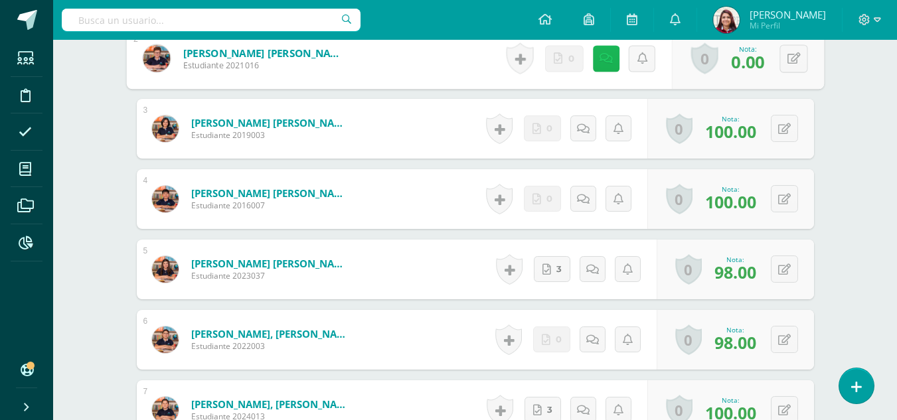
click at [599, 62] on icon at bounding box center [605, 57] width 13 height 11
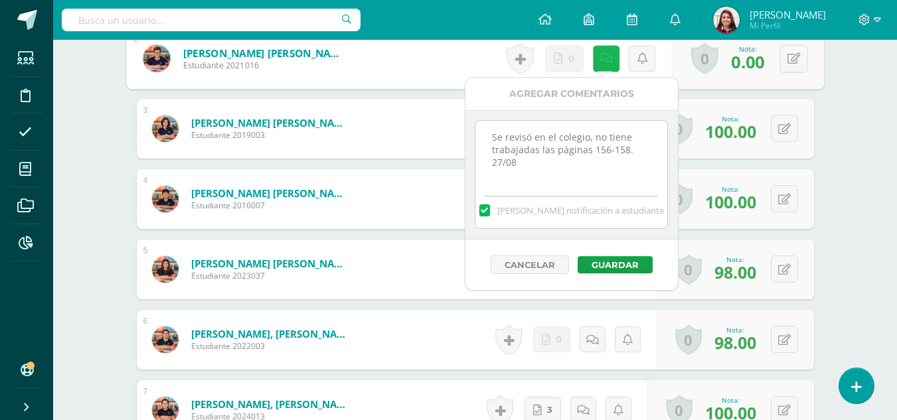
scroll to position [517, 0]
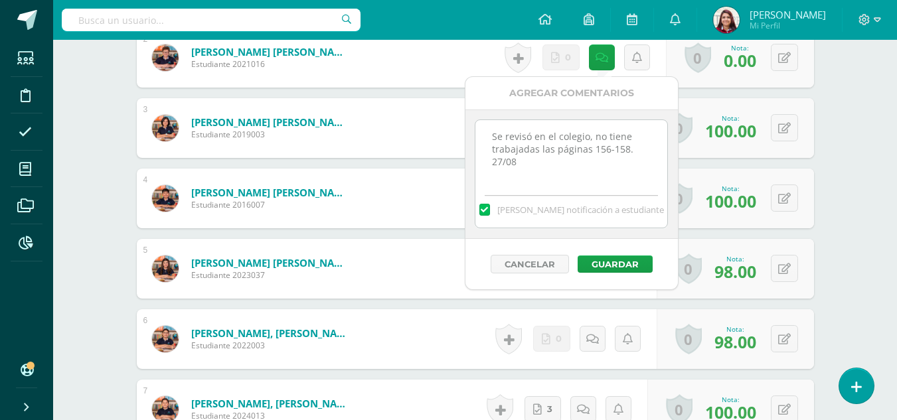
click at [616, 173] on textarea "Se revisó en el colegio, no tiene trabajadas las páginas 156-158. 27/08" at bounding box center [571, 153] width 192 height 66
paste textarea "Actividad cerrada."
type textarea "Se revisó en el colegio, no tiene trabajadas las páginas 156-158. 27/08 Activid…"
click at [606, 268] on button "Guardar" at bounding box center [615, 264] width 75 height 17
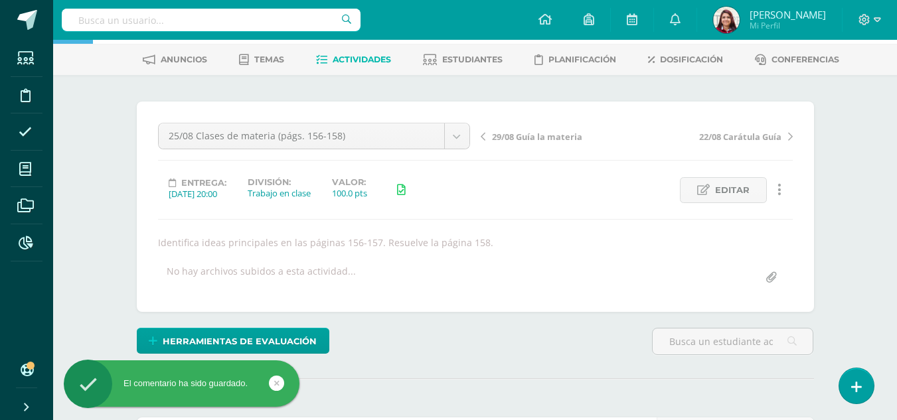
scroll to position [0, 0]
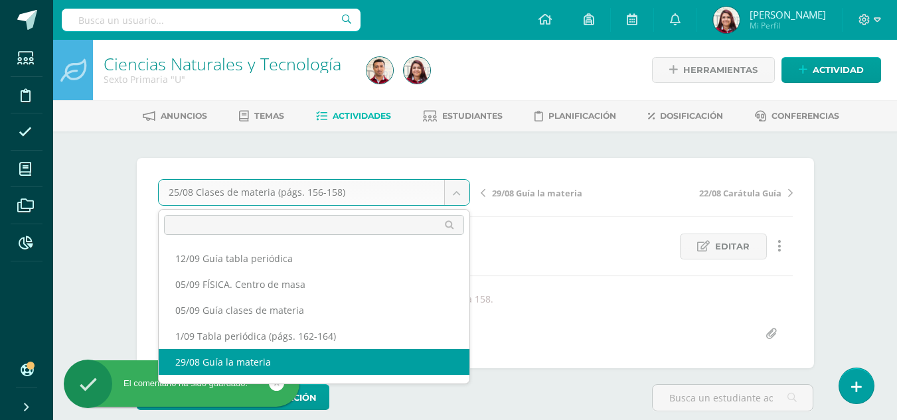
select select "/dashboard/teacher/grade-activity/219241/"
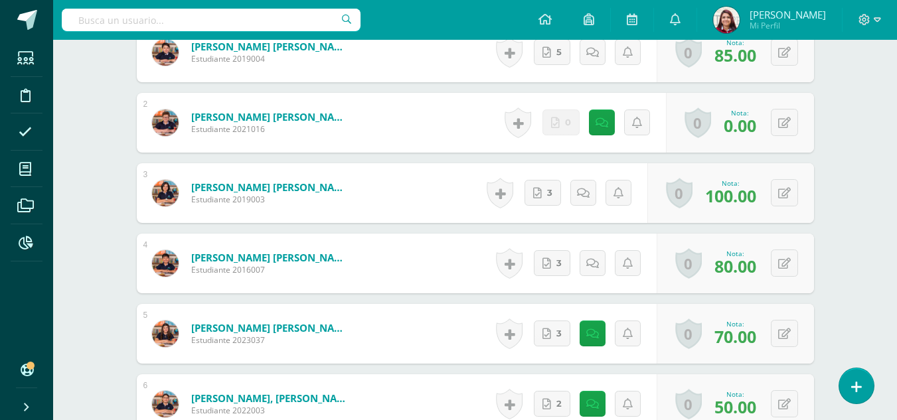
scroll to position [477, 0]
click at [603, 125] on icon at bounding box center [602, 122] width 13 height 11
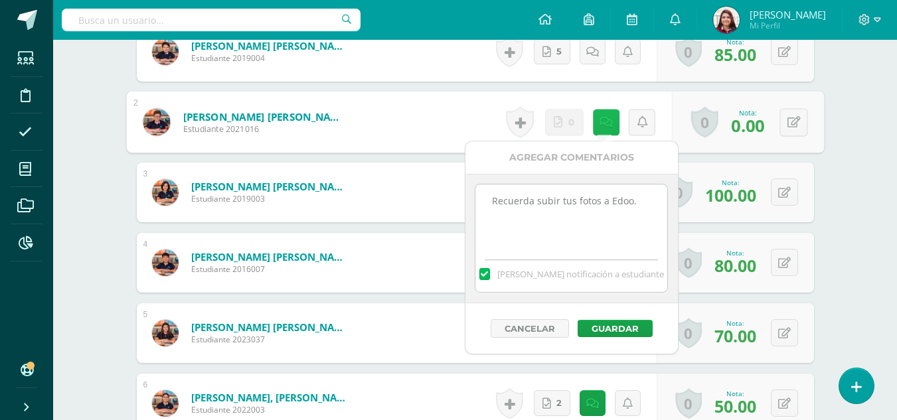
scroll to position [478, 0]
click at [647, 199] on textarea "Recuerda subir tus fotos a Edoo." at bounding box center [571, 217] width 192 height 66
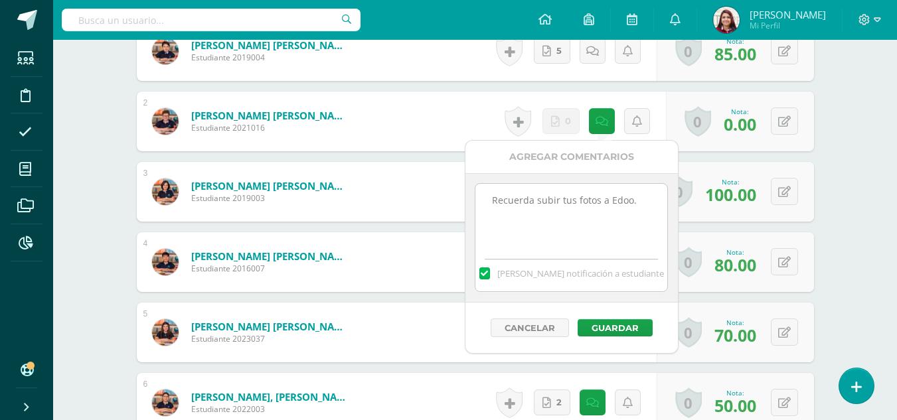
paste textarea "Actividad cerrada."
type textarea "Recuerda subir tus fotos a Edoo. Actividad cerrada."
click at [621, 333] on button "Guardar" at bounding box center [615, 327] width 75 height 17
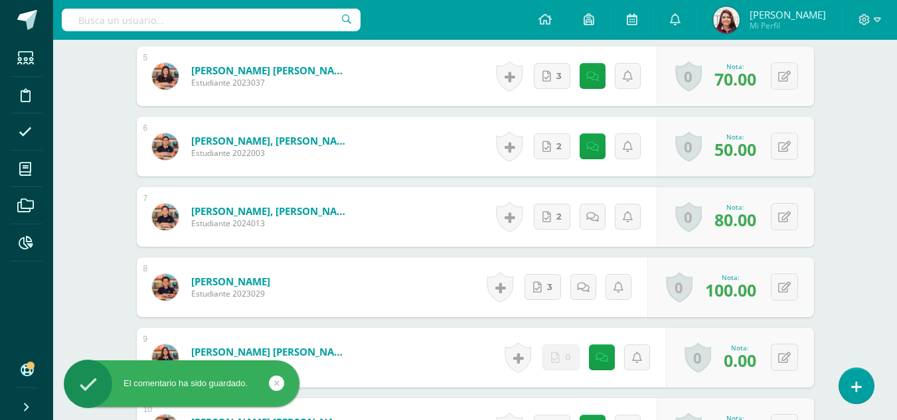
scroll to position [722, 0]
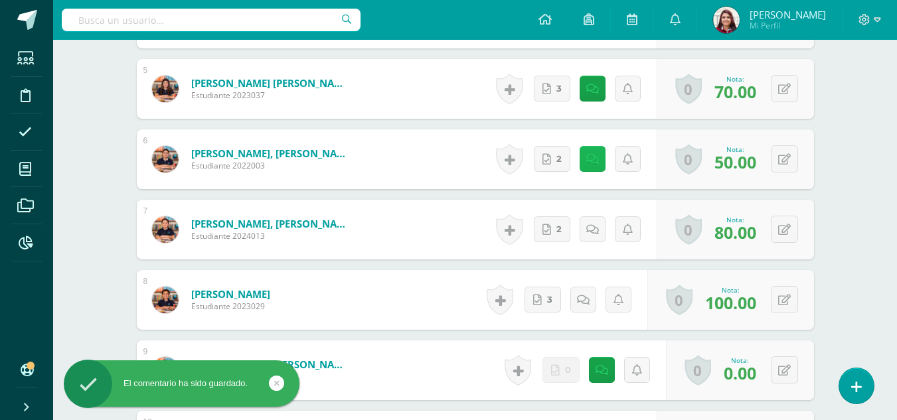
click at [598, 167] on link at bounding box center [593, 159] width 26 height 26
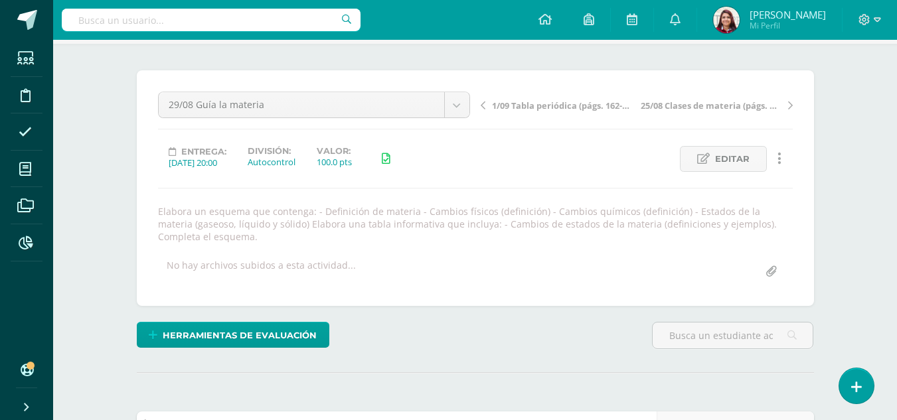
scroll to position [0, 0]
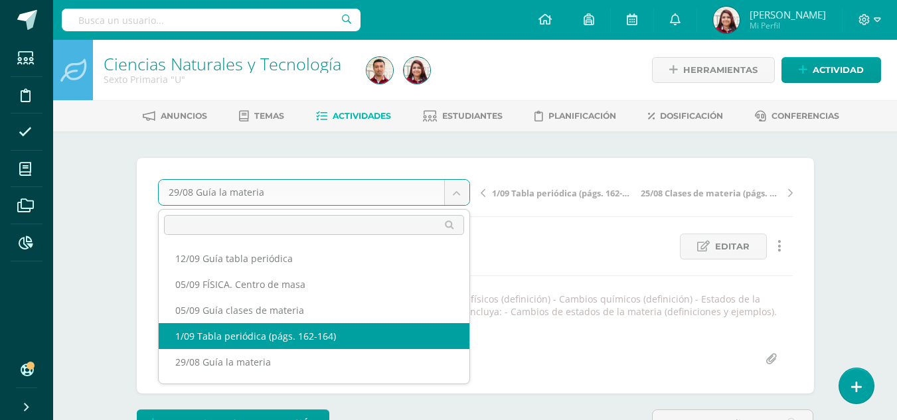
select select "/dashboard/teacher/grade-activity/219712/"
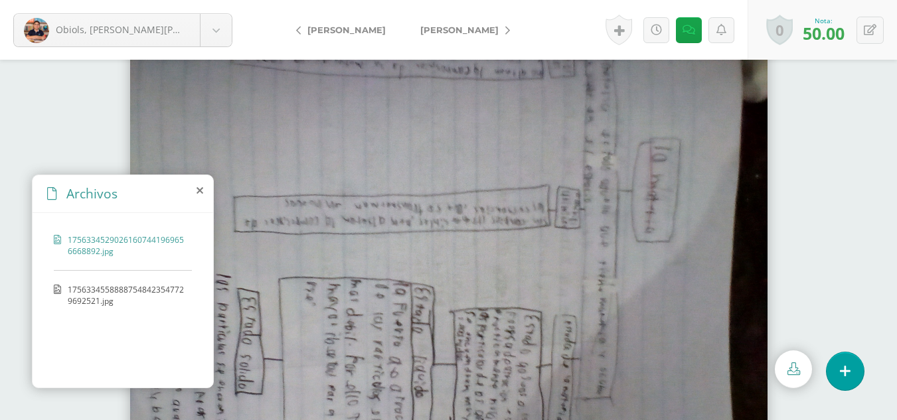
click at [157, 289] on span "17563345588887548423547729692521.jpg" at bounding box center [127, 295] width 118 height 23
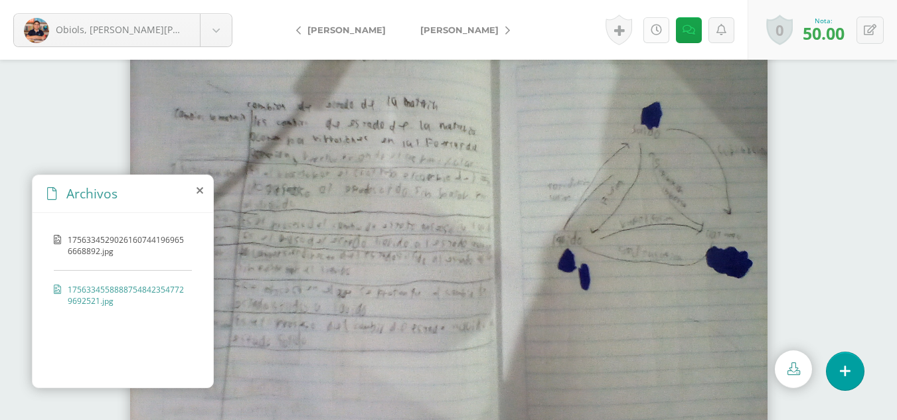
click at [665, 23] on link at bounding box center [656, 30] width 26 height 26
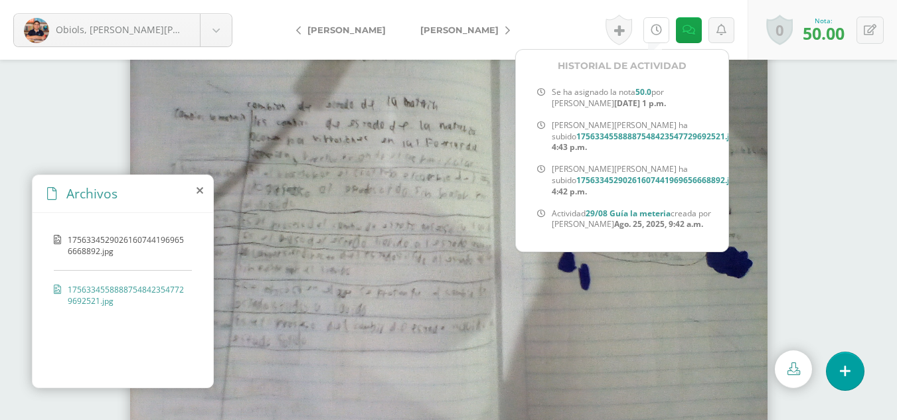
scroll to position [16, 0]
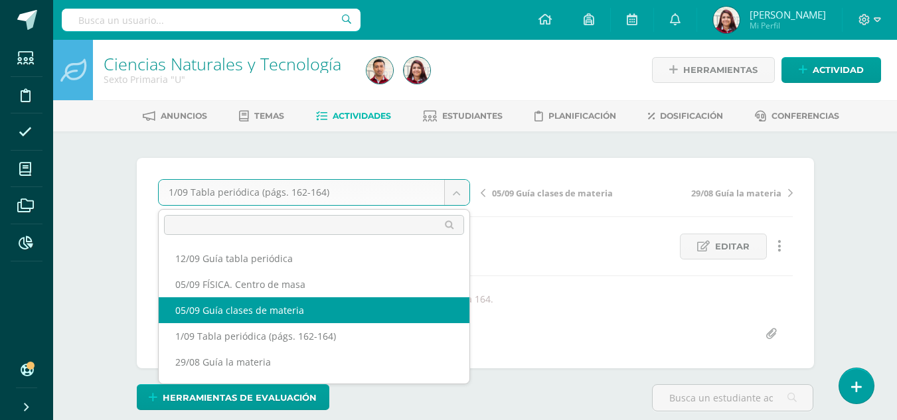
select select "/dashboard/teacher/grade-activity/219701/"
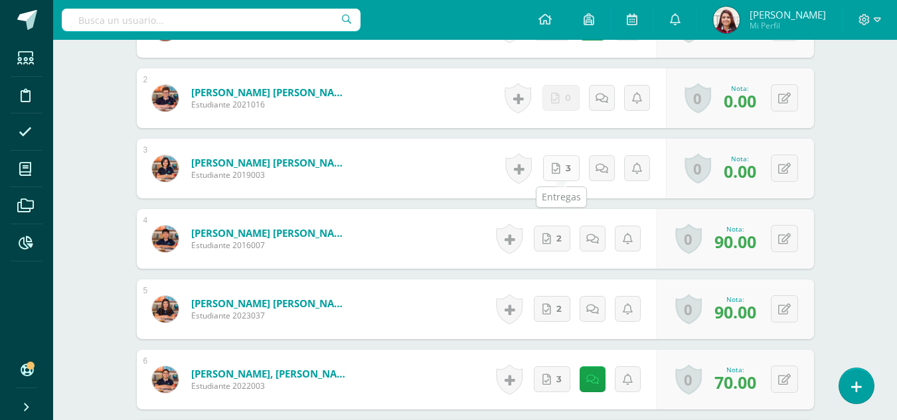
scroll to position [502, 0]
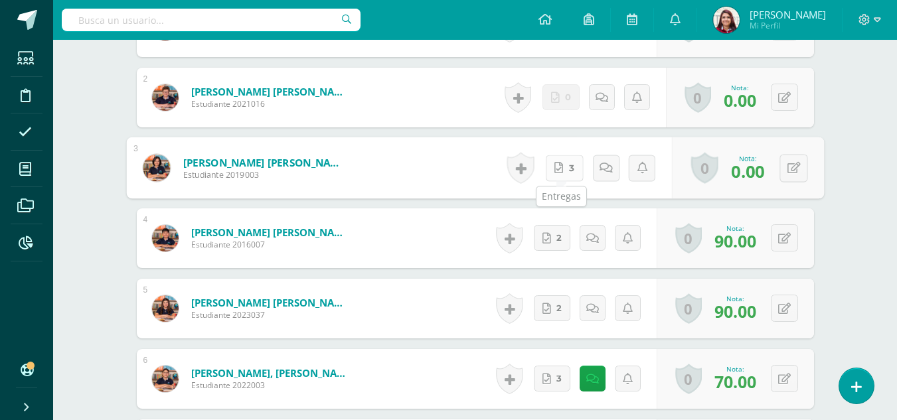
click at [548, 171] on link "3" at bounding box center [564, 168] width 38 height 27
click at [607, 110] on link at bounding box center [602, 97] width 26 height 26
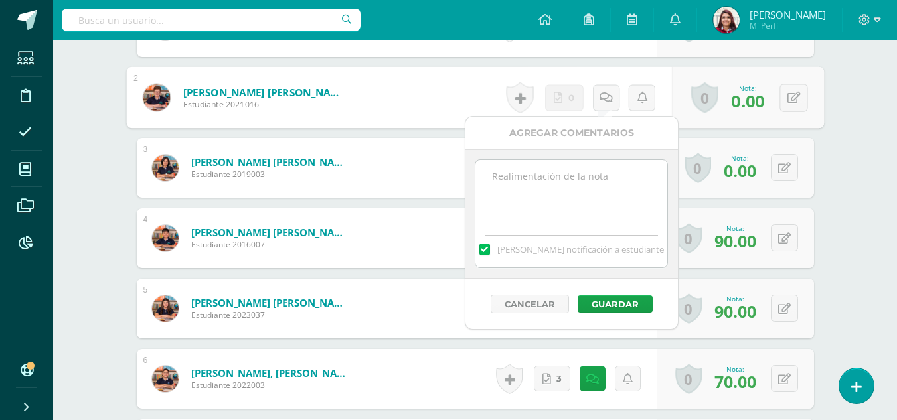
click at [611, 193] on textarea at bounding box center [571, 193] width 192 height 66
paste textarea "Actividad cerrada."
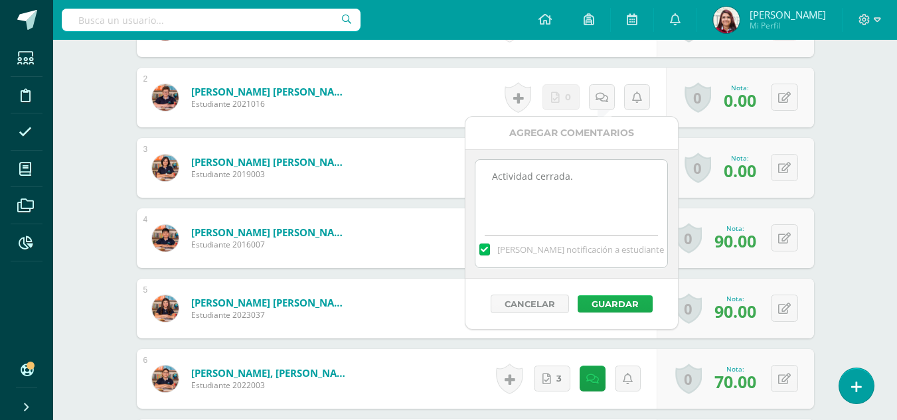
type textarea "Actividad cerrada."
click at [631, 301] on button "Guardar" at bounding box center [615, 303] width 75 height 17
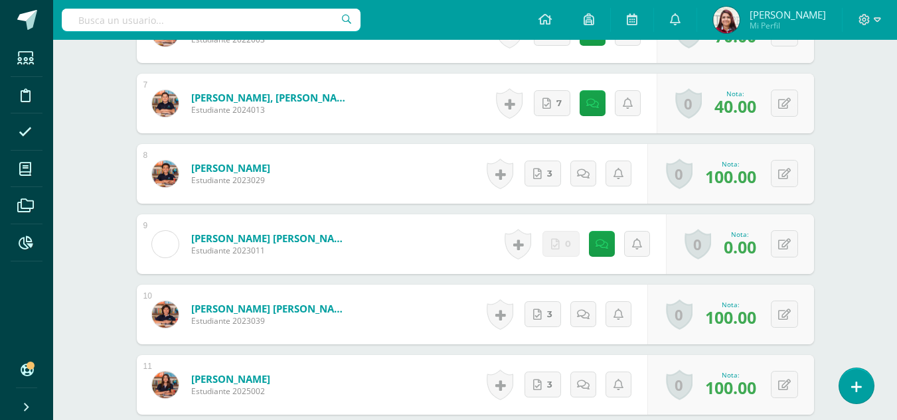
scroll to position [878, 0]
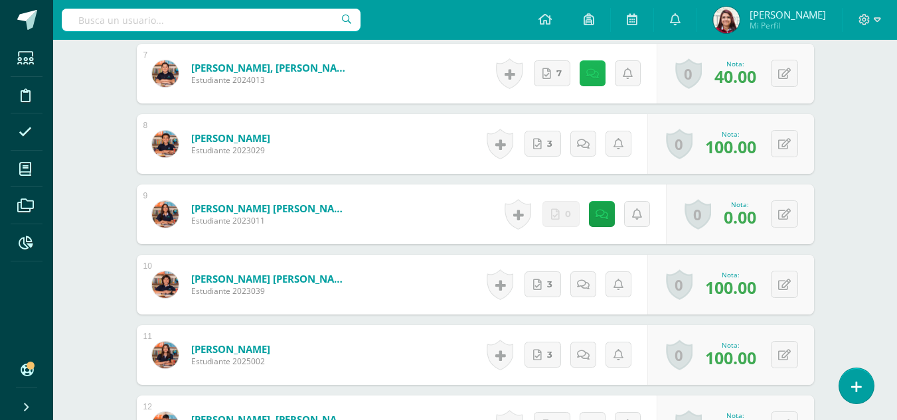
click at [591, 81] on link at bounding box center [593, 73] width 26 height 26
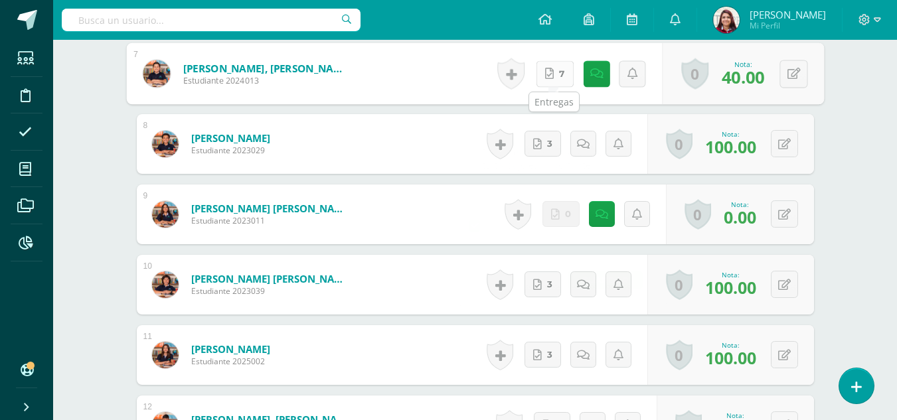
click at [557, 72] on link "7" at bounding box center [555, 73] width 38 height 27
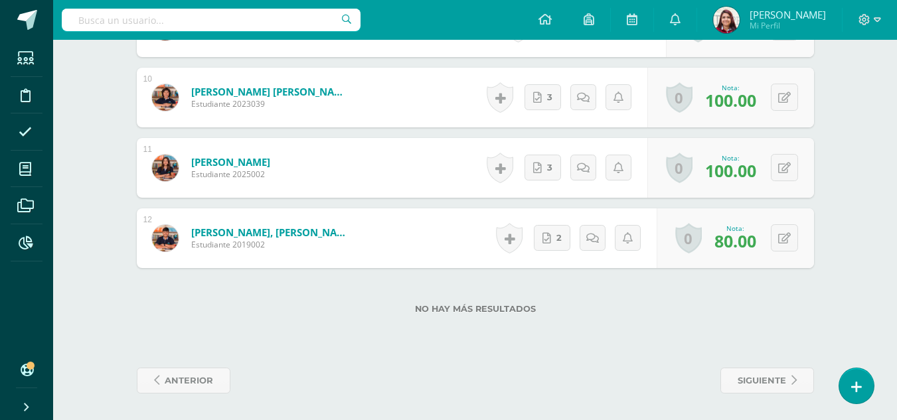
scroll to position [0, 0]
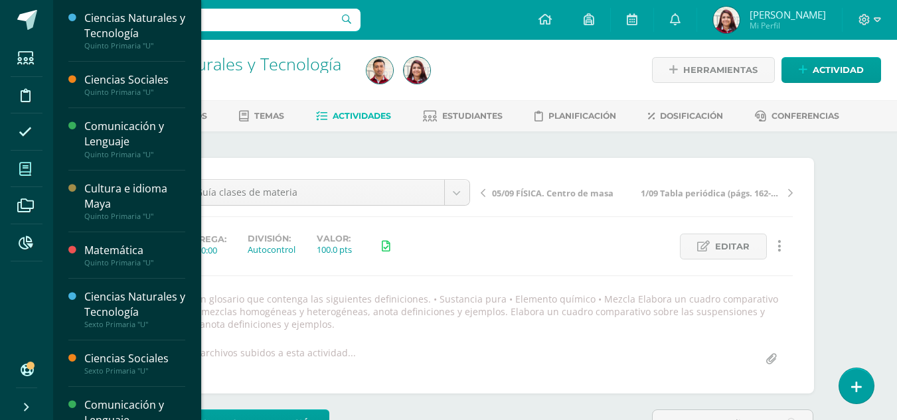
click at [30, 164] on icon at bounding box center [25, 169] width 12 height 13
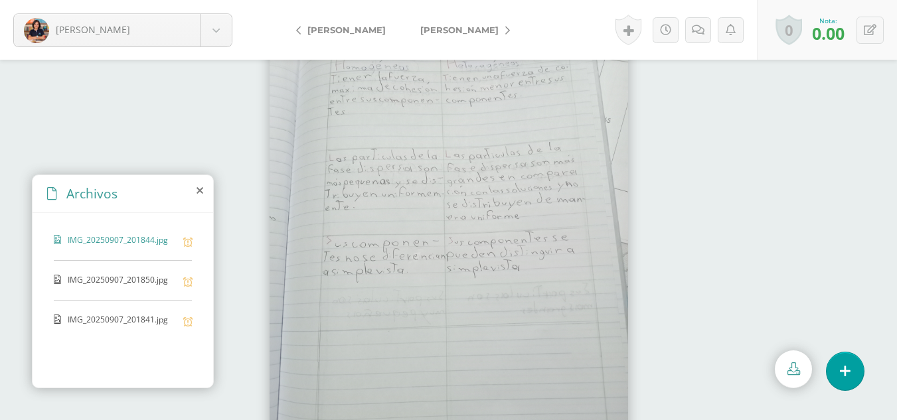
click at [167, 281] on span "IMG_20250907_201850.jpg" at bounding box center [122, 280] width 109 height 13
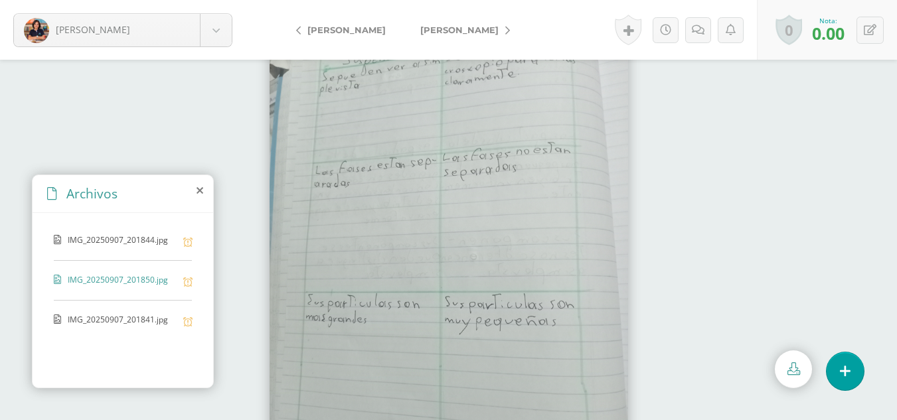
click at [159, 321] on span "IMG_20250907_201841.jpg" at bounding box center [122, 320] width 109 height 13
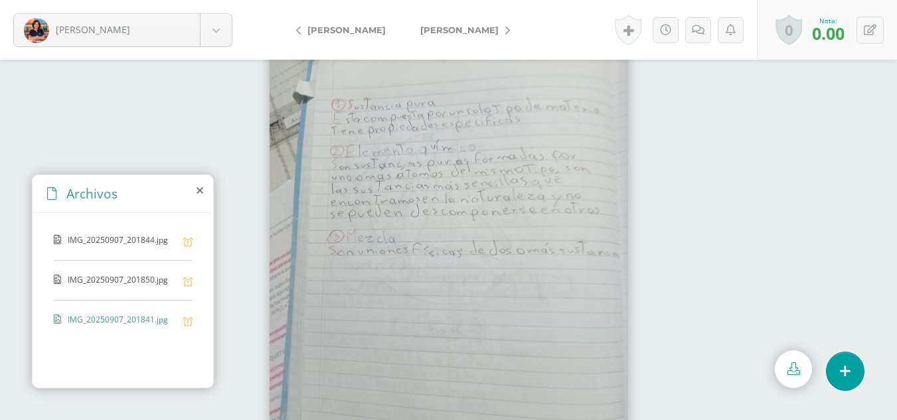
click at [91, 274] on span "IMG_20250907_201850.jpg" at bounding box center [122, 280] width 109 height 13
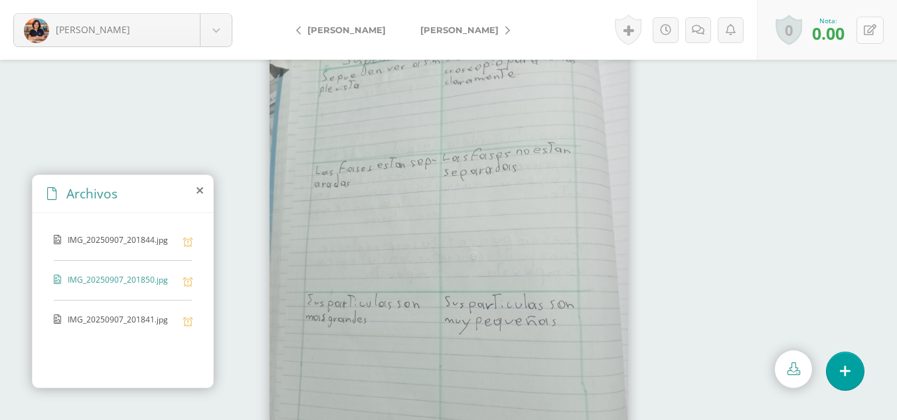
click at [878, 34] on button at bounding box center [870, 30] width 27 height 27
type input "70"
click at [859, 185] on div at bounding box center [448, 240] width 897 height 361
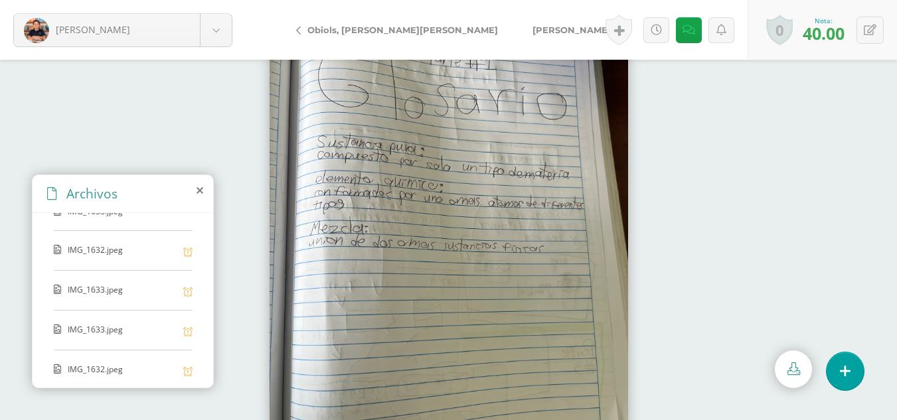
scroll to position [112, 0]
click at [171, 221] on div "IMG_1633.jpeg" at bounding box center [123, 211] width 138 height 25
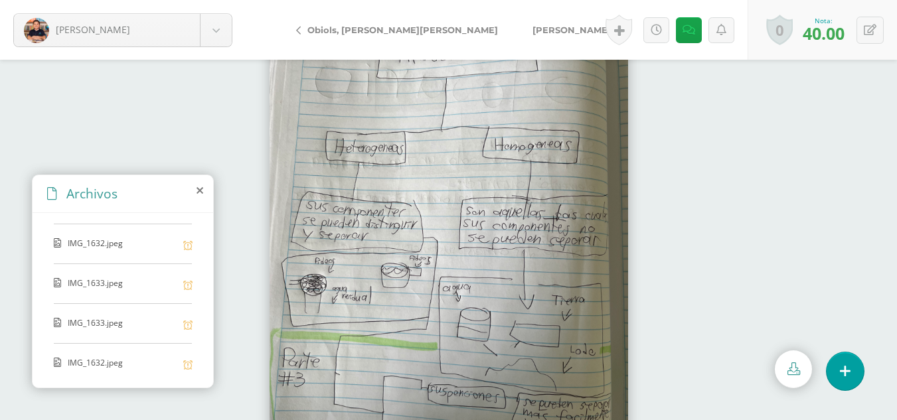
click at [167, 241] on span "IMG_1632.jpeg" at bounding box center [122, 244] width 109 height 13
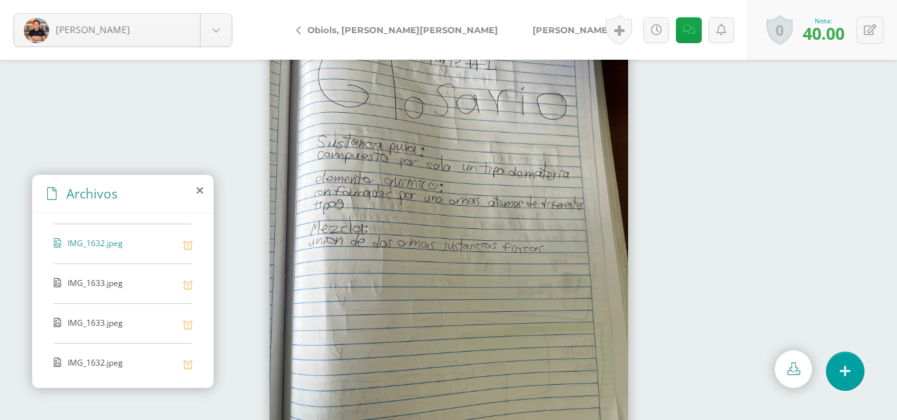
click at [163, 288] on span "IMG_1633.jpeg" at bounding box center [122, 284] width 109 height 13
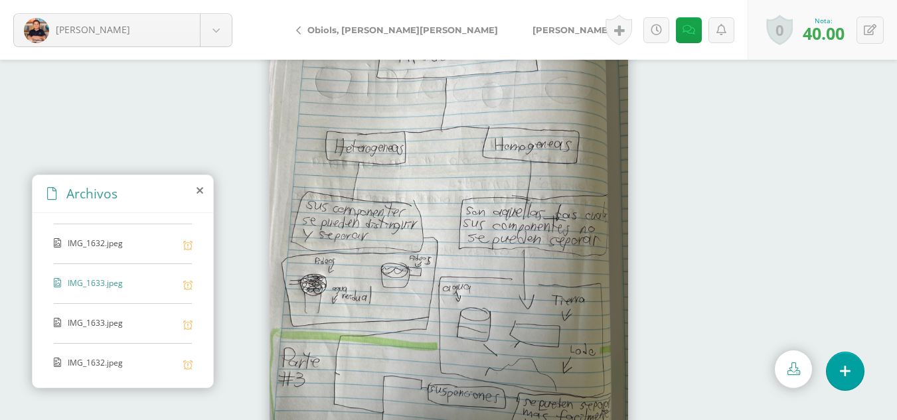
click at [159, 330] on div "IMG_1633.jpeg" at bounding box center [123, 330] width 138 height 27
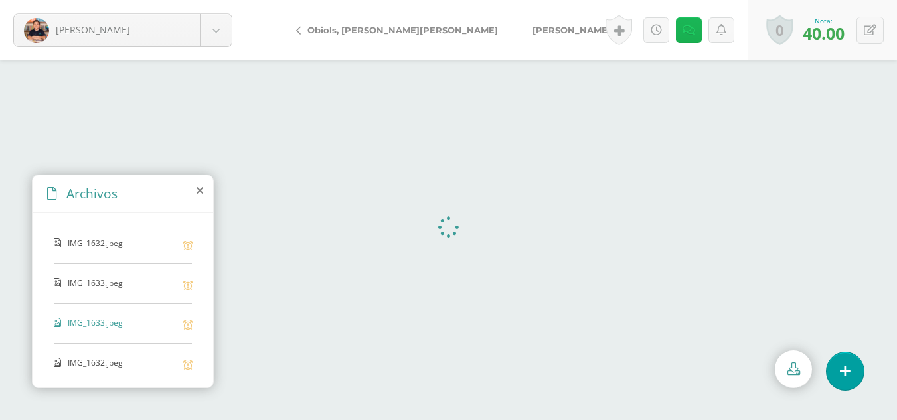
click at [686, 28] on icon at bounding box center [689, 30] width 13 height 11
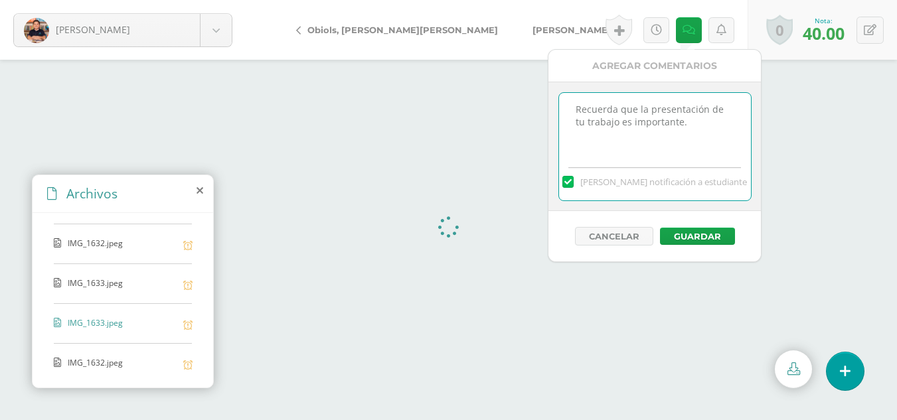
click at [691, 130] on textarea "Recuerda que la presentación de tu trabajo es importante." at bounding box center [655, 126] width 192 height 66
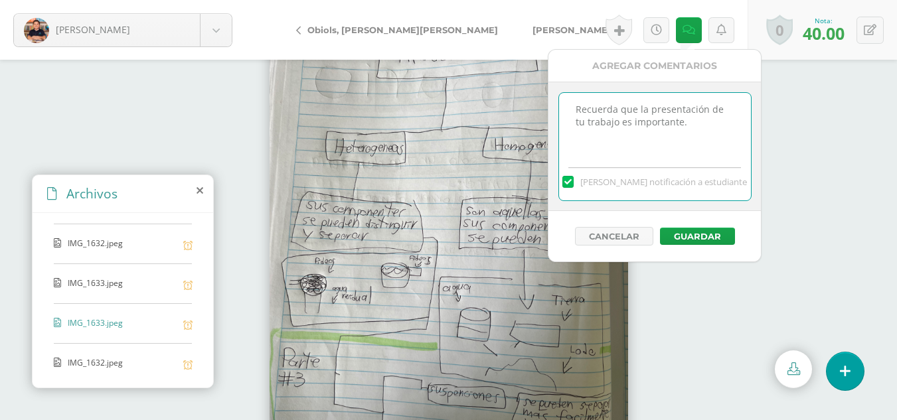
paste textarea "Actividad cerrada."
type textarea "Recuerda que la presentación de tu trabajo es importante. Actividad cerrada."
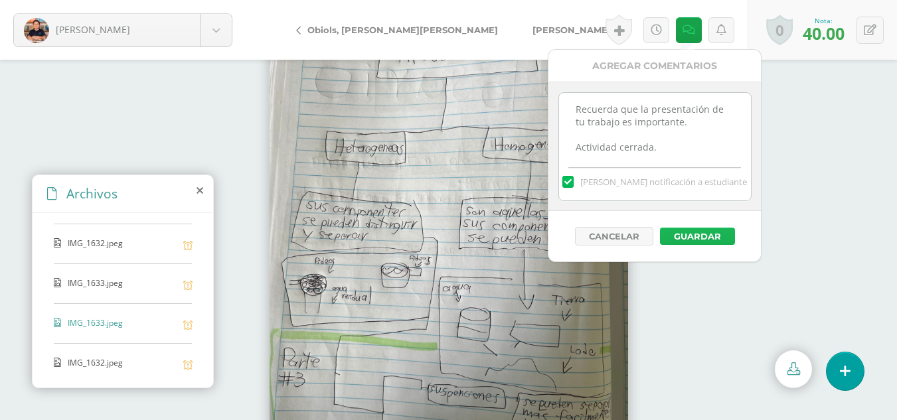
click at [697, 241] on button "Guardar" at bounding box center [697, 236] width 75 height 17
